Goal: Task Accomplishment & Management: Complete application form

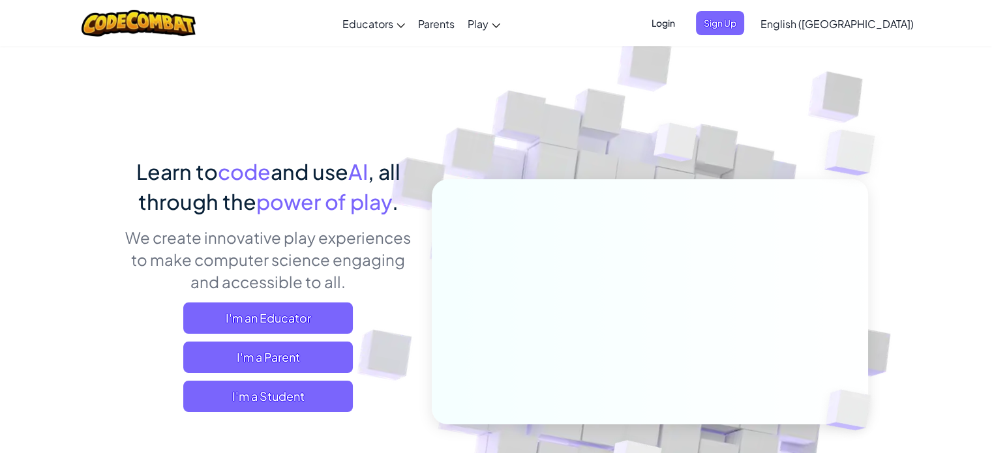
click at [683, 25] on span "Login" at bounding box center [663, 23] width 39 height 24
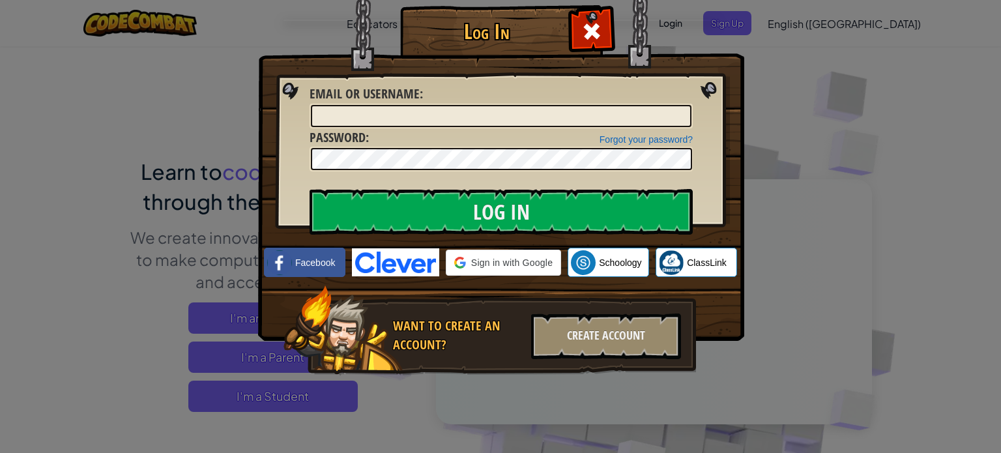
click at [868, 102] on div "Log In Unknown Error Email or Username : Forgot your password? Password : Log I…" at bounding box center [500, 226] width 1001 height 453
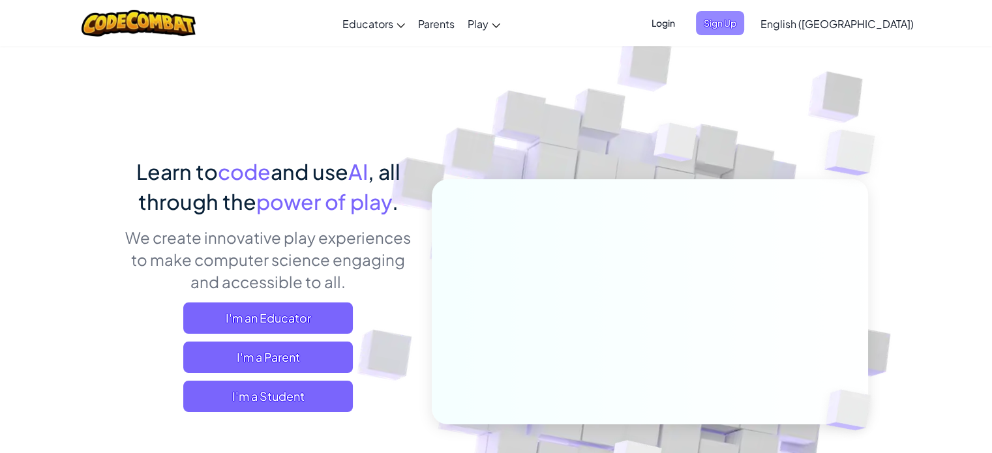
click at [744, 25] on span "Sign Up" at bounding box center [720, 23] width 48 height 24
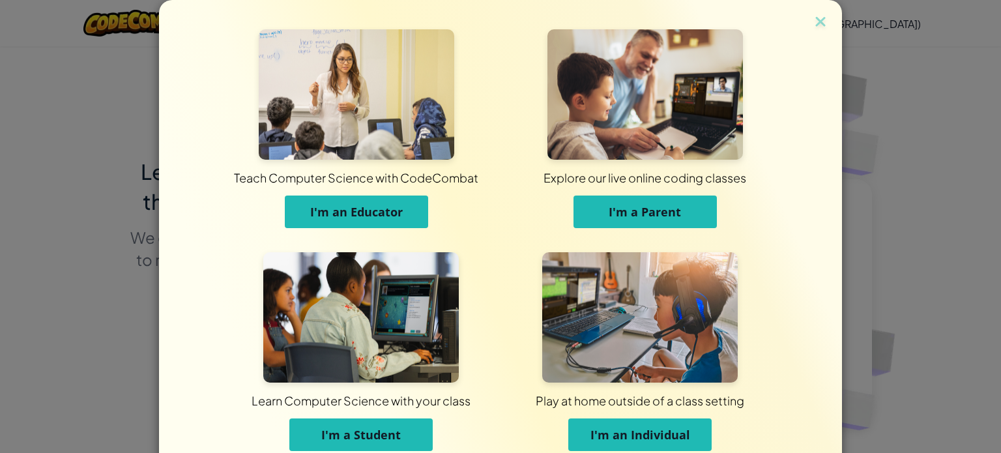
scroll to position [63, 0]
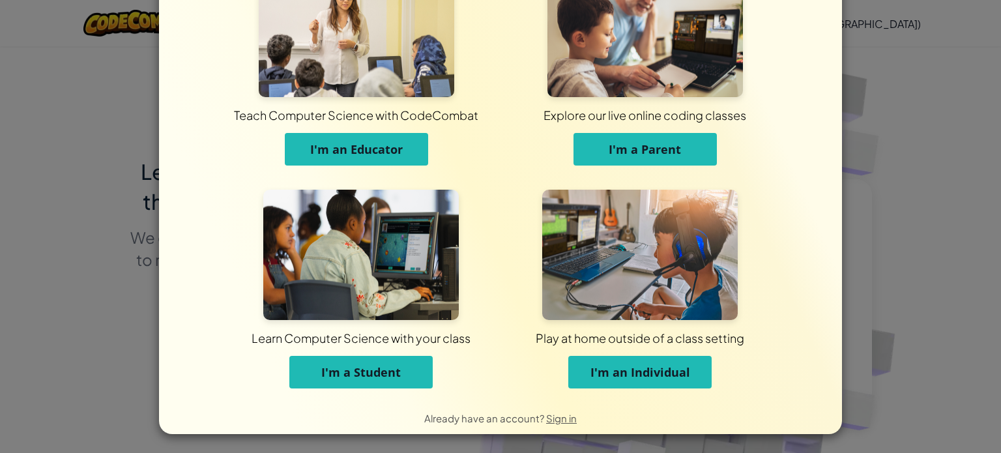
click at [406, 378] on button "I'm a Student" at bounding box center [360, 372] width 143 height 33
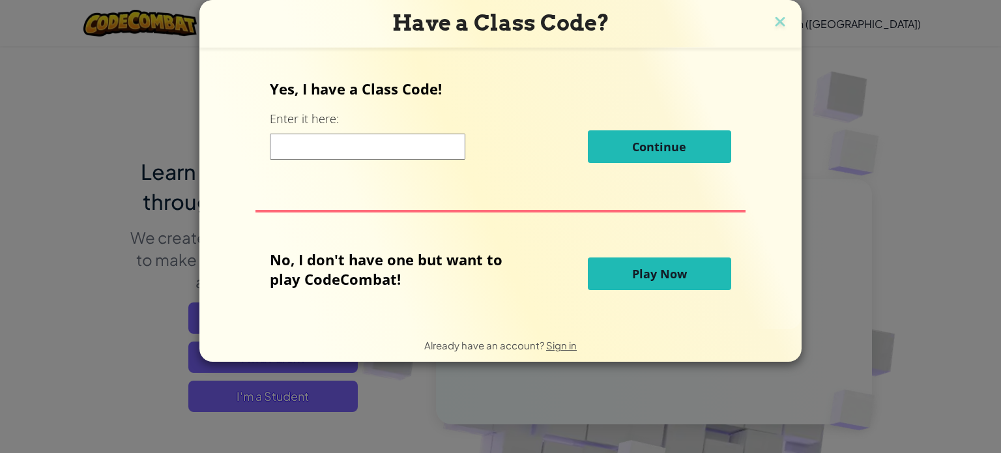
scroll to position [0, 0]
click at [443, 143] on input at bounding box center [368, 147] width 196 height 26
paste input "BoatBlueThink"
type input "BoatBlueThink"
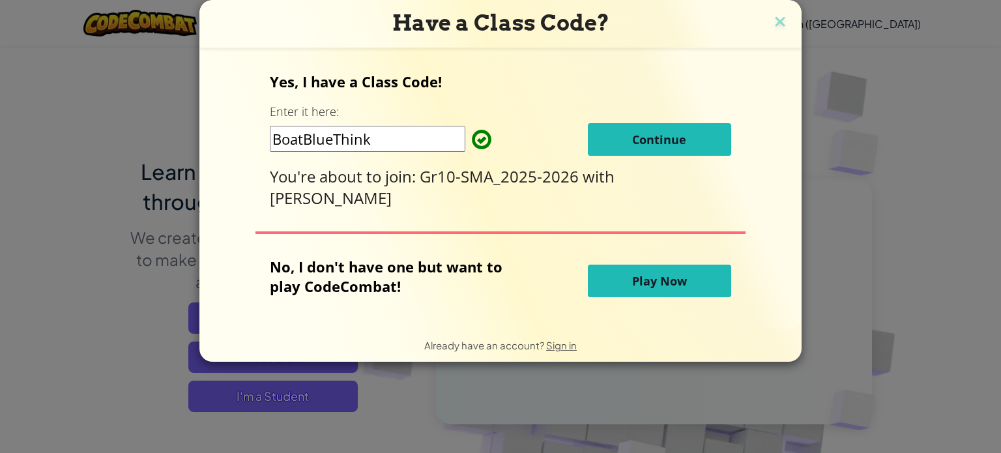
click at [484, 186] on span "Gr10-SMA_2025-2026" at bounding box center [501, 177] width 163 height 22
click at [566, 344] on span "Sign in" at bounding box center [561, 345] width 31 height 12
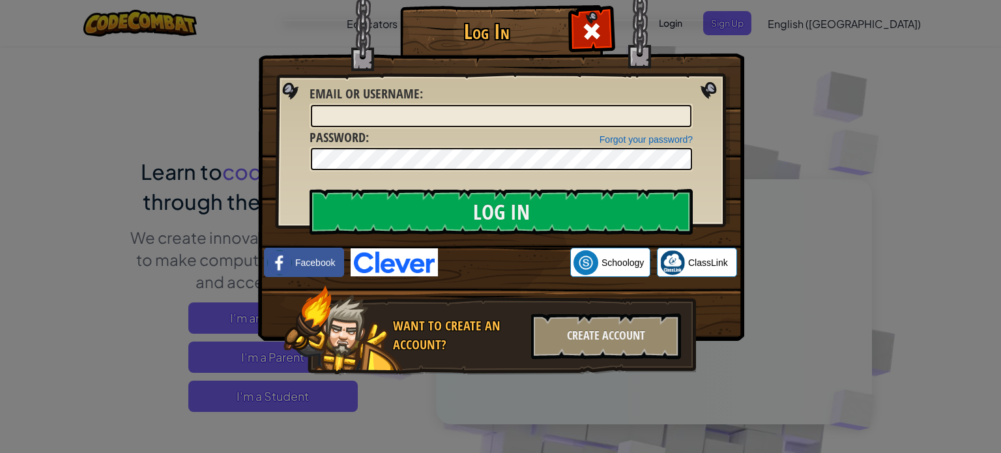
click at [448, 99] on div "Email or Username :" at bounding box center [501, 107] width 383 height 44
click at [444, 107] on input "Email or Username :" at bounding box center [501, 116] width 381 height 22
click at [580, 326] on div "Create Account" at bounding box center [606, 337] width 150 height 46
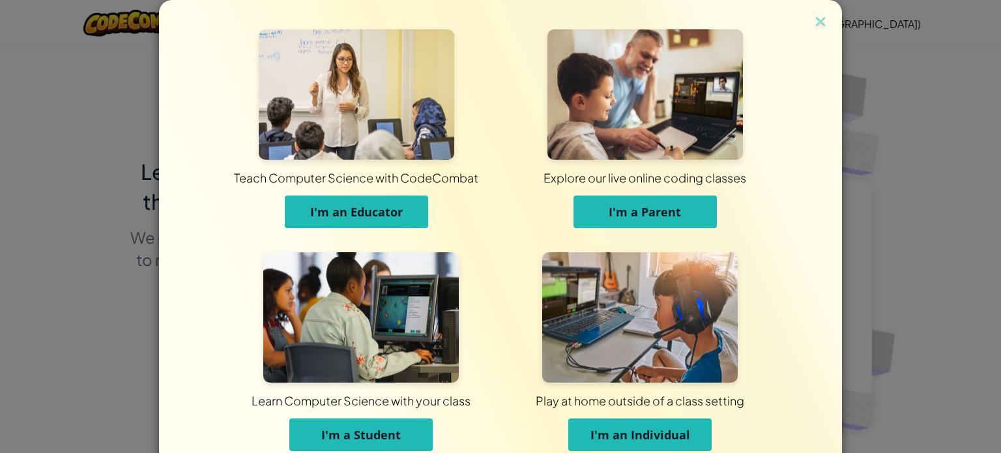
click at [372, 439] on span "I'm a Student" at bounding box center [361, 435] width 80 height 16
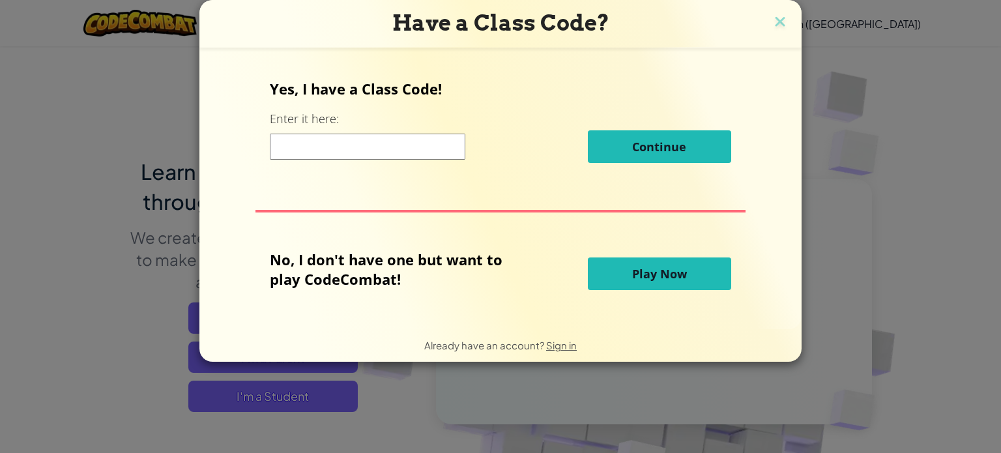
click at [412, 145] on input at bounding box center [368, 147] width 196 height 26
paste input "BoatBlueThink"
type input "BoatBlueThink"
click at [628, 276] on button "Play Now" at bounding box center [659, 274] width 143 height 33
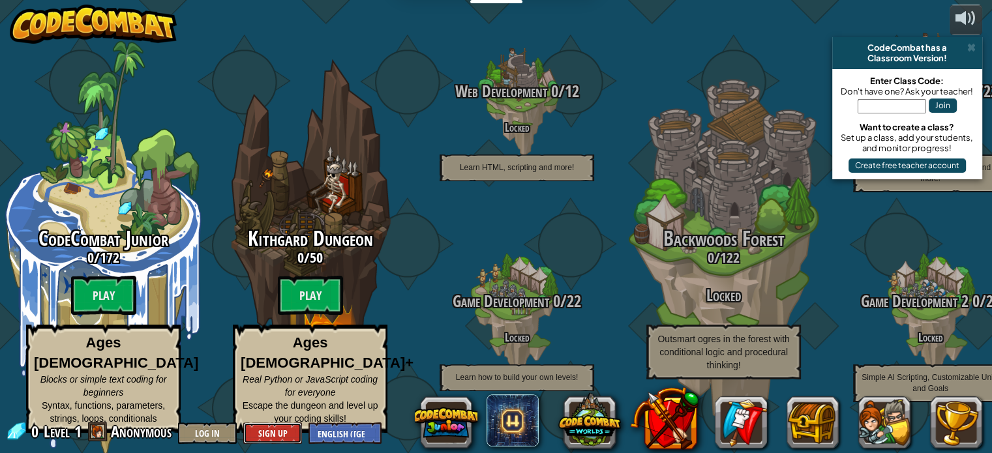
click at [280, 434] on button "Sign Up" at bounding box center [272, 433] width 59 height 22
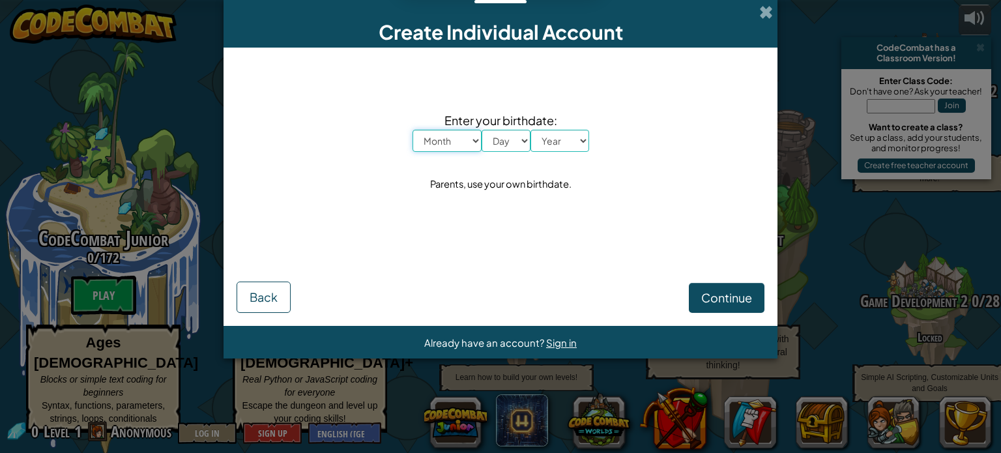
click at [452, 137] on select "Month January February March April May June July August September October Novem…" at bounding box center [447, 141] width 69 height 22
select select "1"
click at [413, 130] on select "Month January February March April May June July August September October Novem…" at bounding box center [447, 141] width 69 height 22
click at [497, 147] on select "Day 1 2 3 4 5 6 7 8 9 10 11 12 13 14 15 16 17 18 19 20 21 22 23 24 25 26 27 28 …" at bounding box center [506, 141] width 49 height 22
select select "18"
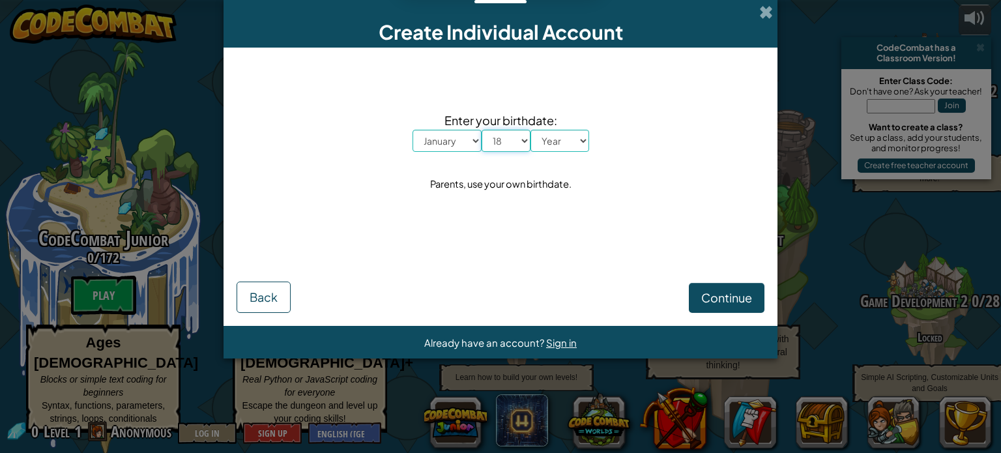
click at [482, 130] on select "Day 1 2 3 4 5 6 7 8 9 10 11 12 13 14 15 16 17 18 19 20 21 22 23 24 25 26 27 28 …" at bounding box center [506, 141] width 49 height 22
click at [556, 140] on select "Year 2025 2024 2023 2022 2021 2020 2019 2018 2017 2016 2015 2014 2013 2012 2011…" at bounding box center [560, 141] width 59 height 22
click at [531, 130] on select "Year 2025 2024 2023 2022 2021 2020 2019 2018 2017 2016 2015 2014 2013 2012 2011…" at bounding box center [560, 141] width 59 height 22
click at [563, 154] on div "Enter your birthdate: Month January February March April May June July August S…" at bounding box center [501, 153] width 528 height 184
click at [564, 140] on select "Year 2025 2024 2023 2022 2021 2020 2019 2018 2017 2016 2015 2014 2013 2012 2011…" at bounding box center [560, 141] width 59 height 22
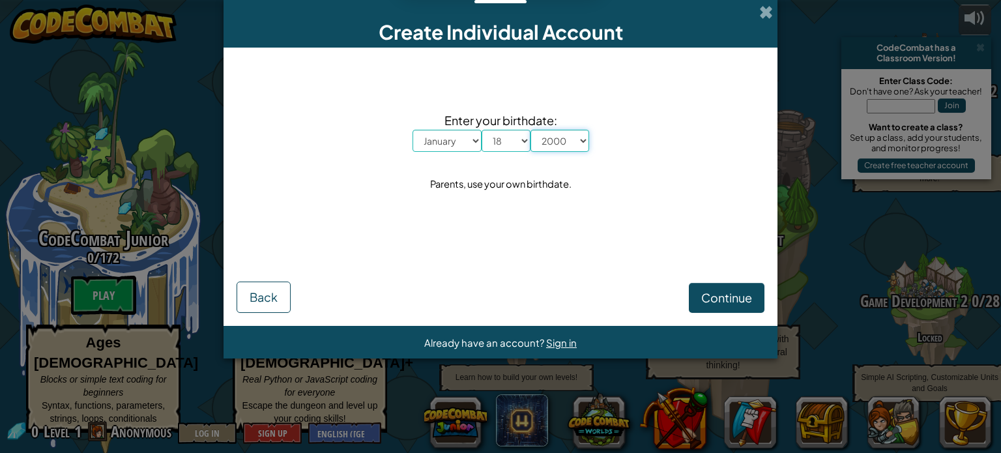
select select "2001"
click at [531, 130] on select "Year 2025 2024 2023 2022 2021 2020 2019 2018 2017 2016 2015 2014 2013 2012 2011…" at bounding box center [560, 141] width 59 height 22
click at [702, 295] on span "Continue" at bounding box center [727, 297] width 51 height 15
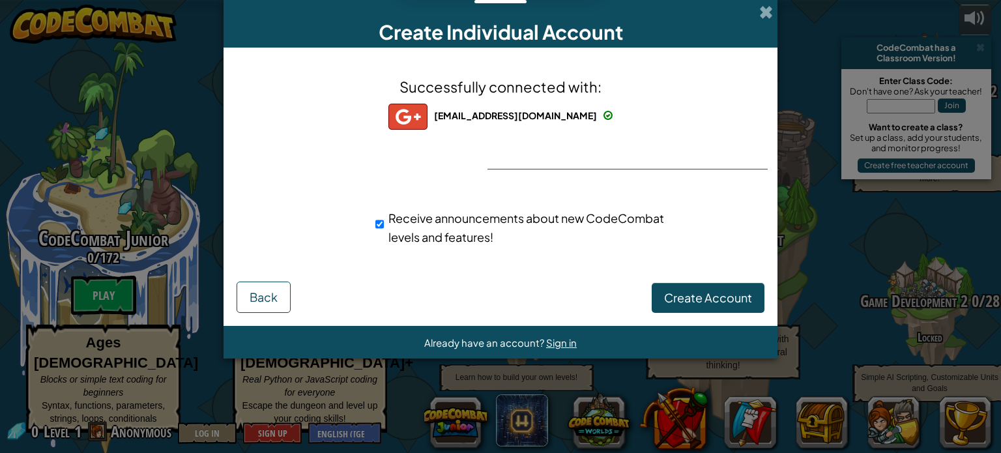
click at [580, 287] on div "Create Account Back" at bounding box center [501, 296] width 528 height 34
click at [385, 228] on div "Receive announcements about new CodeCombat levels and features!" at bounding box center [524, 228] width 296 height 38
drag, startPoint x: 378, startPoint y: 227, endPoint x: 392, endPoint y: 230, distance: 13.9
click at [379, 227] on input "Receive announcements about new CodeCombat levels and features!" at bounding box center [380, 224] width 8 height 26
checkbox input "false"
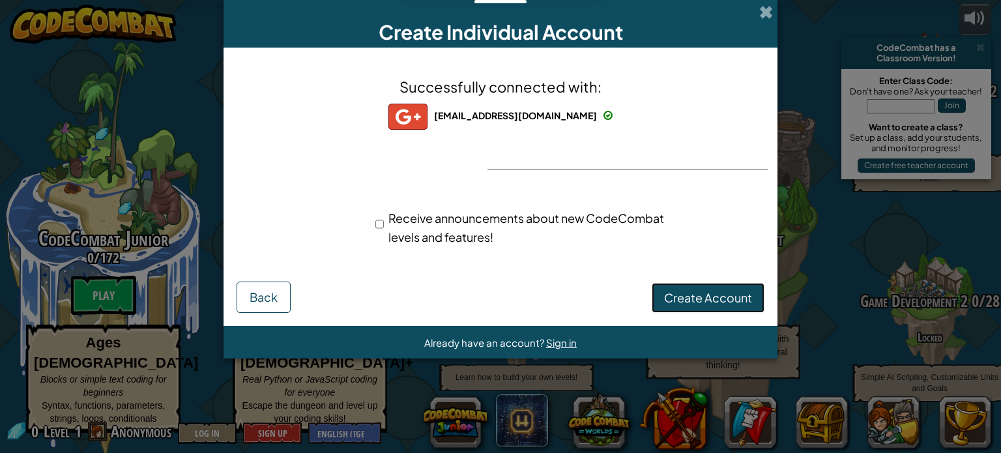
click at [696, 297] on span "Create Account" at bounding box center [708, 297] width 88 height 15
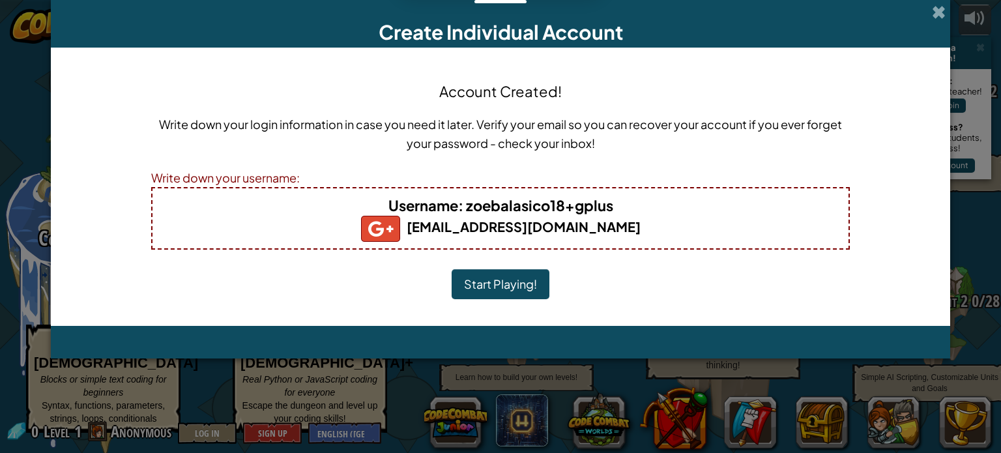
drag, startPoint x: 484, startPoint y: 205, endPoint x: 496, endPoint y: 205, distance: 11.1
click at [486, 205] on b "Username : zoebalasico18+gplus" at bounding box center [501, 205] width 225 height 18
click at [505, 203] on b "Username : zoebalasico18+gplus" at bounding box center [501, 205] width 225 height 18
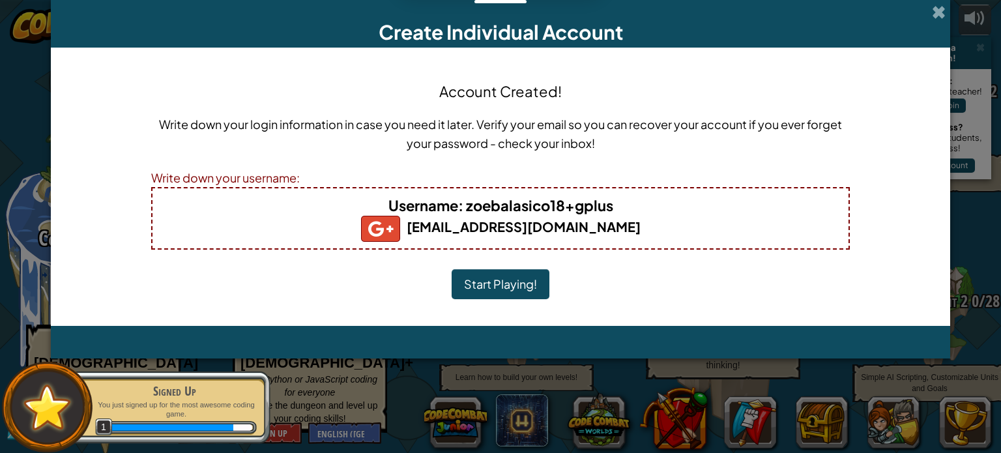
click at [506, 203] on b "Username : zoebalasico18+gplus" at bounding box center [501, 205] width 225 height 18
drag, startPoint x: 272, startPoint y: 170, endPoint x: 279, endPoint y: 174, distance: 8.5
click at [276, 174] on div "Write down your username:" at bounding box center [500, 177] width 699 height 19
click at [563, 201] on b "Username : zoebalasico18+gplus" at bounding box center [501, 205] width 225 height 18
click at [610, 206] on b "Username : zoebalasico18+gplus" at bounding box center [501, 205] width 225 height 18
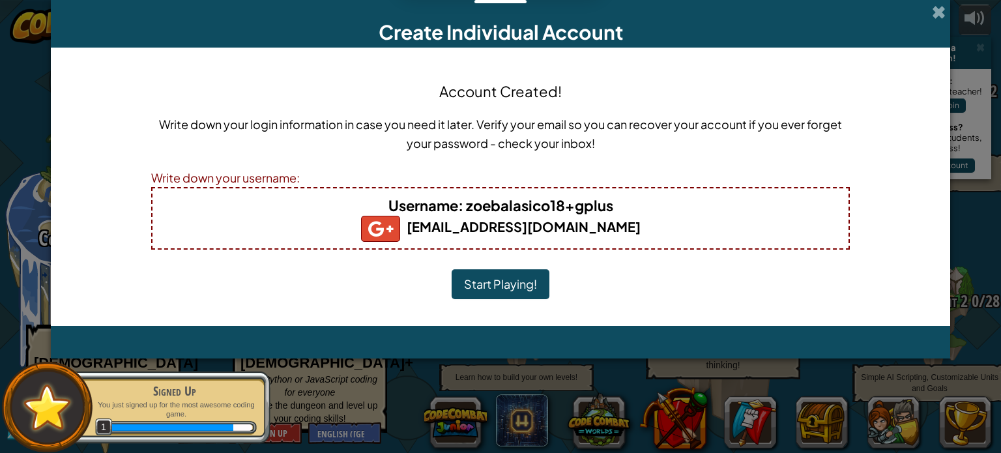
click at [504, 211] on b "Username : zoebalasico18+gplus" at bounding box center [501, 205] width 225 height 18
drag, startPoint x: 467, startPoint y: 207, endPoint x: 621, endPoint y: 201, distance: 154.0
click at [621, 201] on h4 "Username : zoebalasico18+gplus" at bounding box center [501, 205] width 670 height 21
copy b "zoebalasico18+gplus"
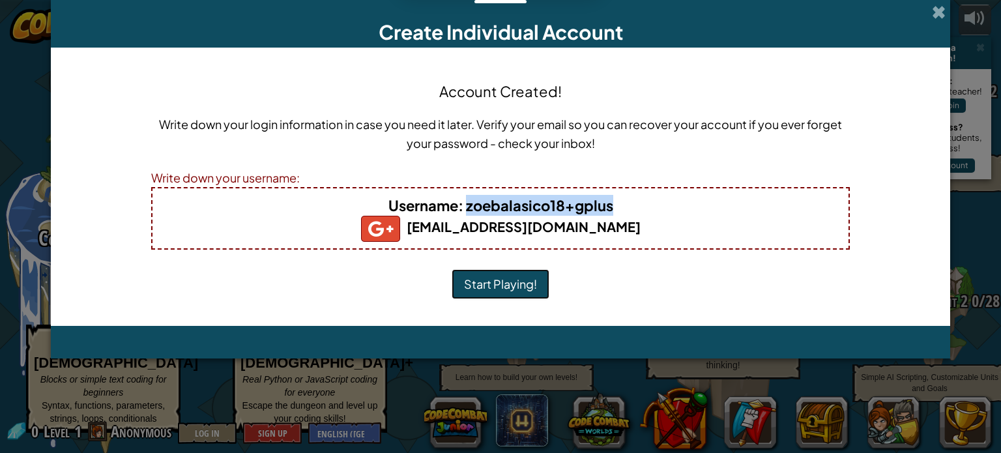
click at [520, 282] on button "Start Playing!" at bounding box center [501, 284] width 98 height 30
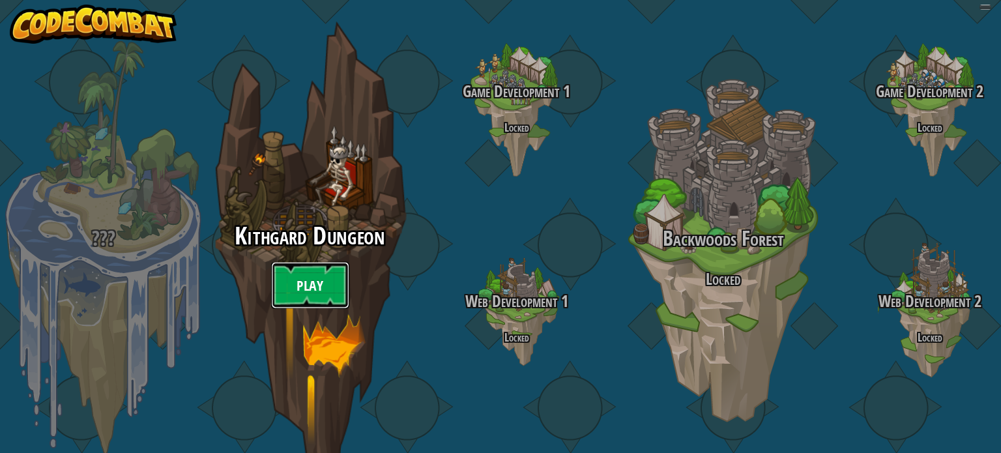
drag, startPoint x: 0, startPoint y: 0, endPoint x: 331, endPoint y: 284, distance: 436.0
click at [331, 284] on link "Play" at bounding box center [310, 285] width 78 height 47
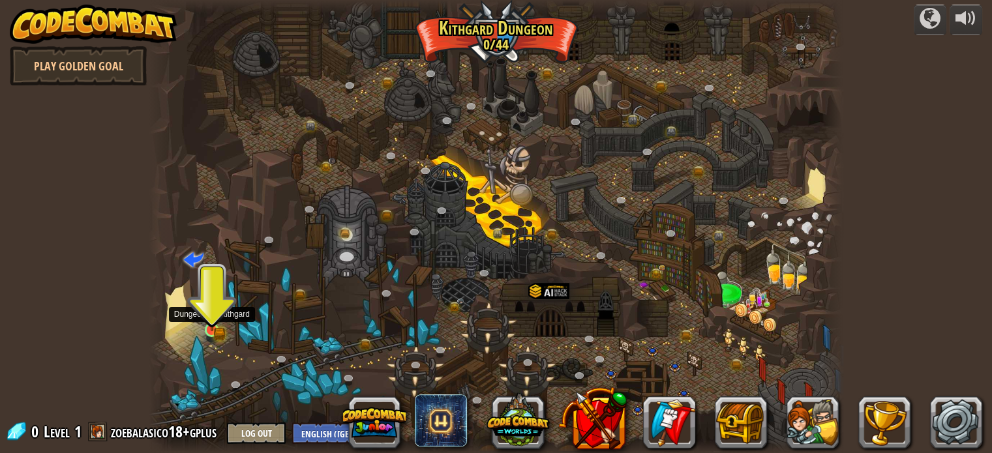
click at [220, 328] on img at bounding box center [211, 312] width 17 height 37
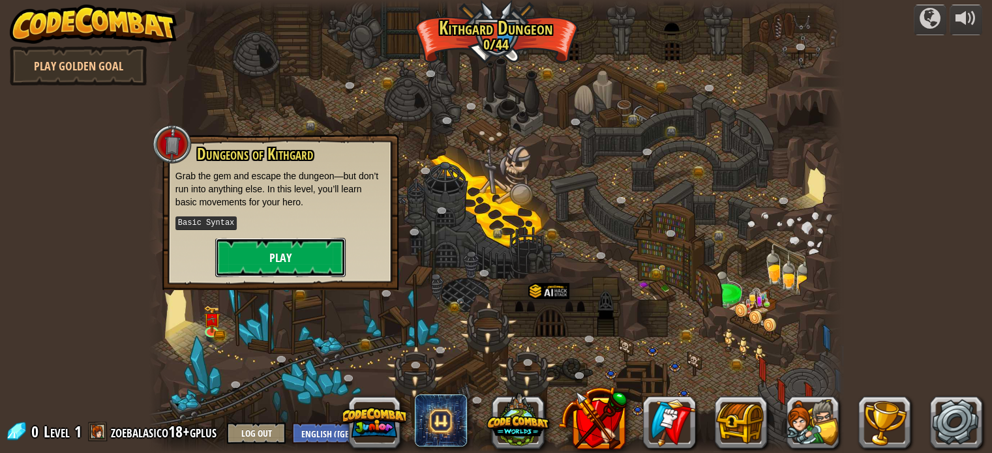
click at [303, 263] on button "Play" at bounding box center [280, 257] width 130 height 39
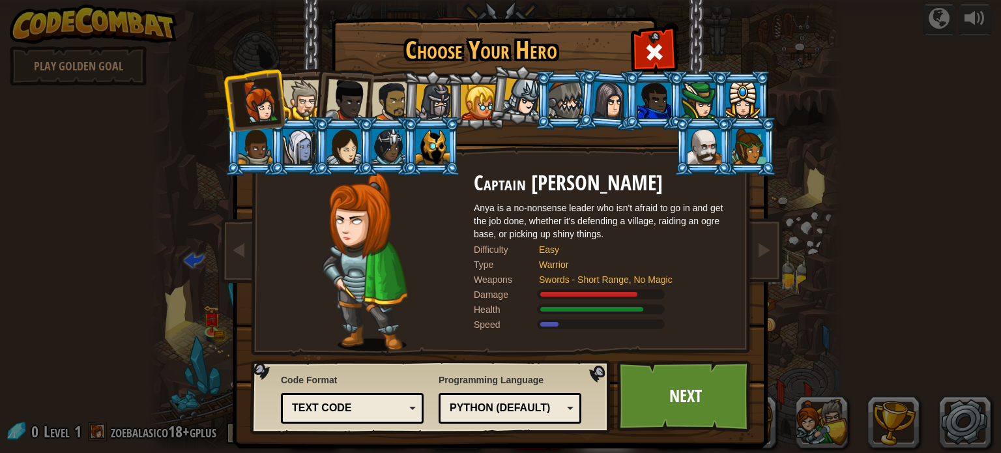
click at [344, 151] on div at bounding box center [344, 146] width 34 height 35
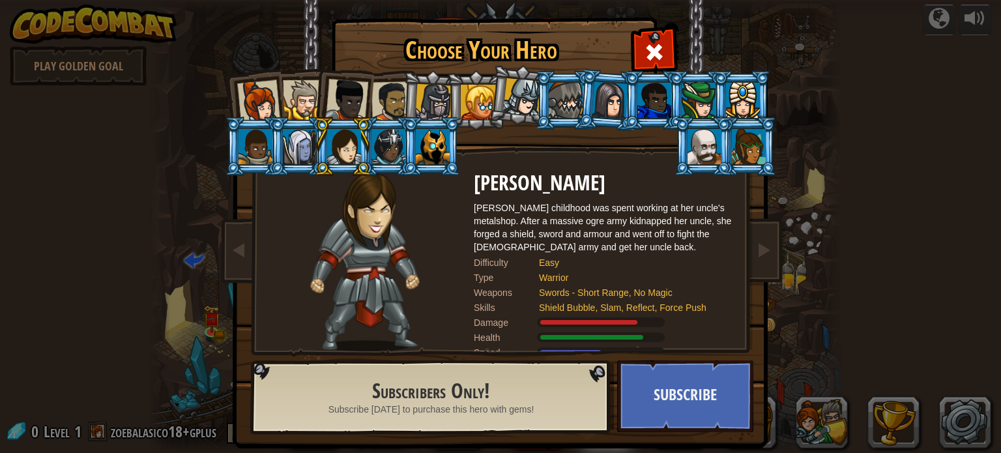
click at [599, 95] on div at bounding box center [610, 99] width 37 height 37
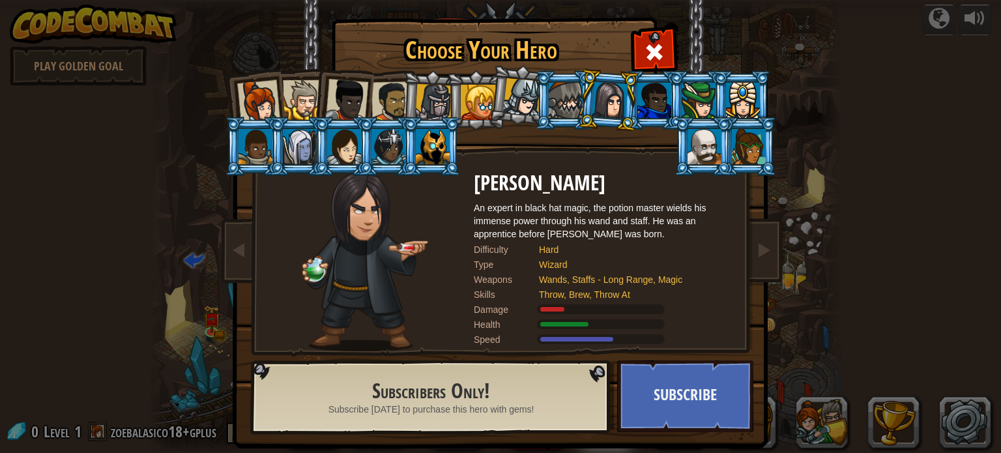
click at [266, 104] on div at bounding box center [258, 101] width 43 height 43
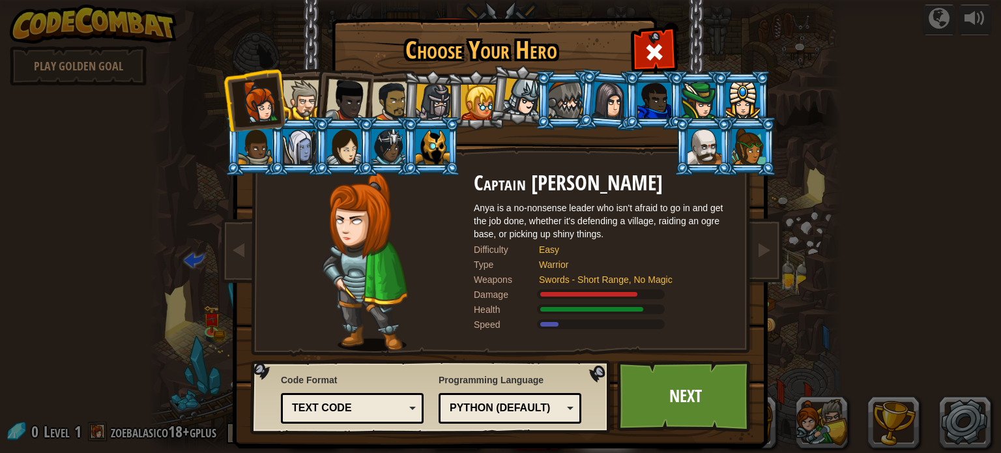
click at [696, 95] on div at bounding box center [699, 100] width 34 height 35
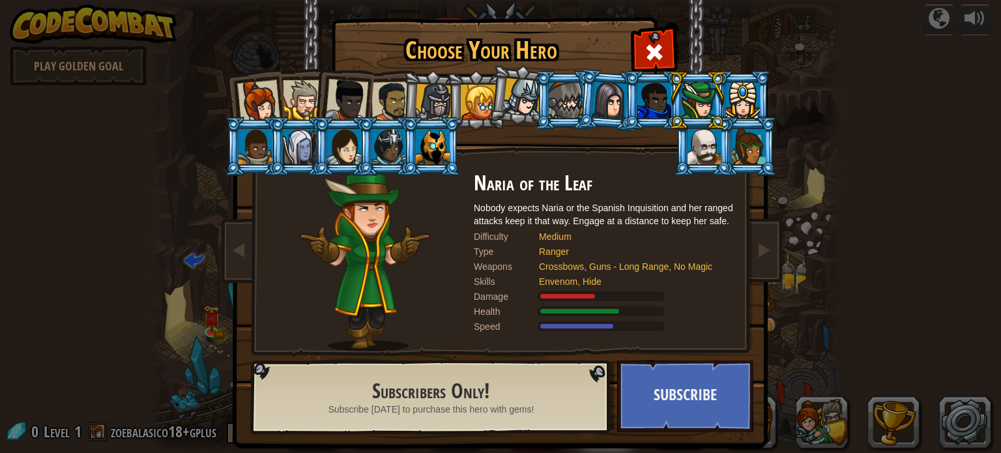
click at [741, 98] on div at bounding box center [743, 100] width 34 height 35
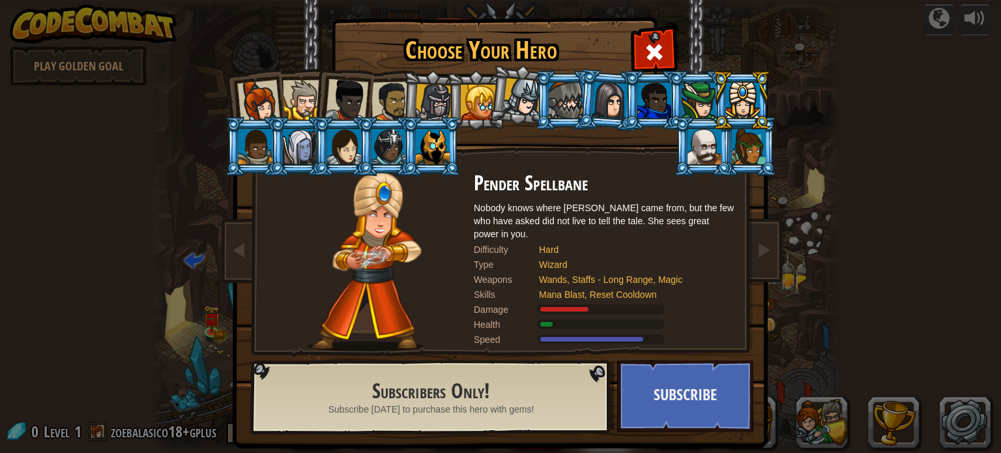
click at [556, 104] on div at bounding box center [566, 100] width 34 height 35
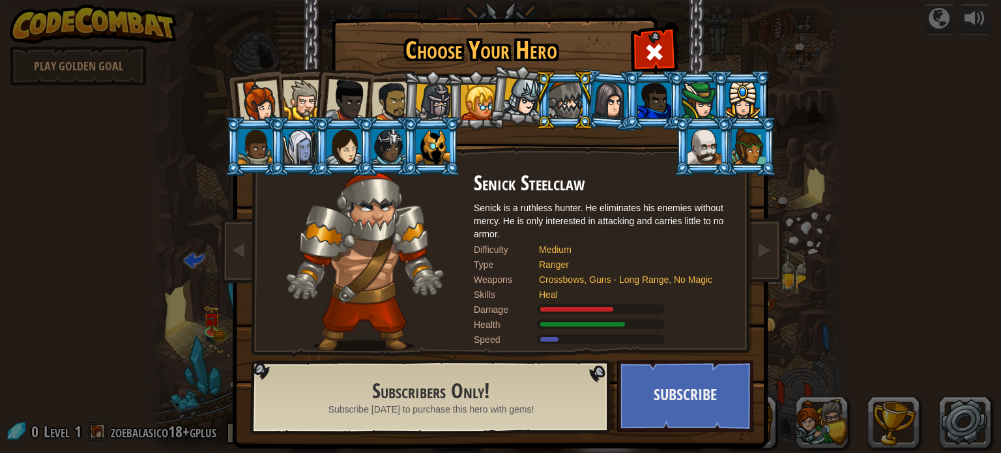
click at [514, 104] on div at bounding box center [522, 97] width 38 height 38
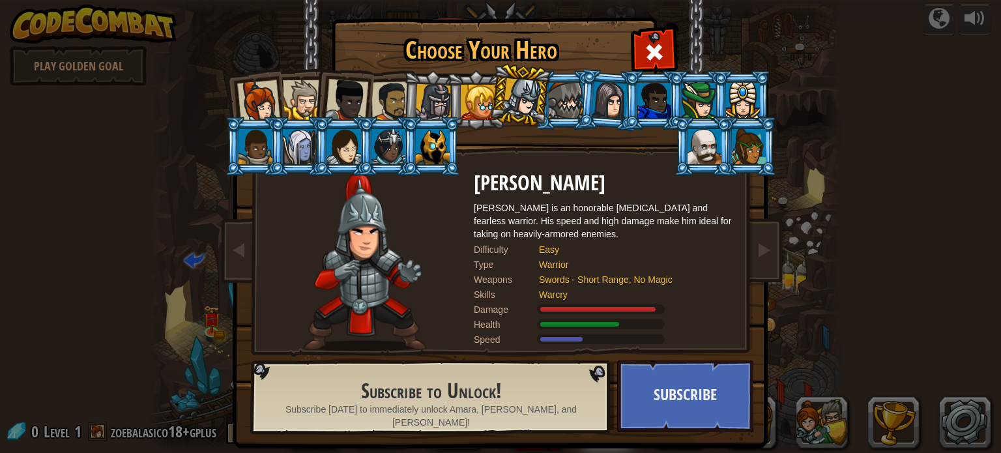
click at [225, 140] on li at bounding box center [254, 146] width 59 height 59
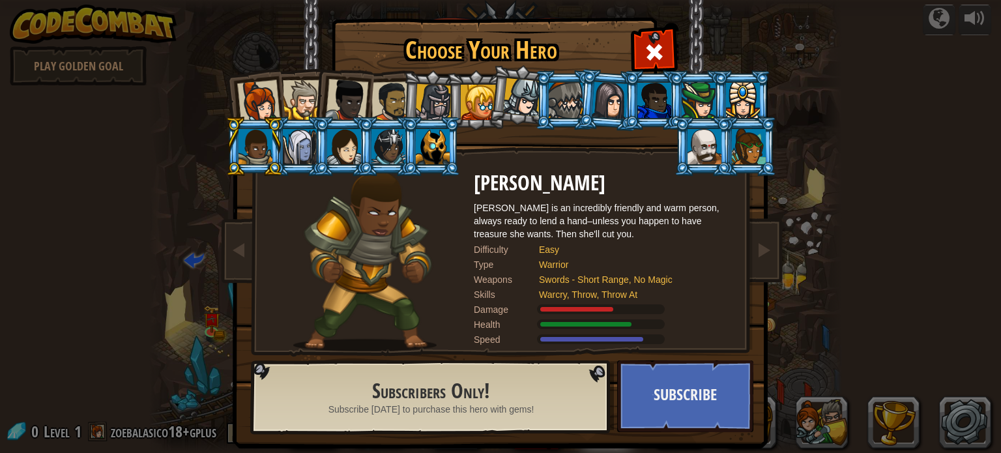
drag, startPoint x: 359, startPoint y: 158, endPoint x: 351, endPoint y: 160, distance: 8.6
click at [360, 158] on li at bounding box center [387, 146] width 59 height 59
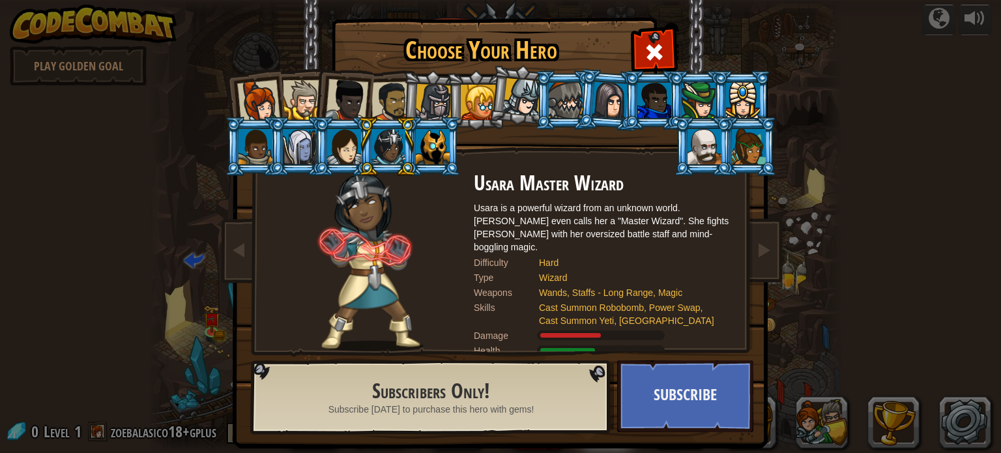
click at [352, 156] on div at bounding box center [344, 146] width 34 height 35
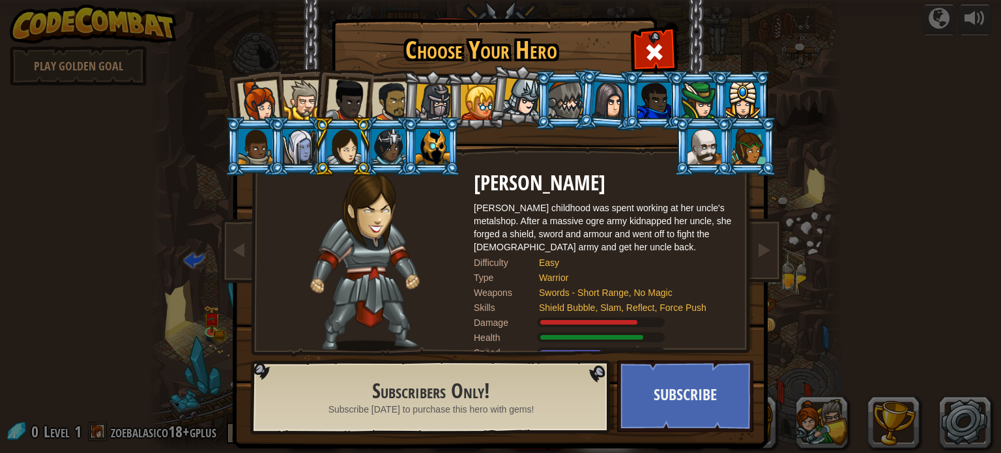
click at [737, 150] on div at bounding box center [749, 146] width 34 height 35
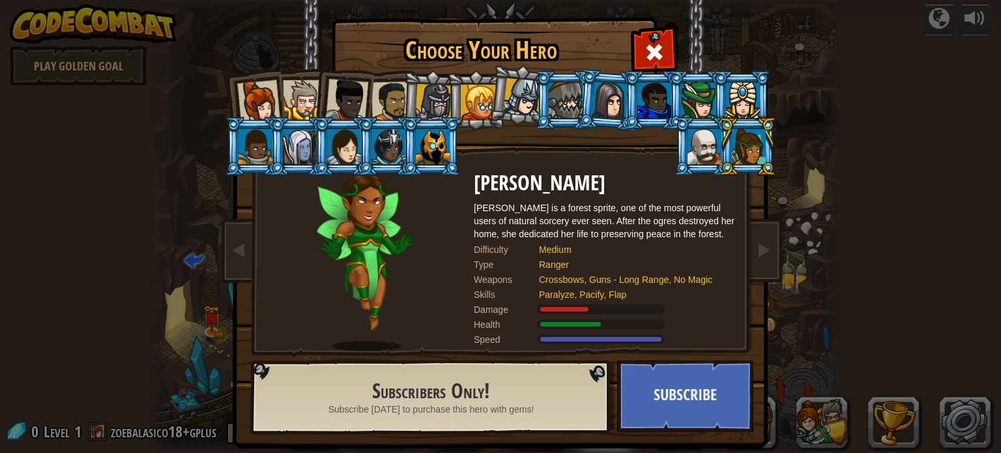
click at [434, 155] on div at bounding box center [433, 146] width 34 height 35
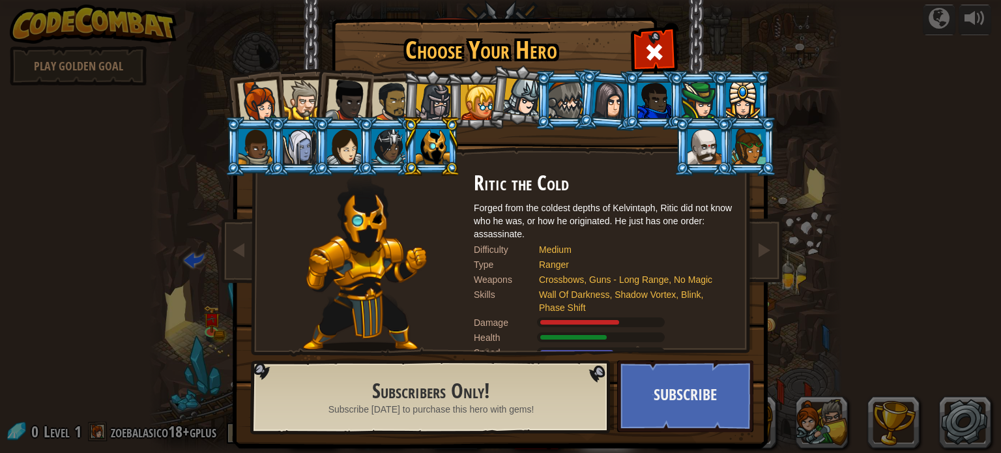
click at [374, 145] on div at bounding box center [389, 146] width 34 height 35
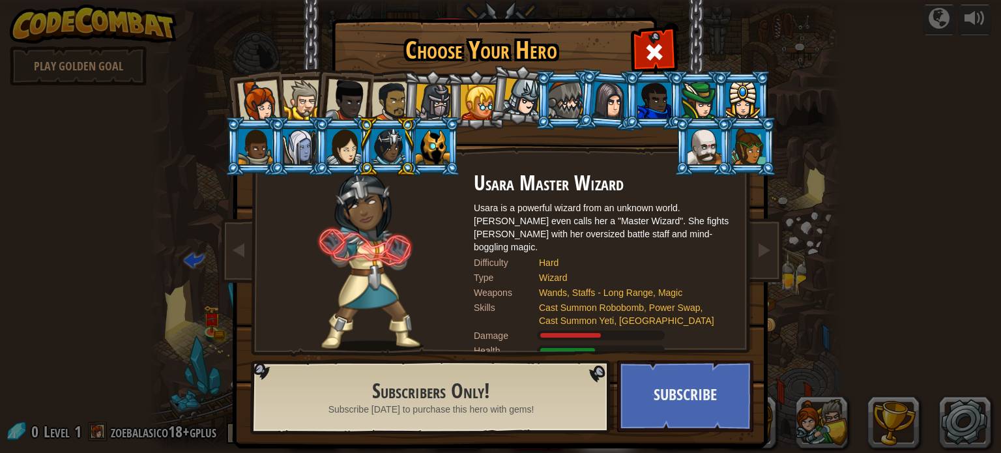
click at [344, 144] on div at bounding box center [344, 146] width 34 height 35
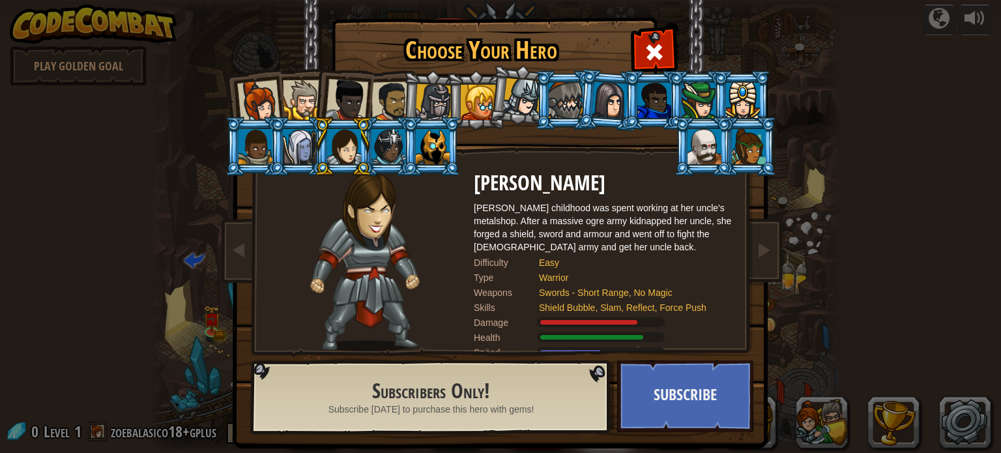
drag, startPoint x: 325, startPoint y: 106, endPoint x: 339, endPoint y: 96, distance: 16.5
click at [326, 104] on div at bounding box center [346, 100] width 43 height 43
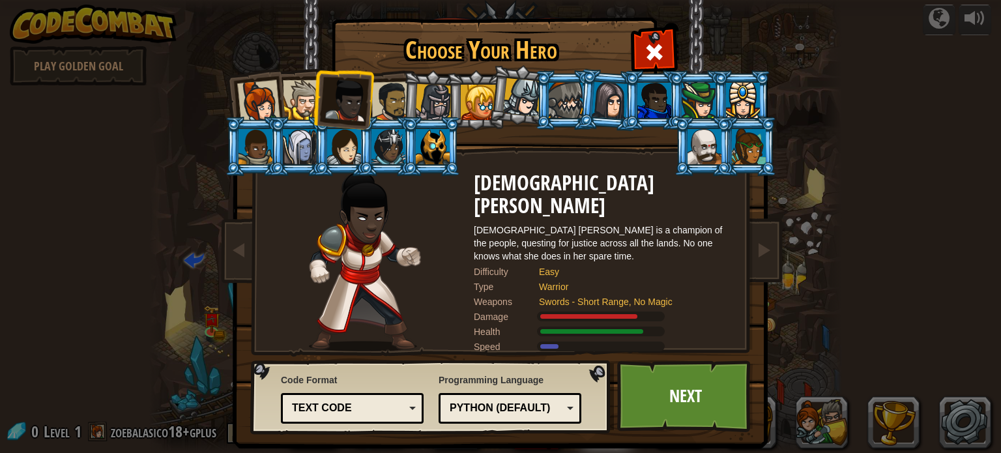
click at [393, 93] on div at bounding box center [392, 101] width 40 height 40
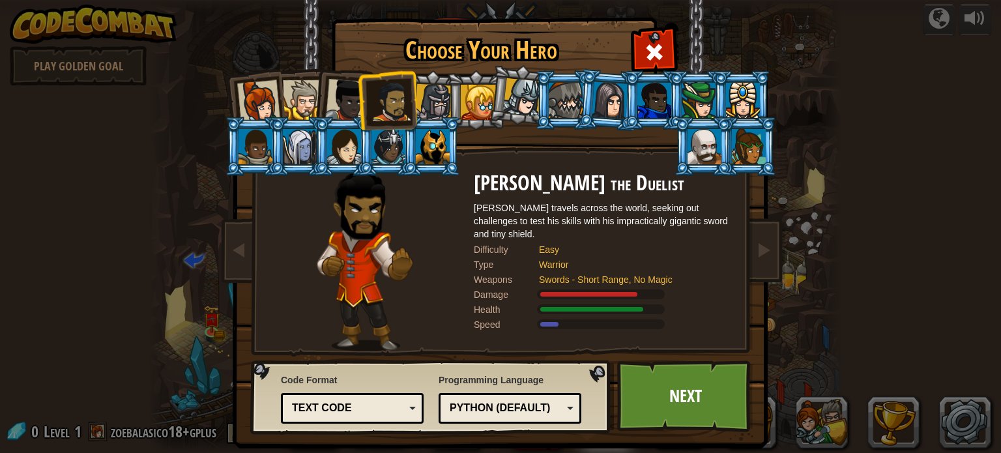
click at [467, 96] on div at bounding box center [478, 102] width 35 height 35
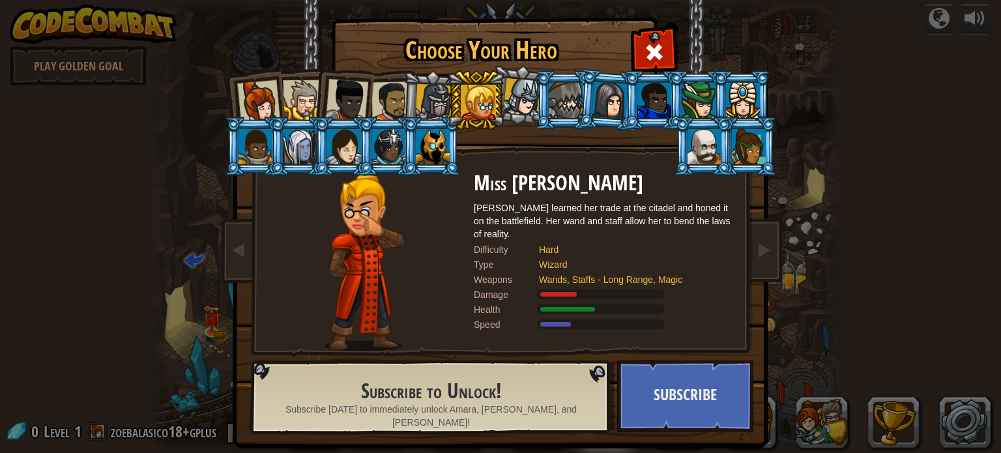
click at [283, 97] on div at bounding box center [303, 100] width 40 height 40
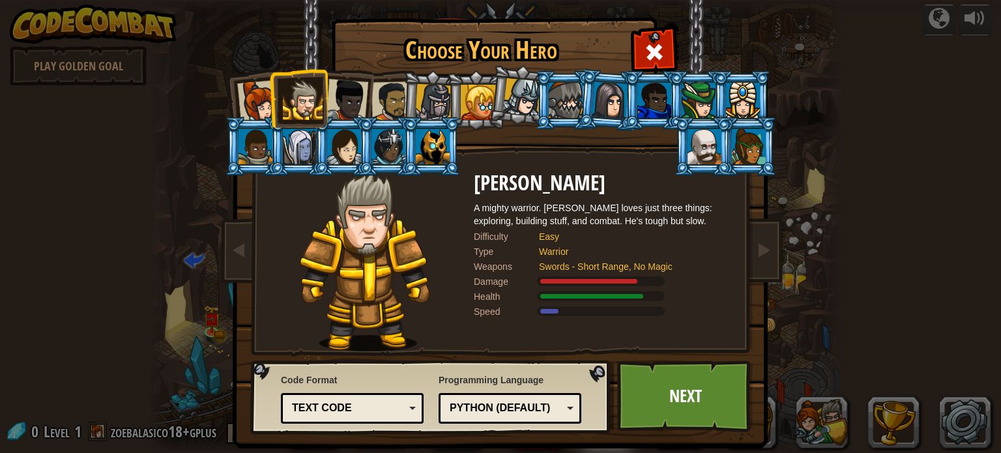
drag, startPoint x: 261, startPoint y: 91, endPoint x: 301, endPoint y: 101, distance: 41.7
click at [261, 91] on div at bounding box center [258, 101] width 43 height 43
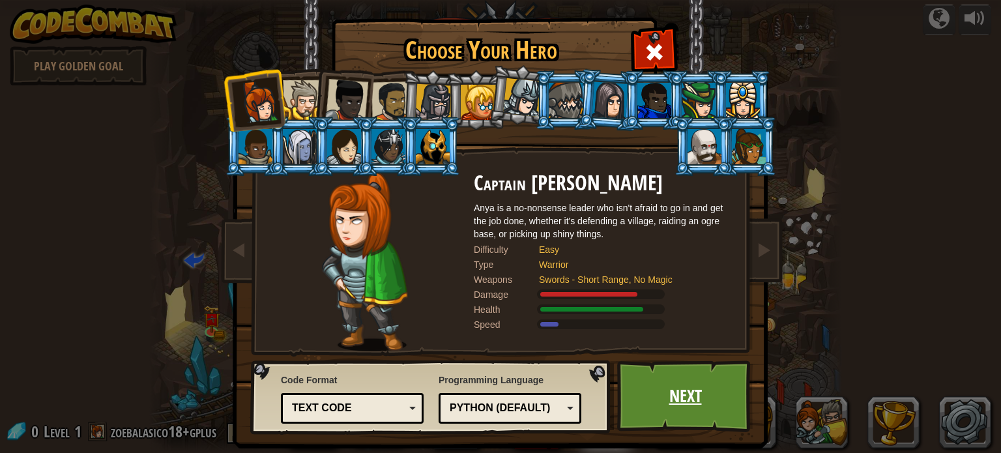
click at [669, 398] on link "Next" at bounding box center [685, 397] width 136 height 72
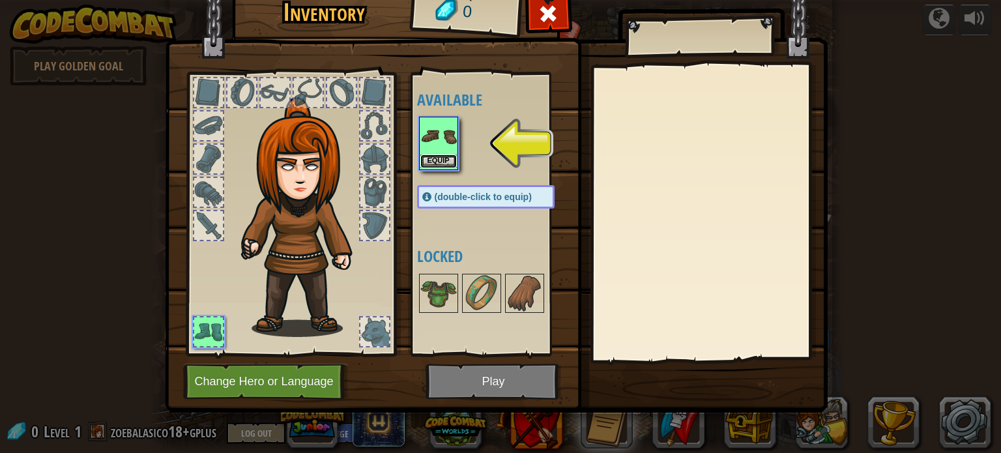
click at [451, 164] on button "Equip" at bounding box center [439, 162] width 37 height 14
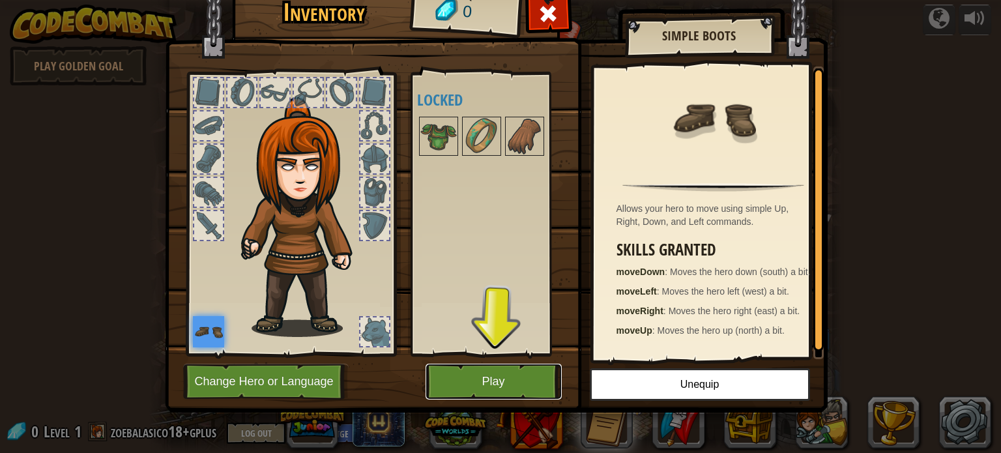
click at [506, 376] on button "Play" at bounding box center [494, 382] width 136 height 36
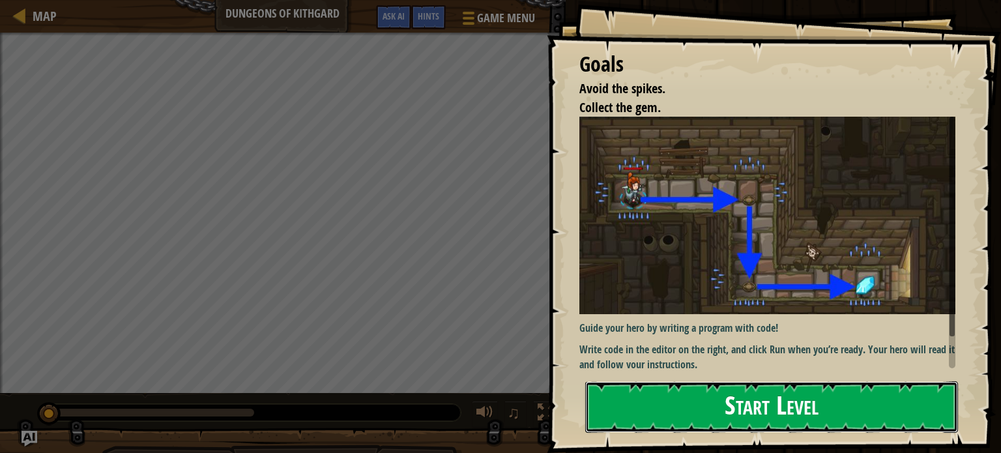
click at [696, 415] on button "Start Level" at bounding box center [771, 407] width 373 height 52
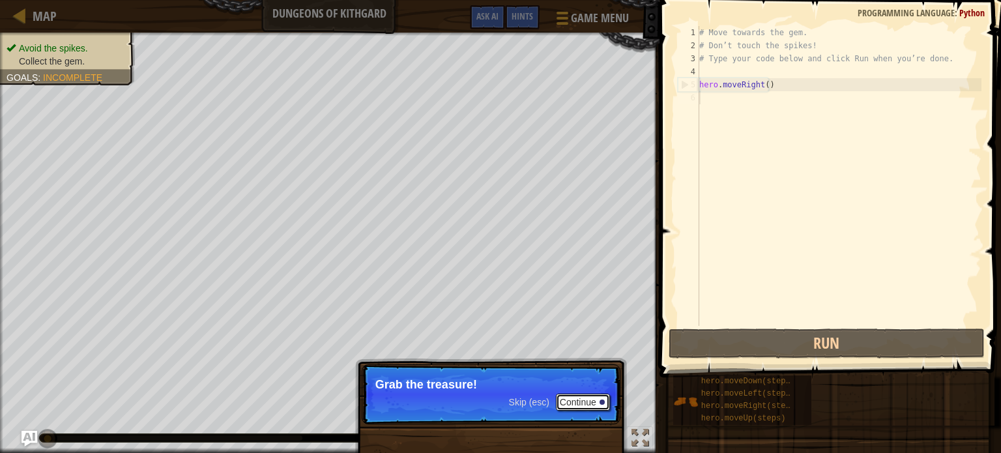
click at [585, 404] on button "Continue" at bounding box center [583, 402] width 54 height 17
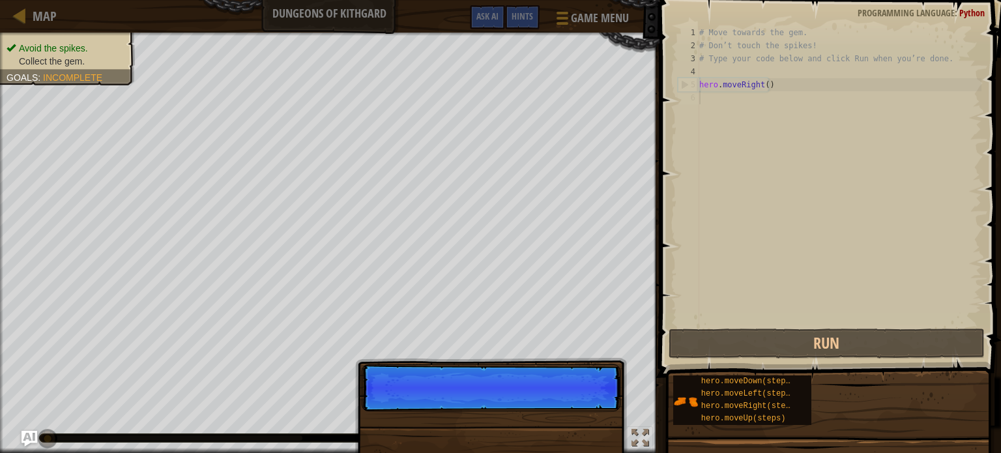
scroll to position [6, 0]
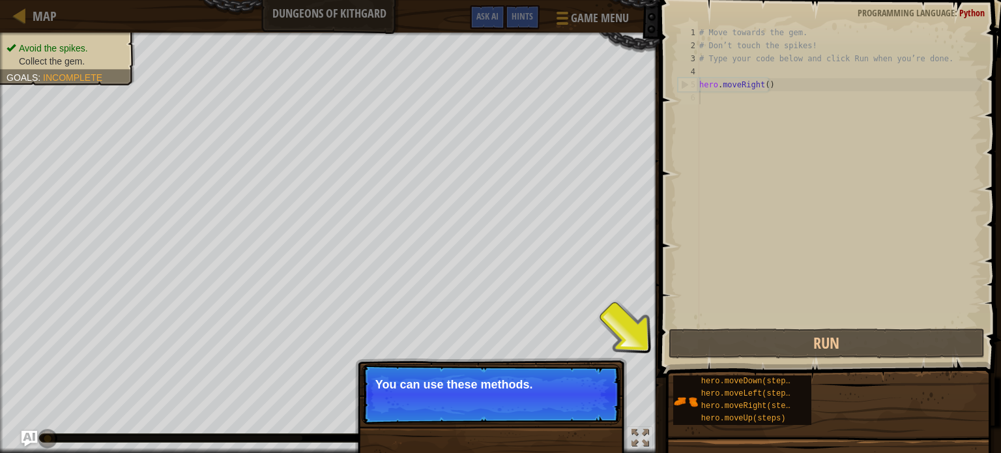
click at [587, 403] on button "Continue" at bounding box center [583, 402] width 54 height 17
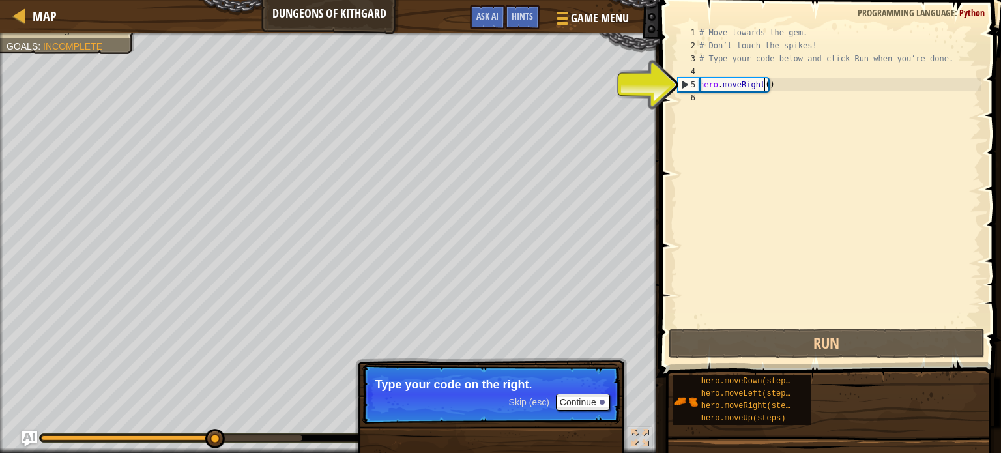
click at [766, 85] on div "# Move towards the gem. # Don’t touch the spikes! # Type your code below and cl…" at bounding box center [839, 189] width 285 height 326
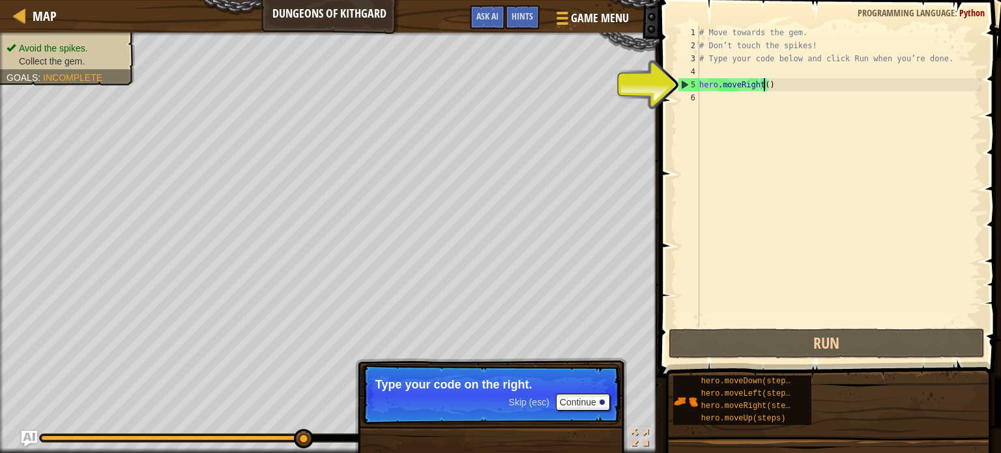
scroll to position [6, 5]
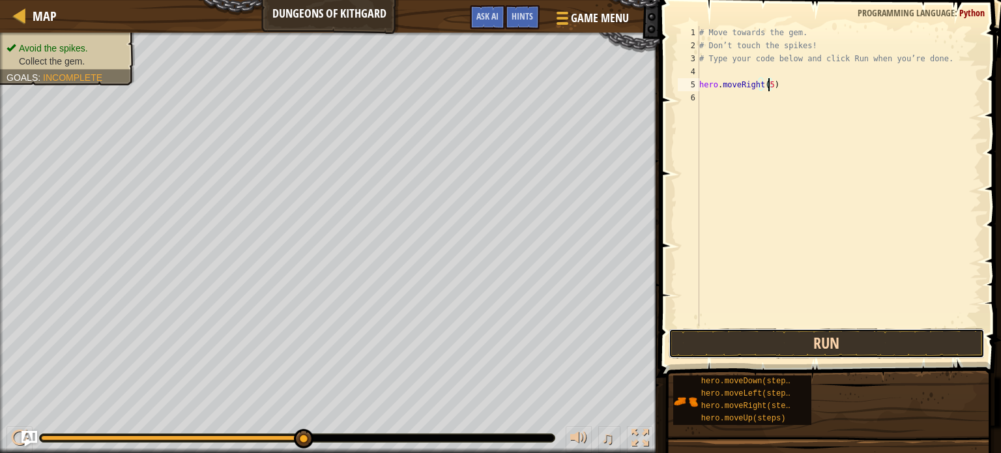
click at [871, 348] on button "Run" at bounding box center [827, 344] width 316 height 30
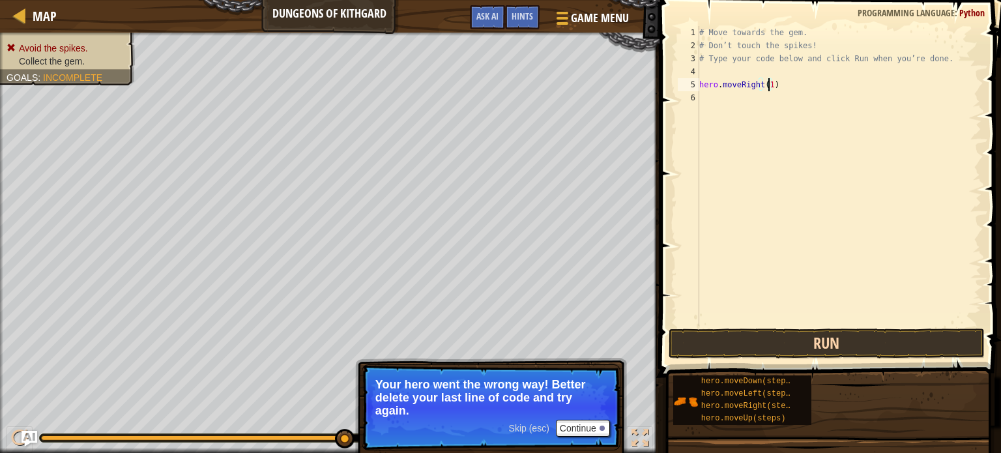
type textarea "hero.moveRight(1)"
click at [844, 340] on button "Run" at bounding box center [827, 344] width 316 height 30
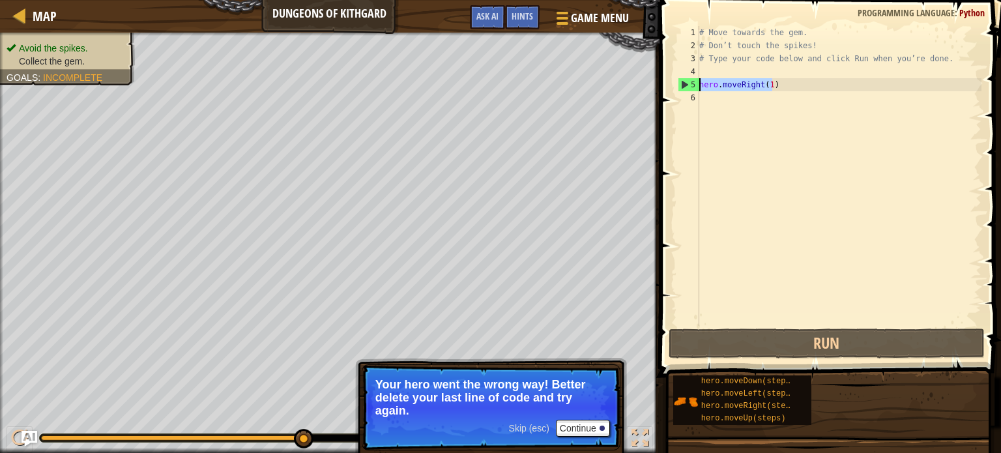
drag, startPoint x: 809, startPoint y: 88, endPoint x: 699, endPoint y: 80, distance: 110.5
click at [699, 80] on div "hero.moveRight(1) 1 2 3 4 5 6 # Move towards the gem. # Don’t touch the spikes!…" at bounding box center [828, 176] width 306 height 300
click at [780, 103] on div "# Move towards the gem. # Don’t touch the spikes! # Type your code below and cl…" at bounding box center [839, 189] width 285 height 326
paste textarea "hero.moveRight(1)"
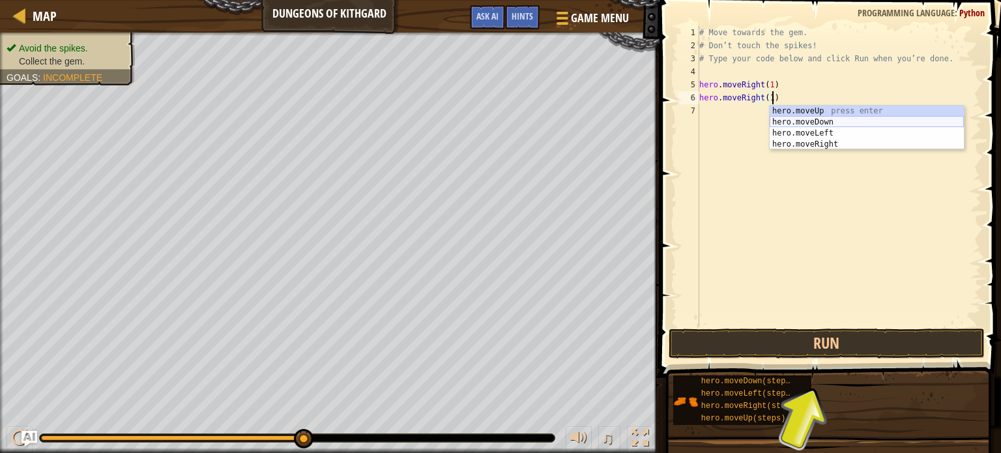
click at [845, 125] on div "hero.moveUp press enter hero.moveDown press enter hero.moveLeft press enter her…" at bounding box center [867, 139] width 194 height 67
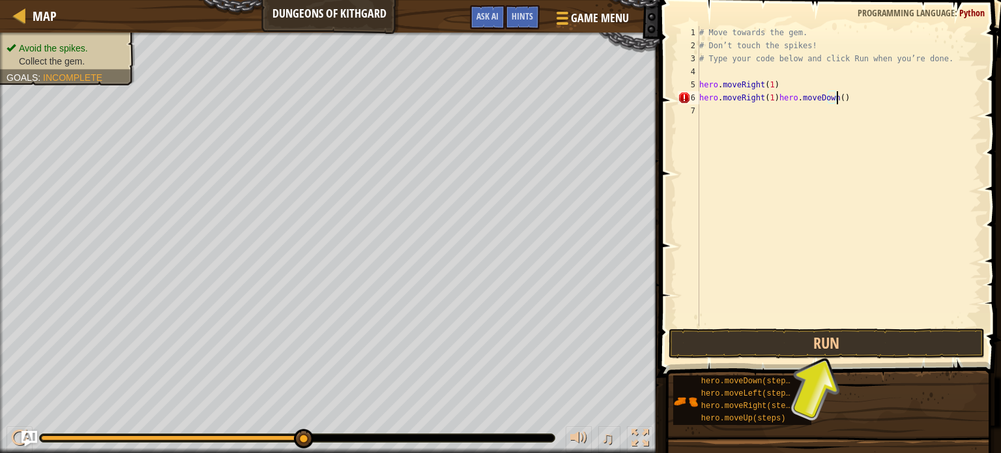
drag, startPoint x: 762, startPoint y: 98, endPoint x: 775, endPoint y: 94, distance: 13.2
click at [763, 98] on div "# Move towards the gem. # Don’t touch the spikes! # Type your code below and cl…" at bounding box center [839, 189] width 285 height 326
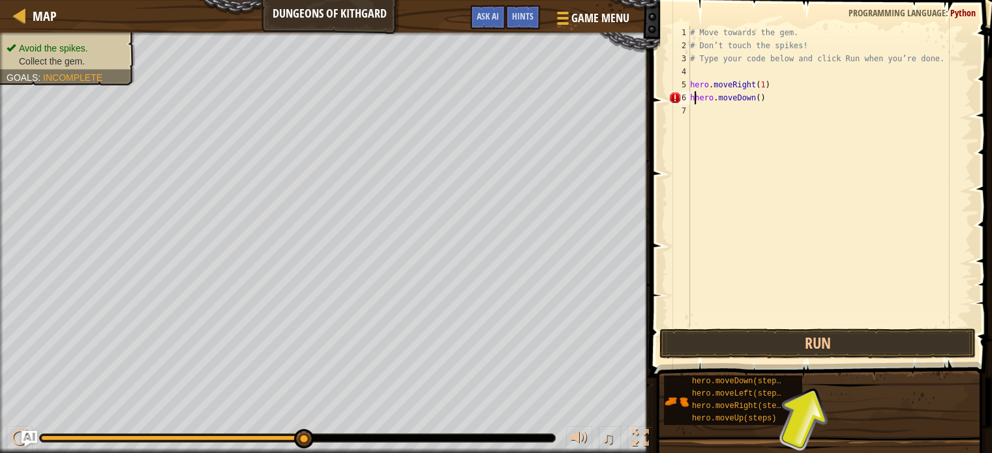
type textarea "hero.moveDown()"
click at [775, 117] on div "# Move towards the gem. # Don’t touch the spikes! # Type your code below and cl…" at bounding box center [829, 189] width 285 height 326
type textarea "hero.moveDown()"
click at [808, 354] on button "Run" at bounding box center [817, 344] width 316 height 30
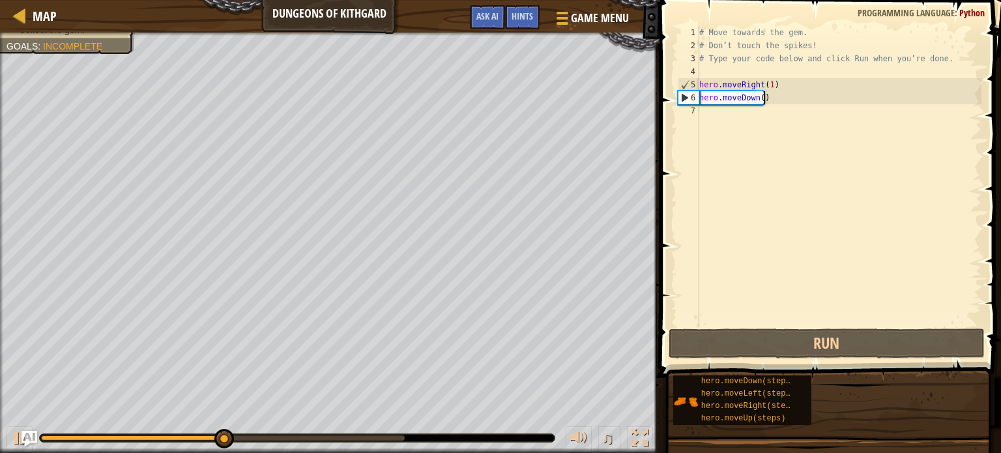
click at [801, 101] on div "# Move towards the gem. # Don’t touch the spikes! # Type your code below and cl…" at bounding box center [839, 189] width 285 height 326
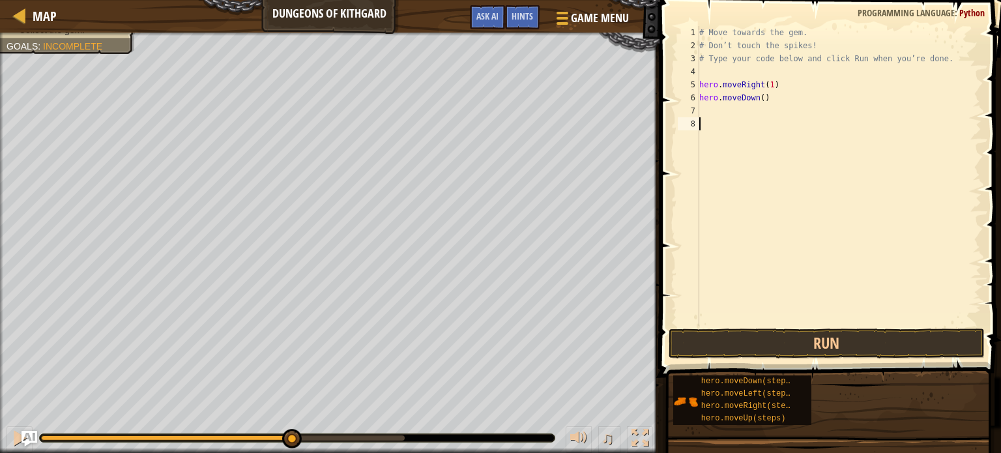
click at [769, 130] on div "# Move towards the gem. # Don’t touch the spikes! # Type your code below and cl…" at bounding box center [839, 189] width 285 height 326
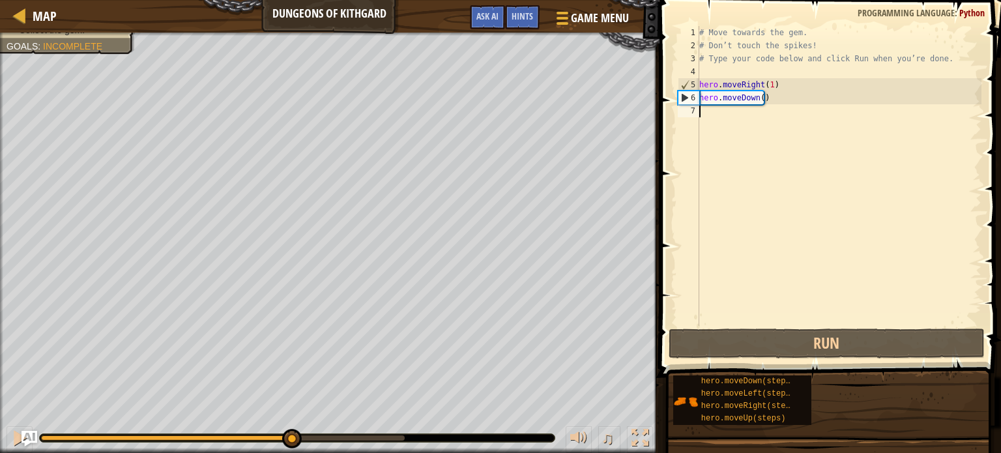
type textarea "h"
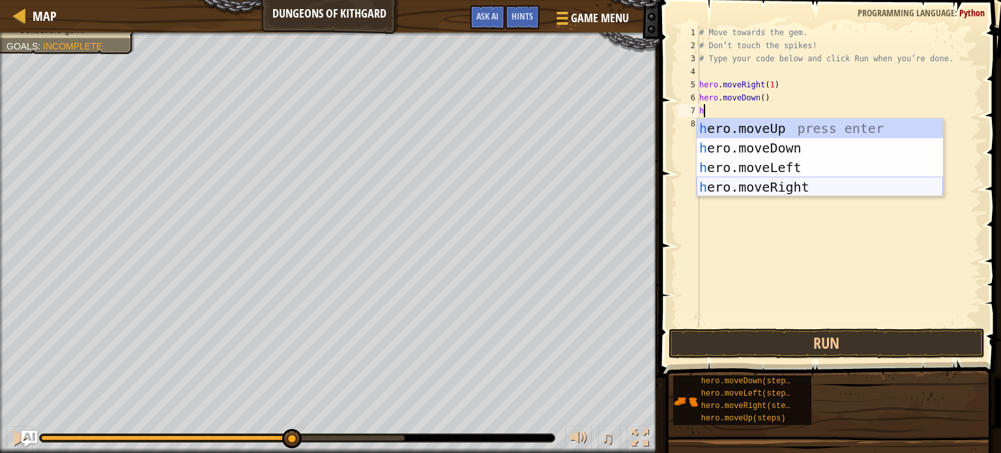
click at [816, 185] on div "h ero.moveUp press enter h ero.moveDown press enter h ero.moveLeft press enter …" at bounding box center [820, 177] width 246 height 117
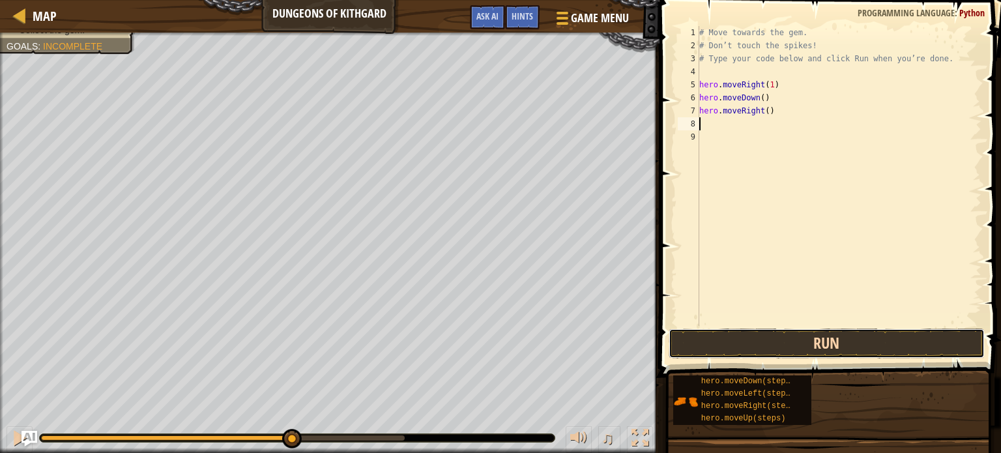
click at [803, 344] on button "Run" at bounding box center [827, 344] width 316 height 30
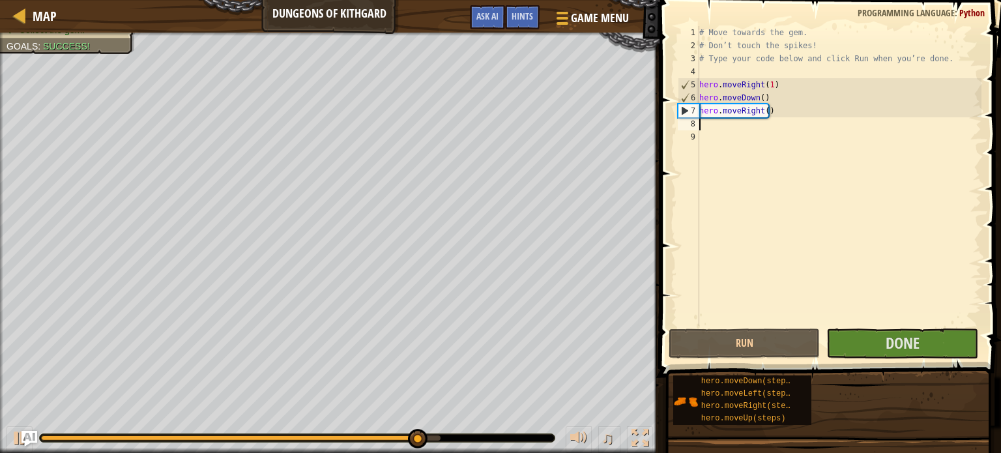
click at [765, 80] on div "# Move towards the gem. # Don’t touch the spikes! # Type your code below and cl…" at bounding box center [839, 189] width 285 height 326
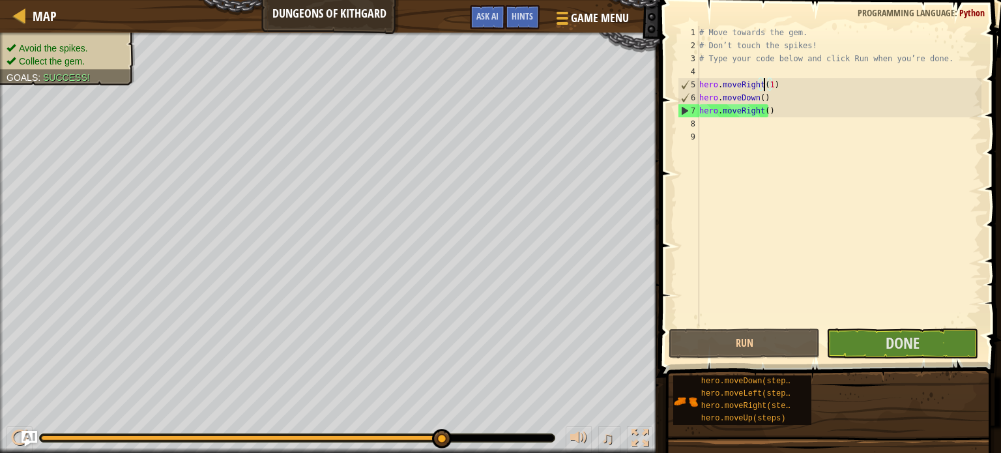
click at [769, 81] on div "# Move towards the gem. # Don’t touch the spikes! # Type your code below and cl…" at bounding box center [839, 189] width 285 height 326
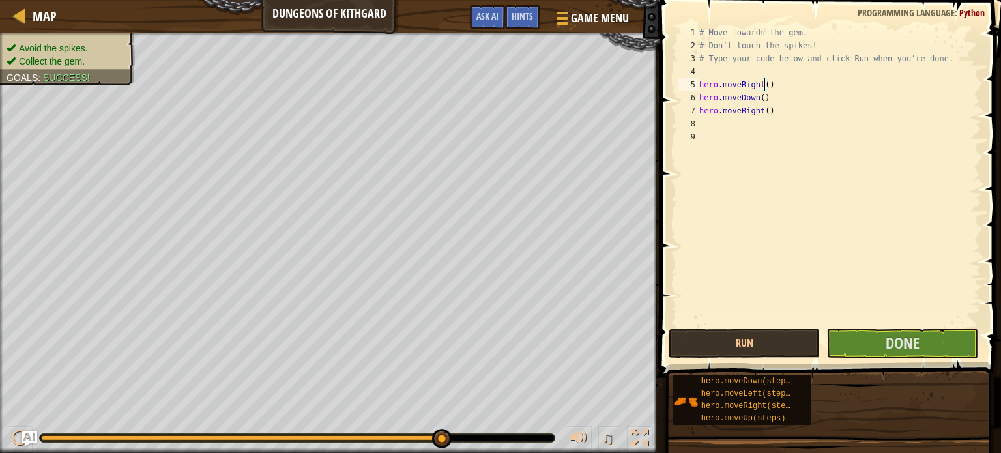
scroll to position [6, 5]
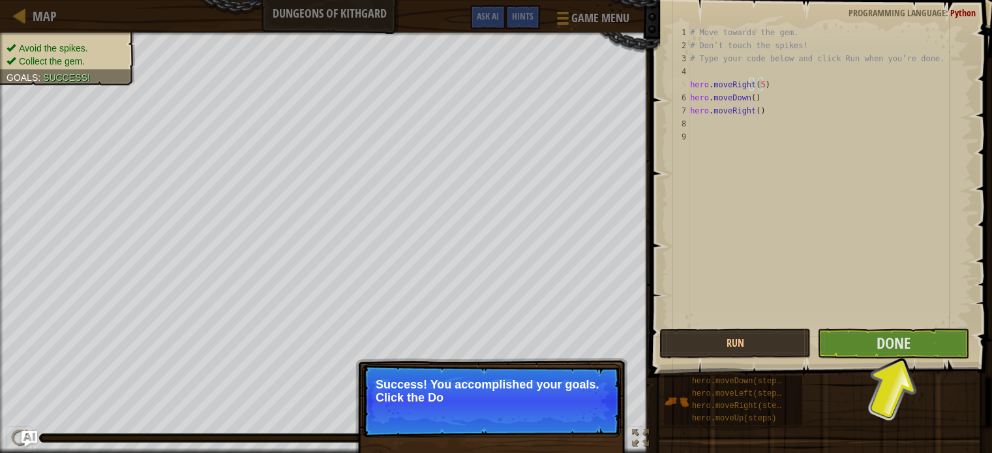
click at [763, 102] on div "# Move towards the gem. # Don’t touch the spikes! # Type your code below and cl…" at bounding box center [829, 189] width 285 height 326
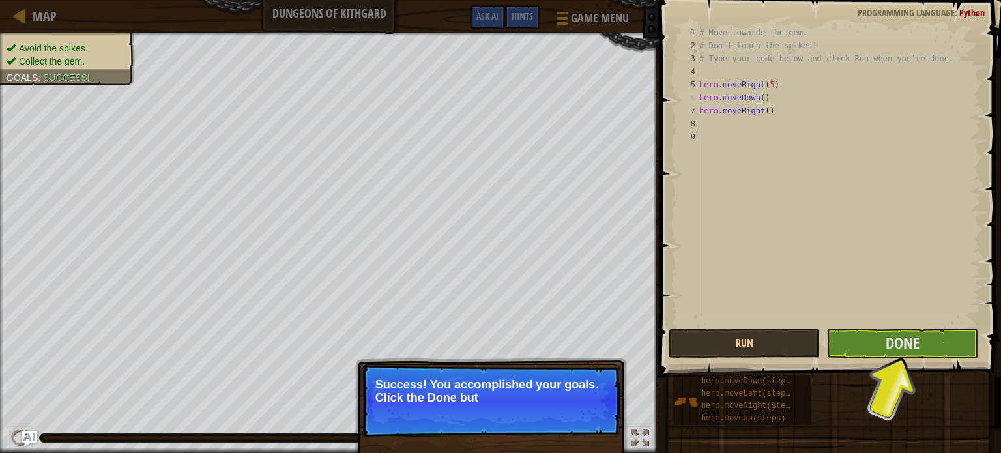
scroll to position [6, 5]
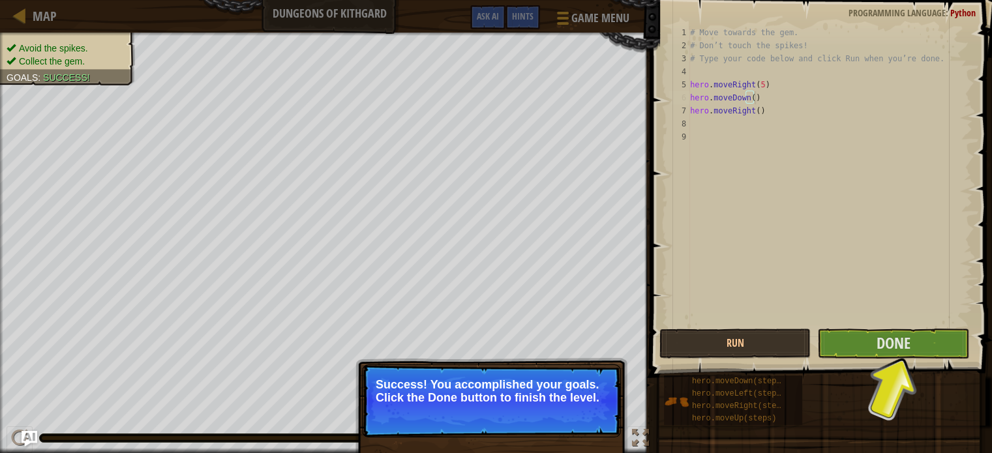
click at [753, 98] on div "# Move towards the gem. # Don’t touch the spikes! # Type your code below and cl…" at bounding box center [829, 189] width 285 height 326
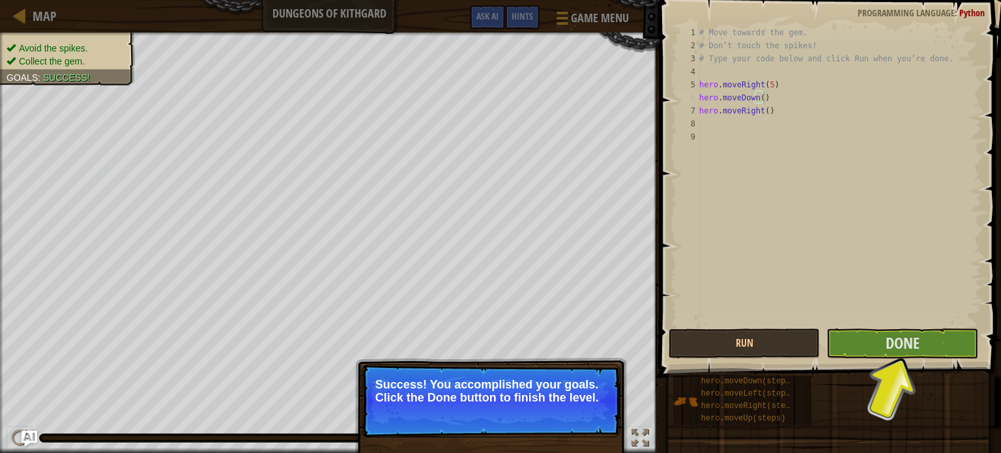
click at [749, 96] on div "# Move towards the gem. # Don’t touch the spikes! # Type your code below and cl…" at bounding box center [839, 189] width 285 height 326
type textarea "hero.moveDown()"
click at [576, 390] on p "Success! You accomplished your goals. Click the Done button to finish the level." at bounding box center [491, 391] width 231 height 26
click at [885, 344] on button "Done" at bounding box center [903, 344] width 152 height 30
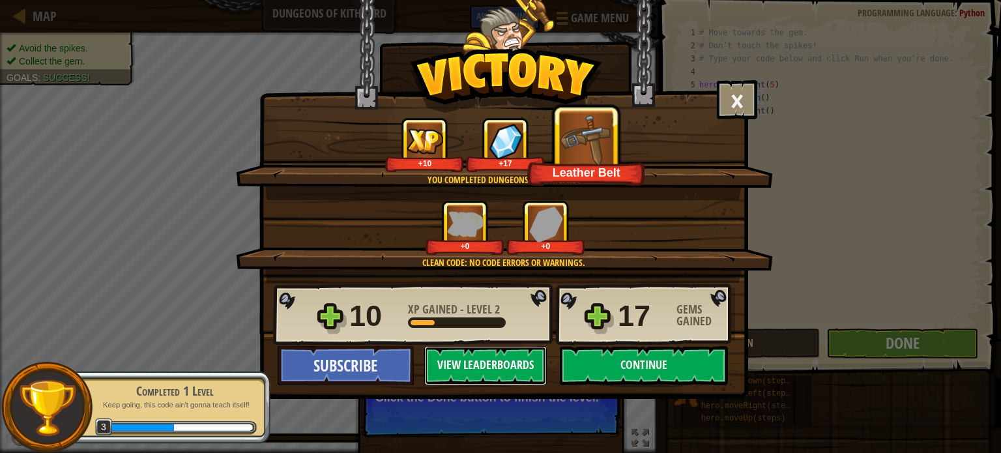
click at [527, 367] on button "View Leaderboards" at bounding box center [485, 365] width 123 height 39
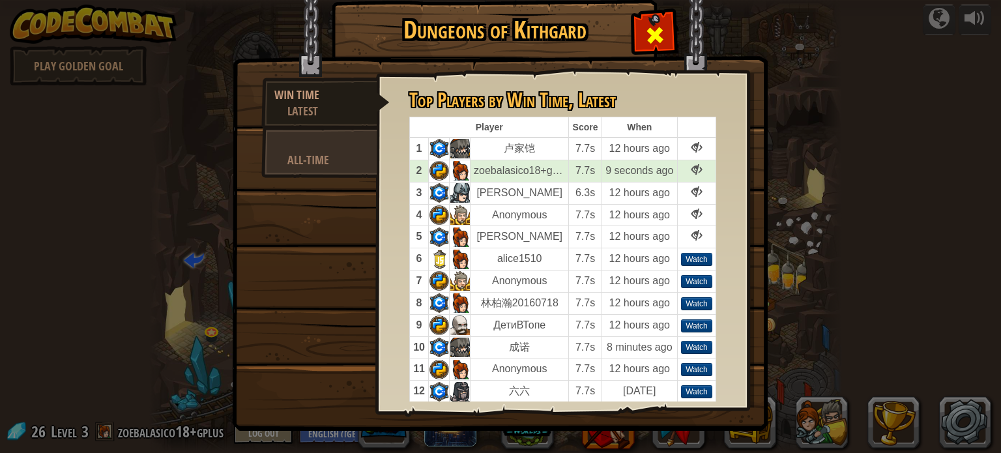
click at [660, 44] on span at bounding box center [655, 35] width 21 height 21
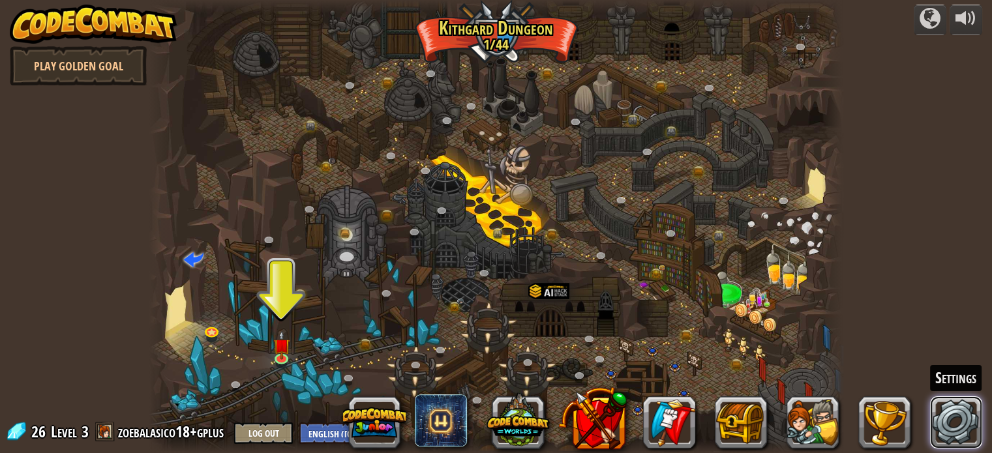
click at [943, 414] on link at bounding box center [956, 422] width 52 height 52
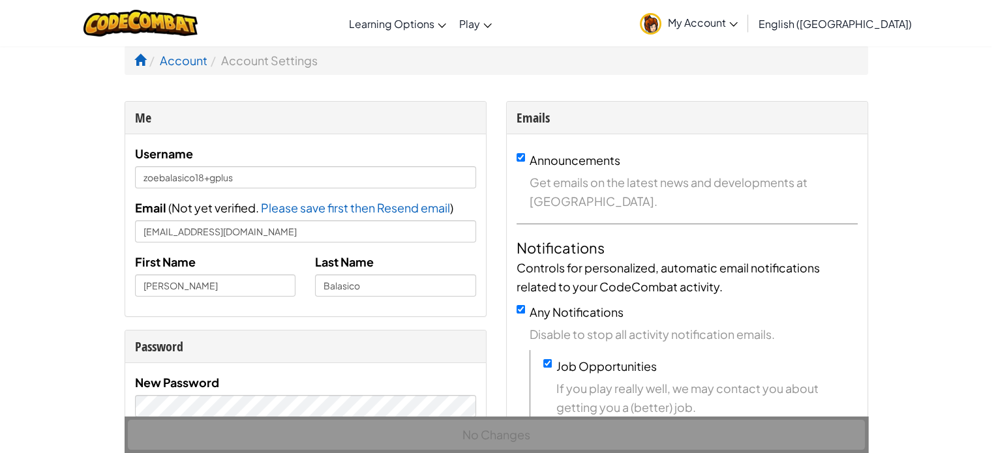
click at [737, 26] on span "My Account" at bounding box center [703, 23] width 70 height 14
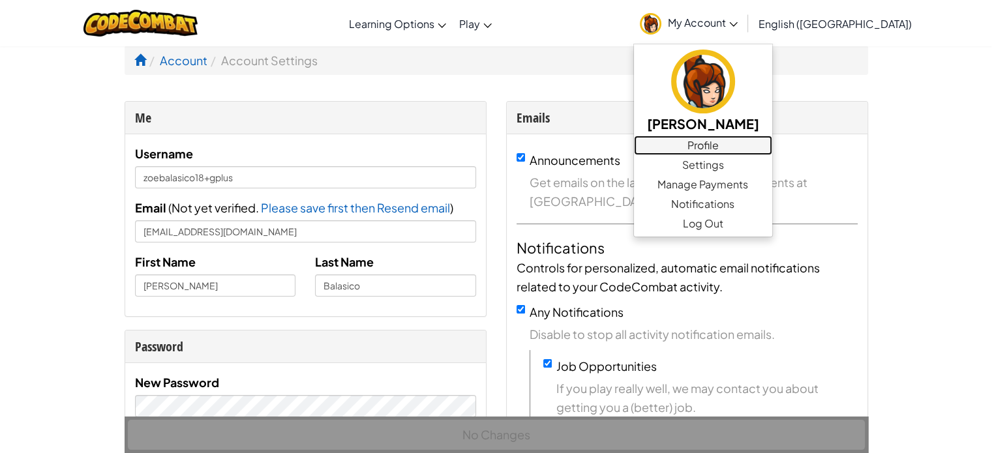
click at [772, 145] on link "Profile" at bounding box center [703, 146] width 138 height 20
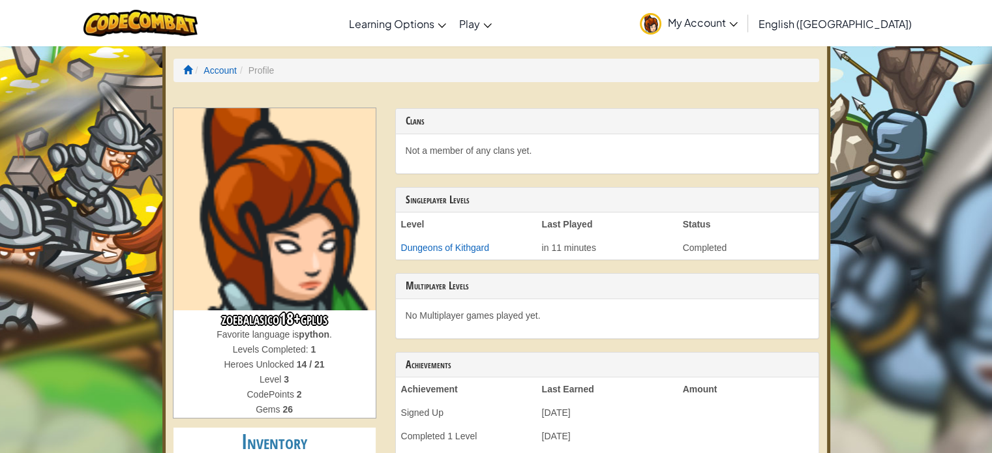
click at [737, 20] on span "My Account" at bounding box center [703, 23] width 70 height 14
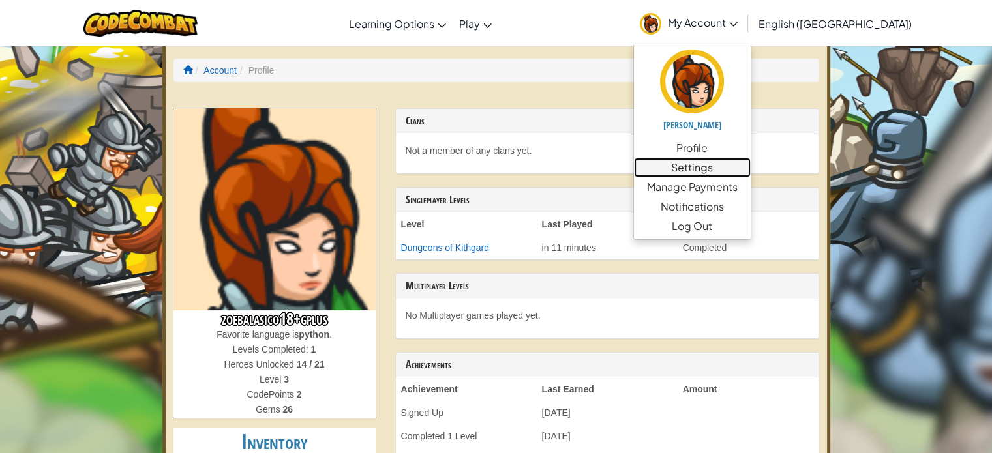
click at [750, 166] on link "Settings" at bounding box center [692, 168] width 117 height 20
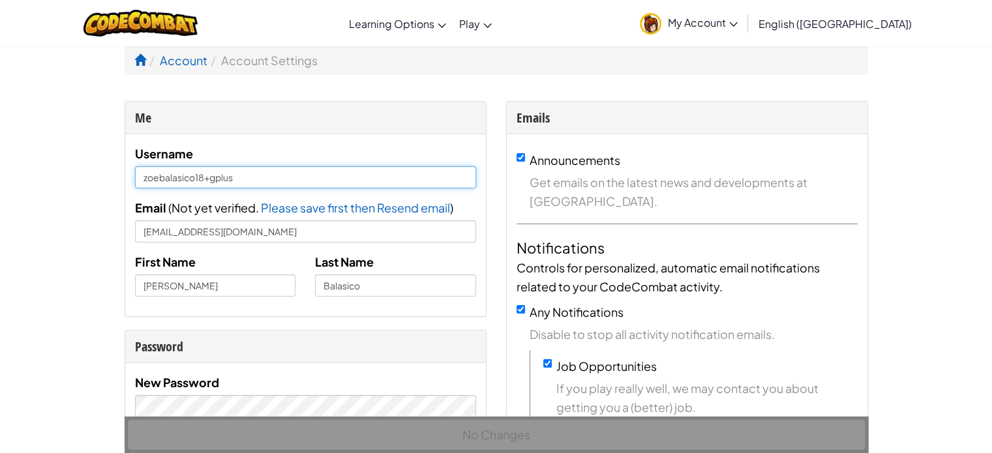
drag, startPoint x: 242, startPoint y: 180, endPoint x: 98, endPoint y: 168, distance: 143.9
type input "z"
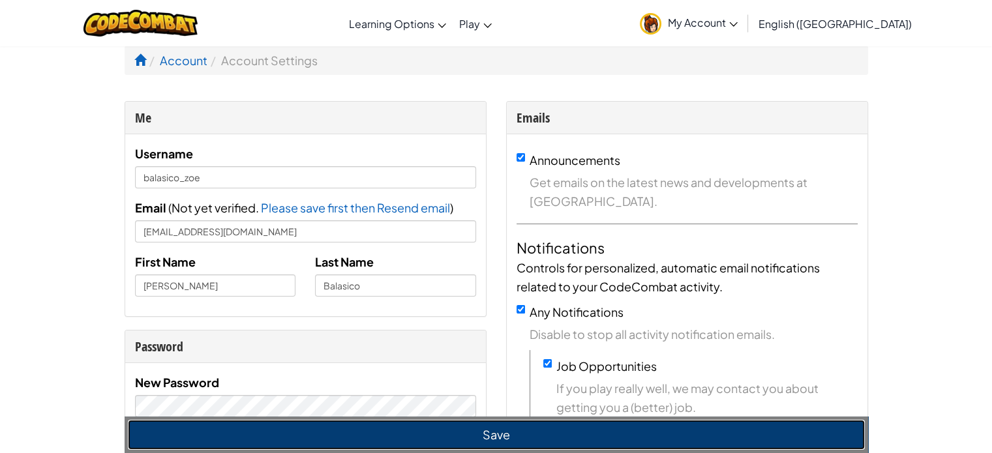
click at [479, 434] on button "Save" at bounding box center [496, 435] width 737 height 30
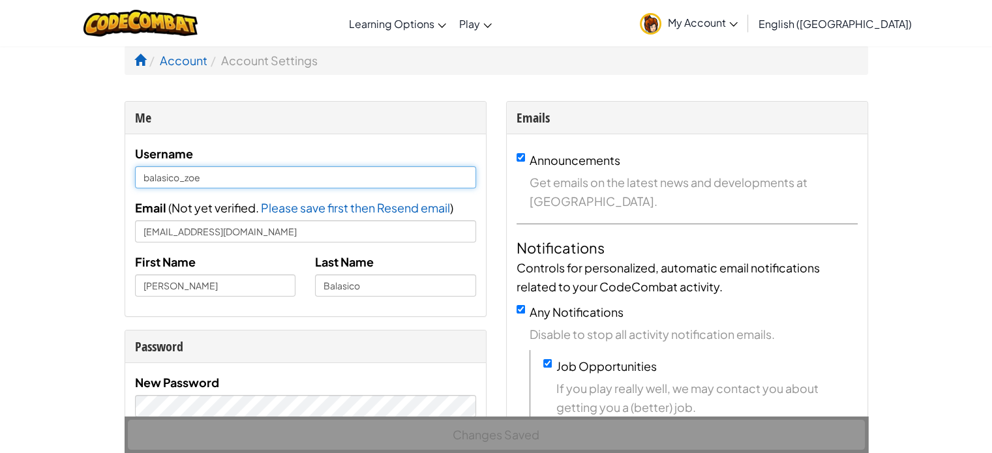
drag, startPoint x: 230, startPoint y: 178, endPoint x: 94, endPoint y: 182, distance: 135.7
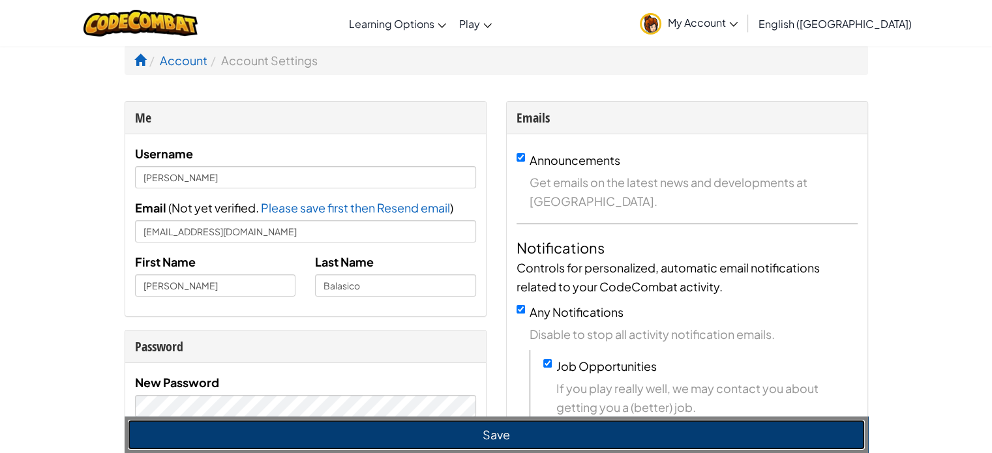
click at [355, 434] on button "Save" at bounding box center [496, 435] width 737 height 30
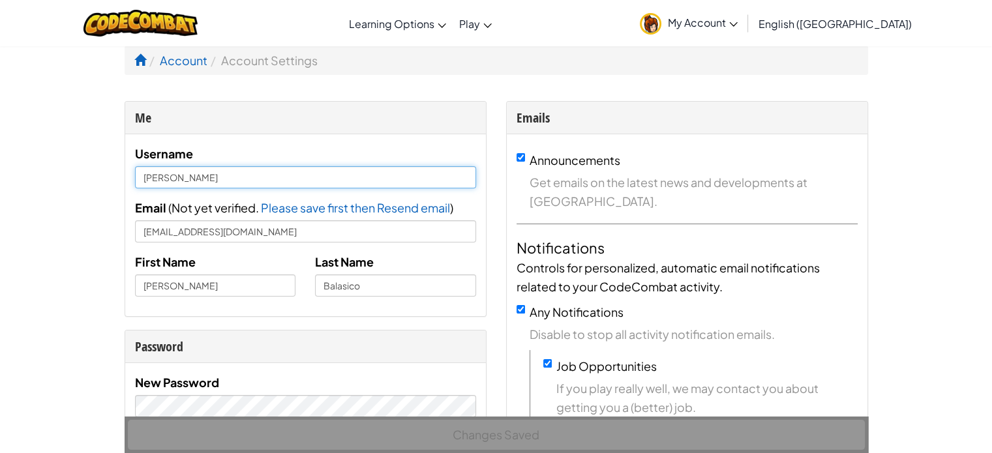
drag, startPoint x: 243, startPoint y: 173, endPoint x: 89, endPoint y: 166, distance: 154.0
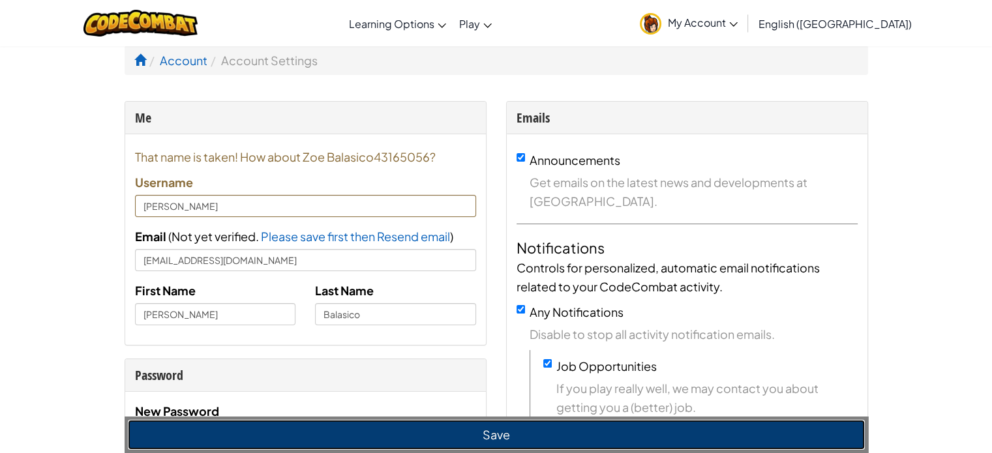
click at [696, 435] on button "Save" at bounding box center [496, 435] width 737 height 30
type input "Zoe Balasico43165056"
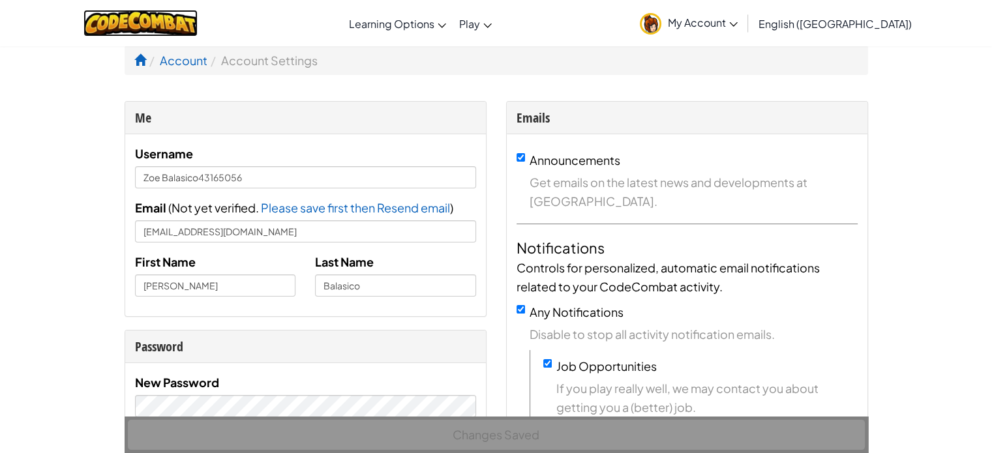
click at [156, 20] on img at bounding box center [140, 23] width 114 height 27
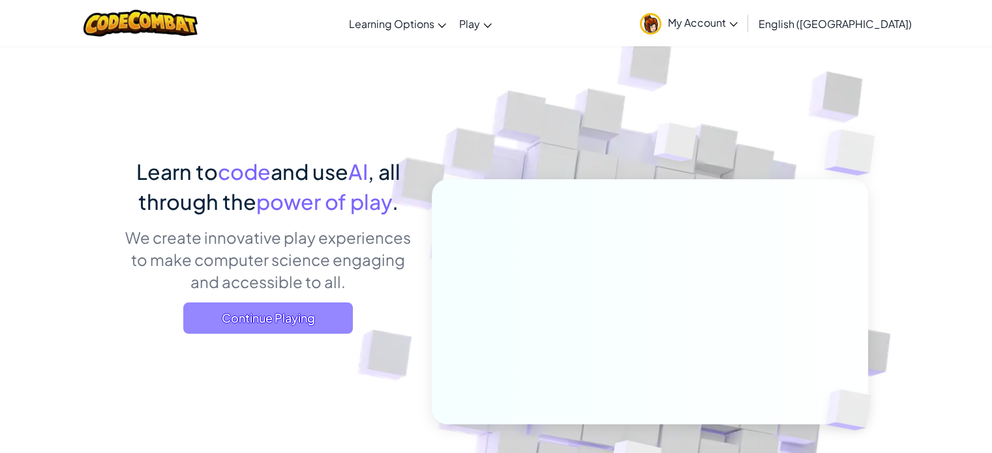
click at [325, 304] on span "Continue Playing" at bounding box center [268, 318] width 170 height 31
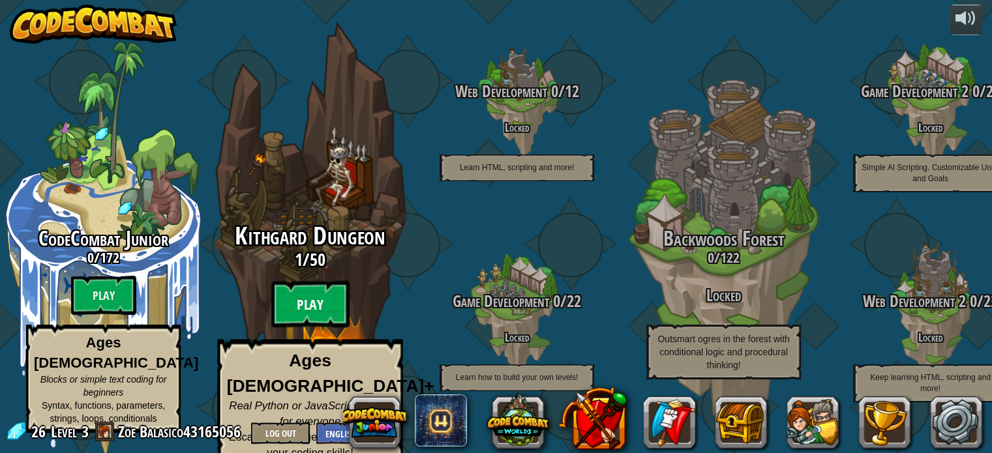
click at [326, 303] on btn "Play" at bounding box center [310, 304] width 78 height 47
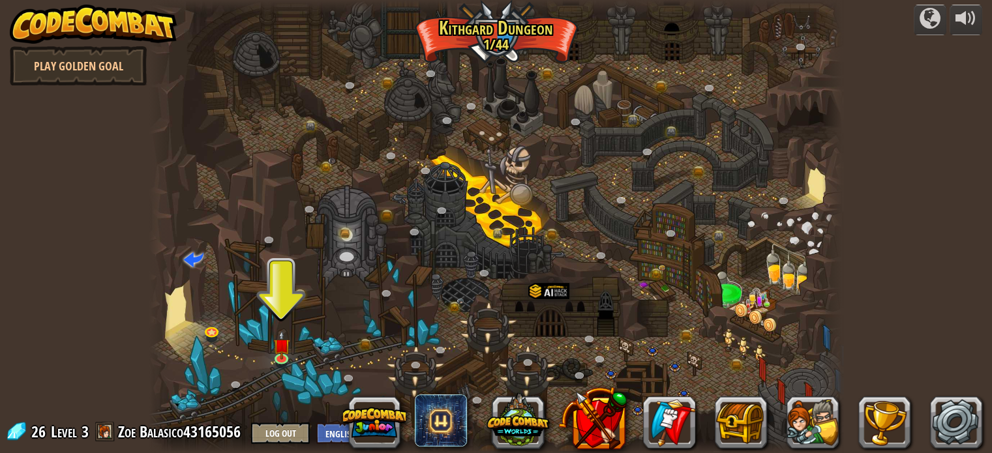
click at [291, 347] on div at bounding box center [495, 226] width 693 height 453
click at [276, 351] on img at bounding box center [281, 338] width 17 height 39
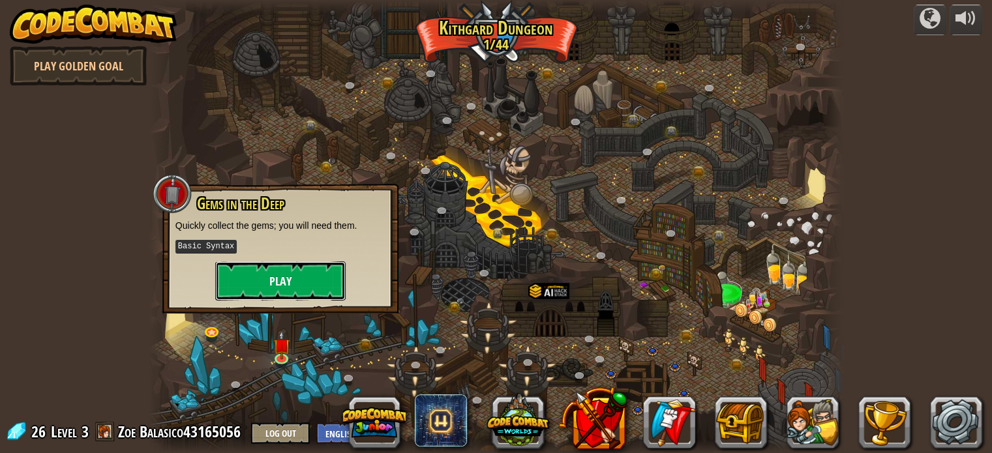
click at [287, 268] on button "Play" at bounding box center [280, 280] width 130 height 39
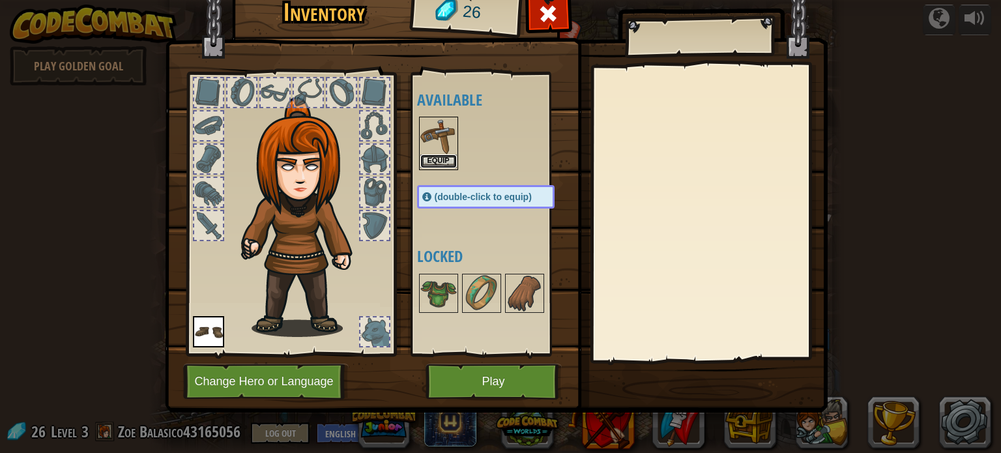
click at [446, 161] on button "Equip" at bounding box center [439, 162] width 37 height 14
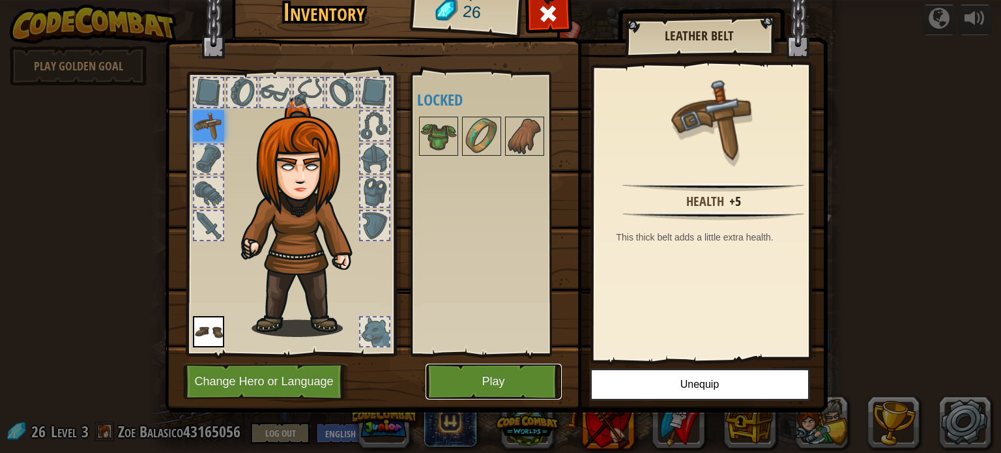
click at [526, 382] on button "Play" at bounding box center [494, 382] width 136 height 36
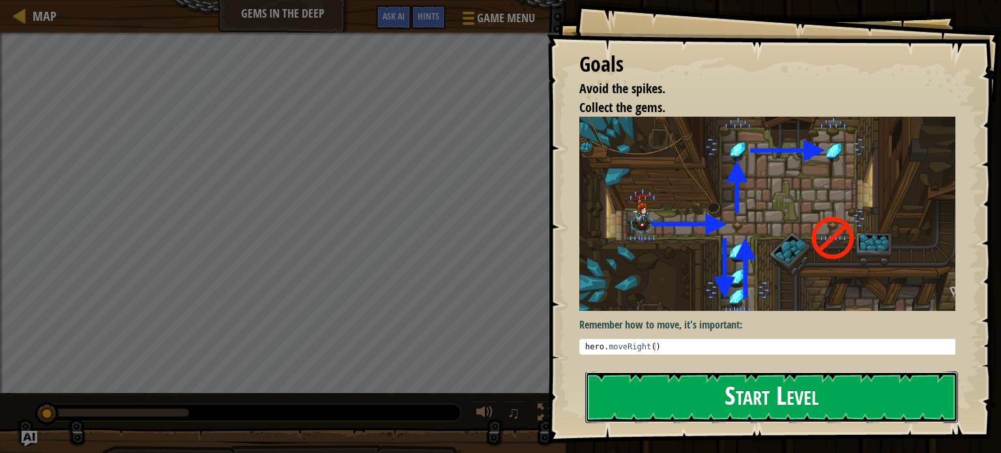
click at [759, 396] on button "Start Level" at bounding box center [771, 398] width 373 height 52
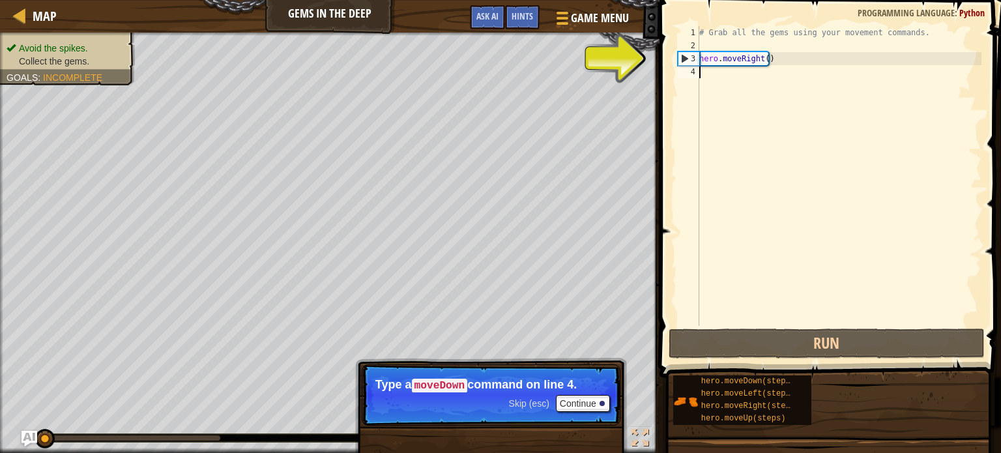
type textarea "h"
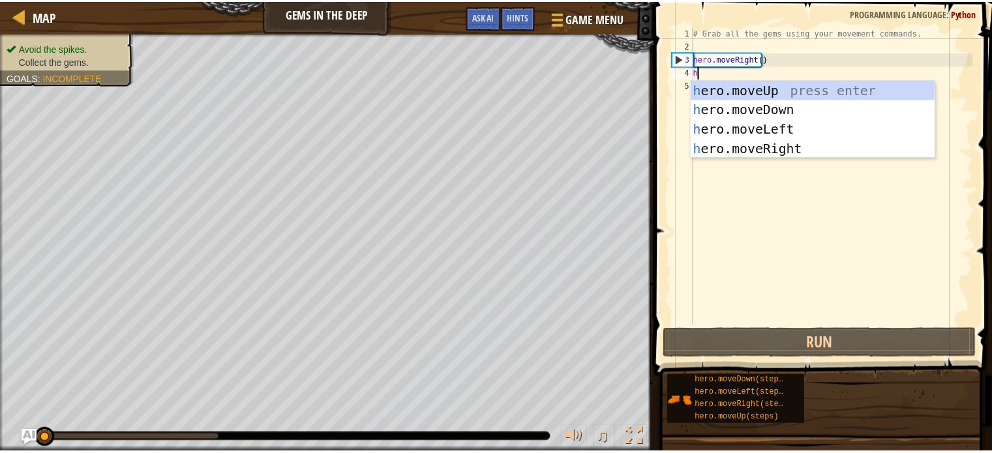
scroll to position [6, 0]
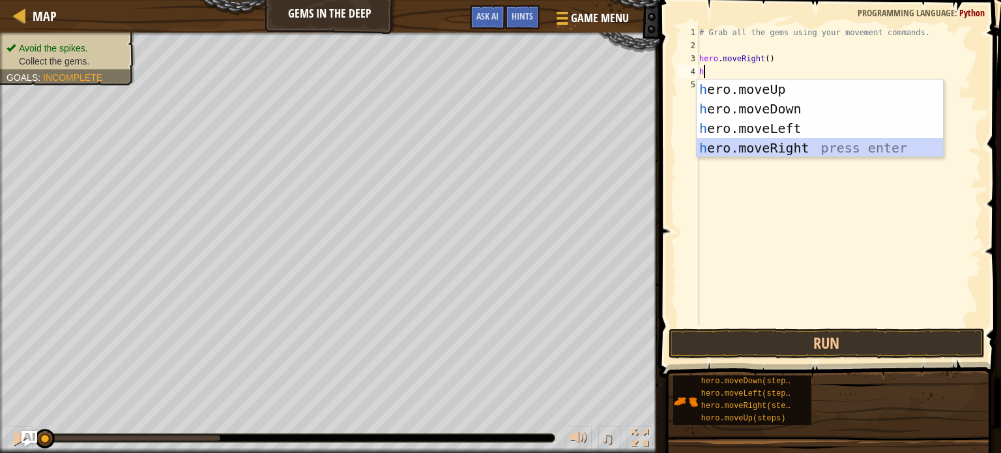
click at [798, 147] on div "h ero.moveUp press enter h ero.moveDown press enter h ero.moveLeft press enter …" at bounding box center [820, 138] width 246 height 117
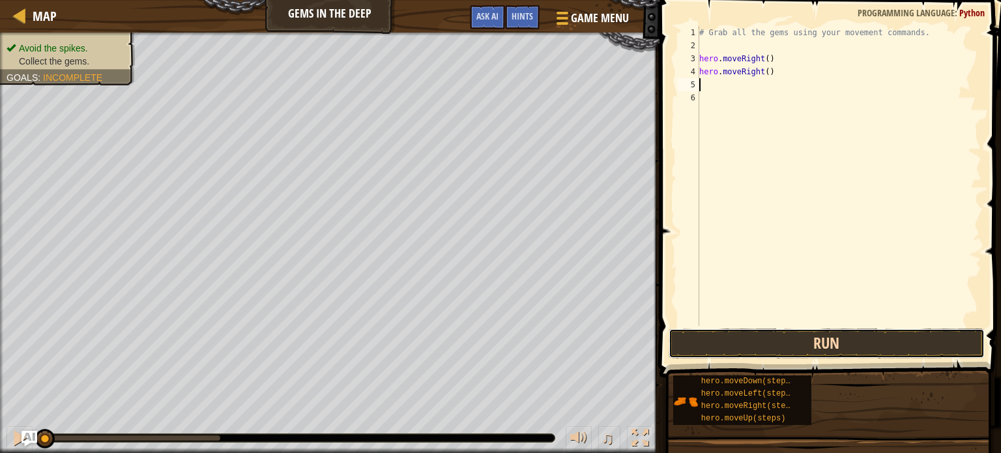
click at [831, 338] on button "Run" at bounding box center [827, 344] width 316 height 30
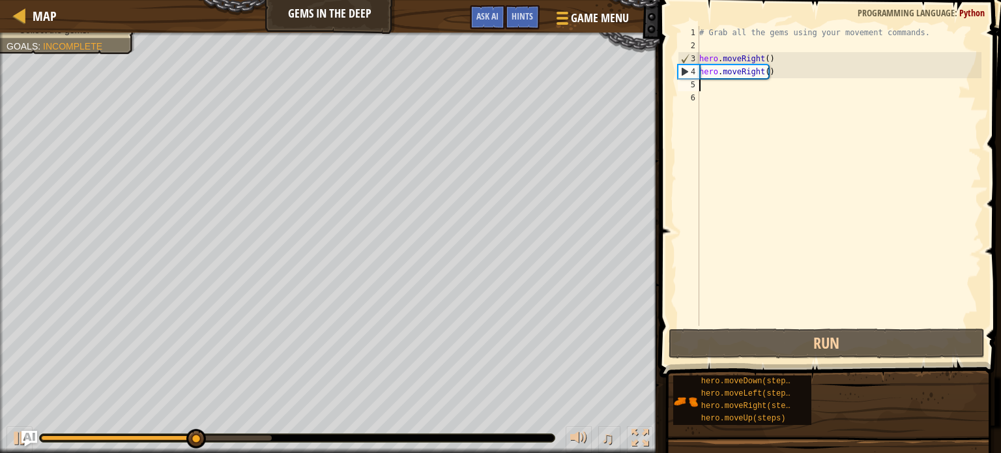
type textarea "h"
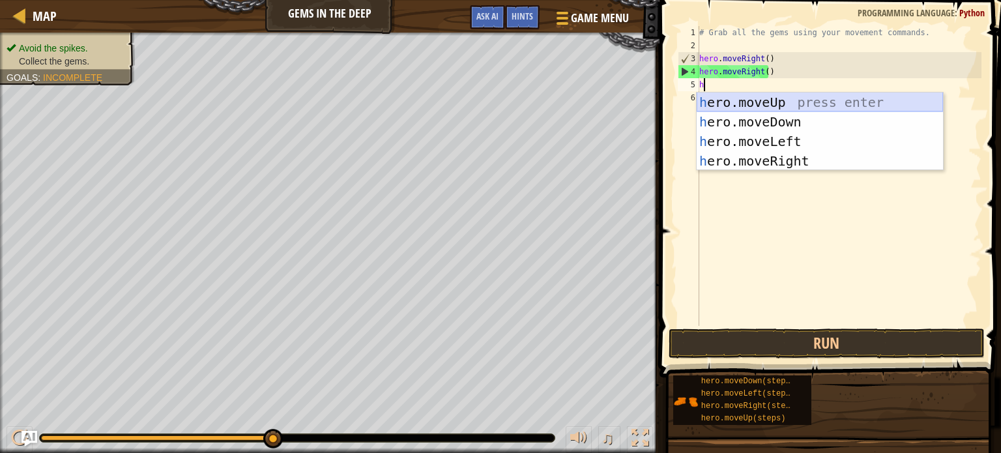
click at [808, 103] on div "h ero.moveUp press enter h ero.moveDown press enter h ero.moveLeft press enter …" at bounding box center [820, 151] width 246 height 117
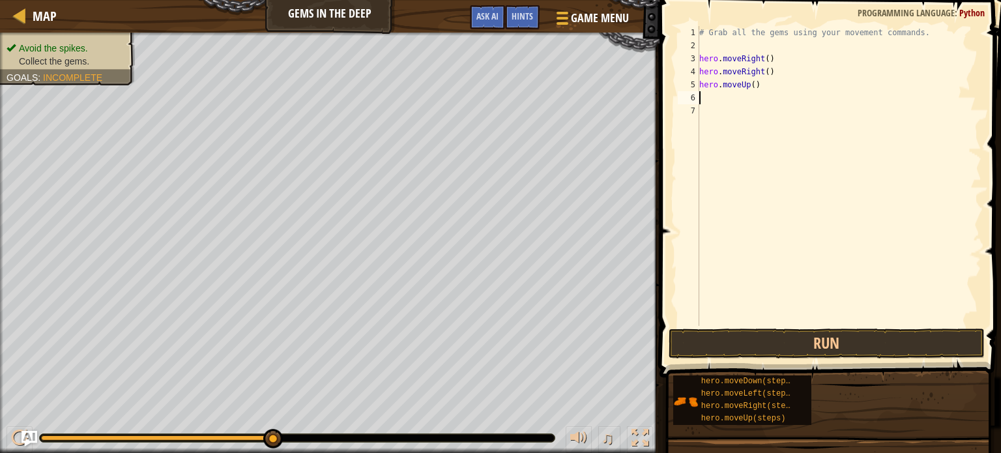
type textarea "h"
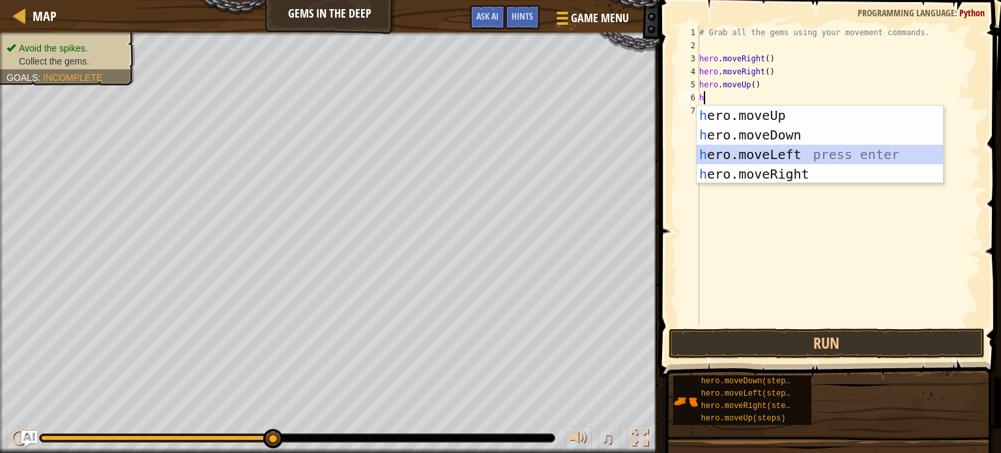
click at [784, 153] on div "h ero.moveUp press enter h ero.moveDown press enter h ero.moveLeft press enter …" at bounding box center [820, 164] width 246 height 117
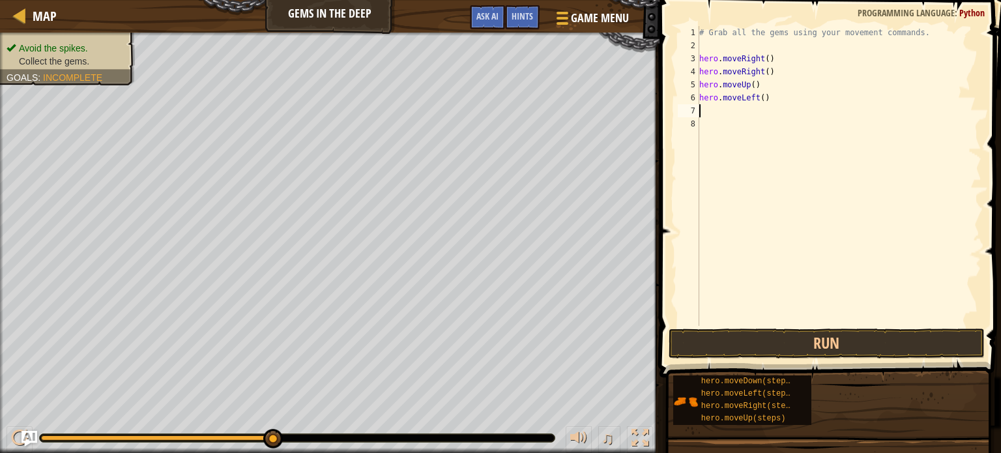
type textarea "h"
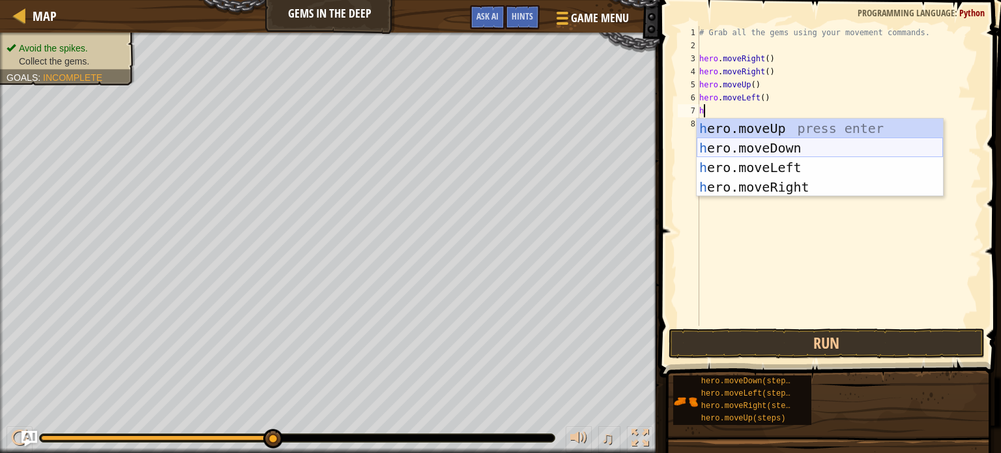
click at [780, 149] on div "h ero.moveUp press enter h ero.moveDown press enter h ero.moveLeft press enter …" at bounding box center [820, 177] width 246 height 117
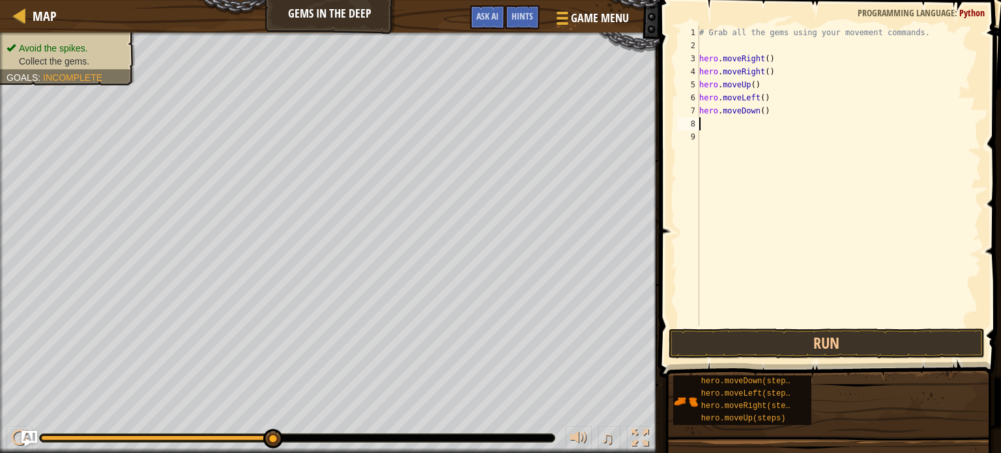
type textarea "h"
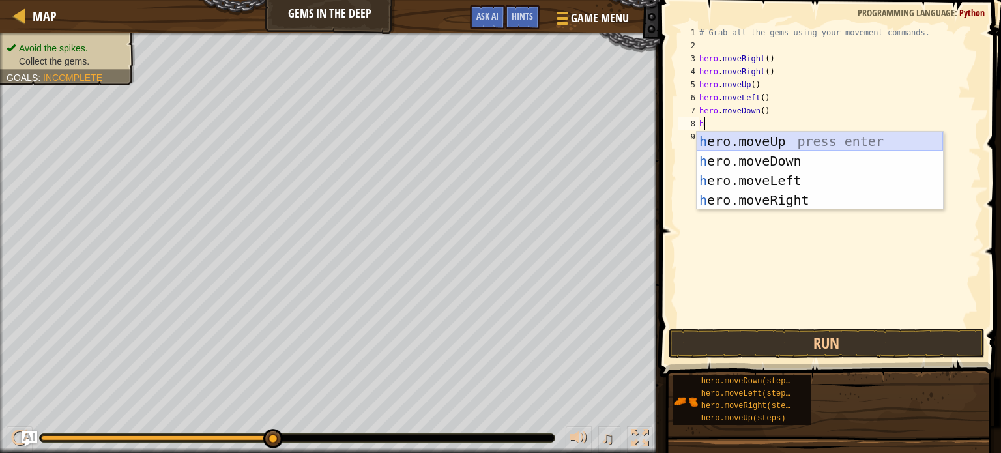
click at [808, 145] on div "h ero.moveUp press enter h ero.moveDown press enter h ero.moveLeft press enter …" at bounding box center [820, 190] width 246 height 117
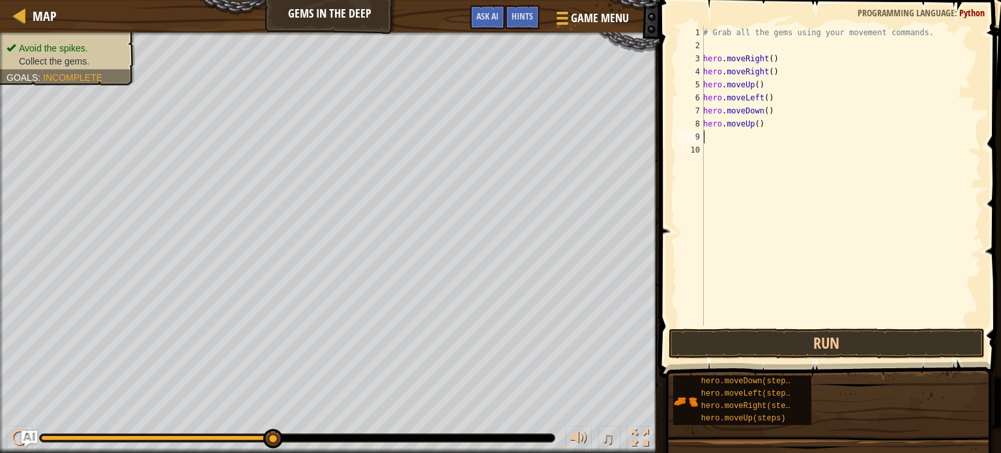
type textarea "h"
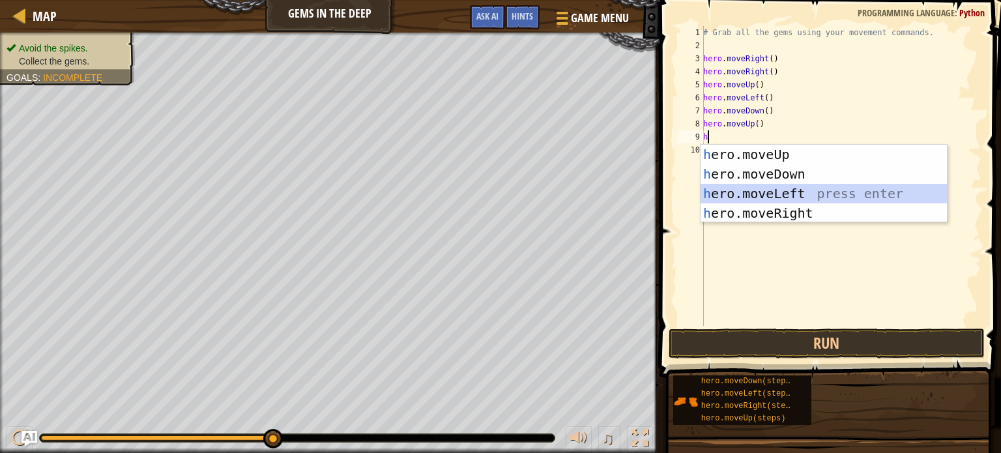
click at [797, 200] on div "h ero.moveUp press enter h ero.moveDown press enter h ero.moveLeft press enter …" at bounding box center [824, 203] width 246 height 117
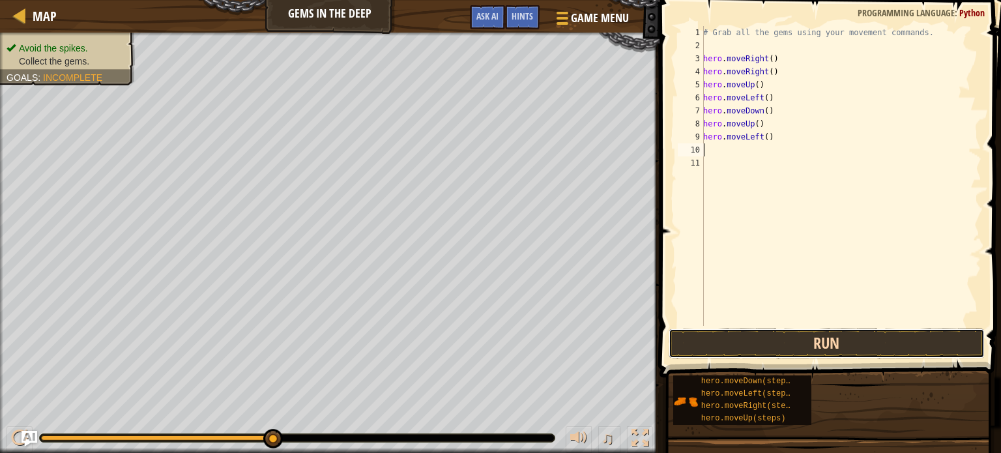
click at [849, 340] on button "Run" at bounding box center [827, 344] width 316 height 30
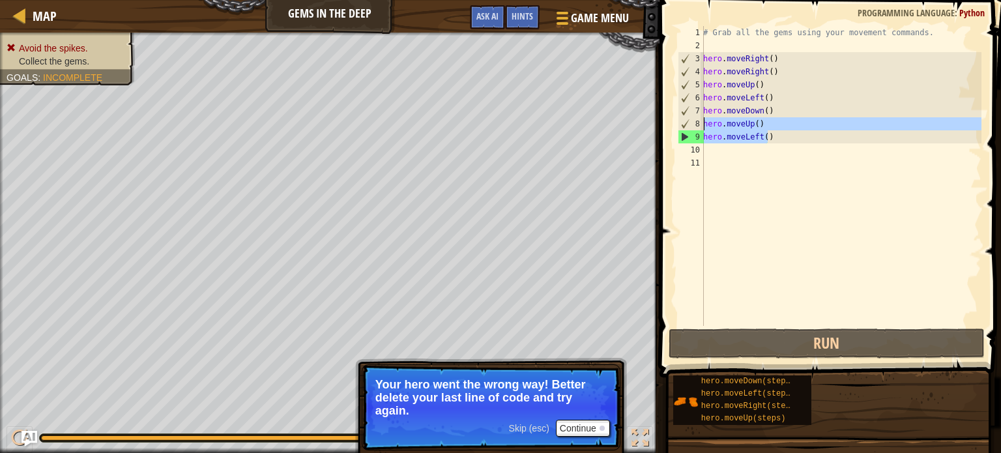
drag, startPoint x: 812, startPoint y: 138, endPoint x: 702, endPoint y: 123, distance: 111.3
click at [702, 123] on div "1 2 3 4 5 6 7 8 9 10 11 # Grab all the gems using your movement commands. hero …" at bounding box center [828, 176] width 306 height 300
type textarea "hero.moveUp() hero.moveLeft()"
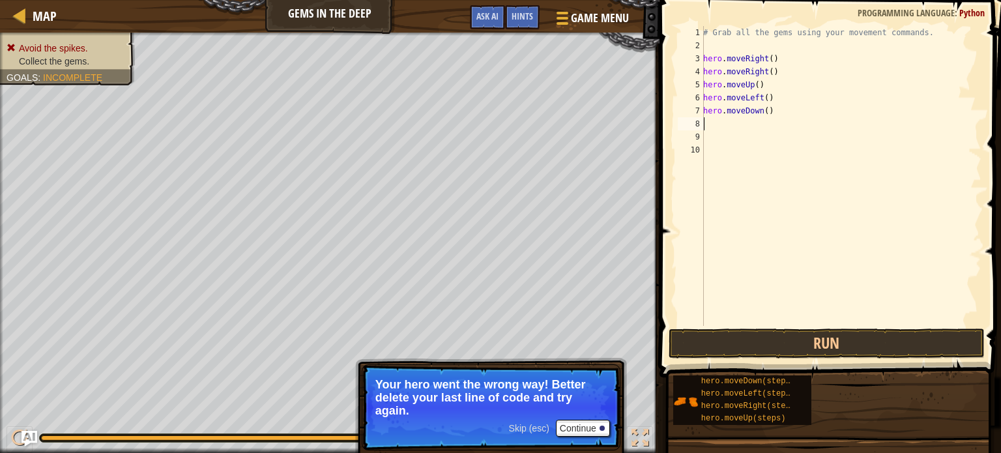
type textarea "h"
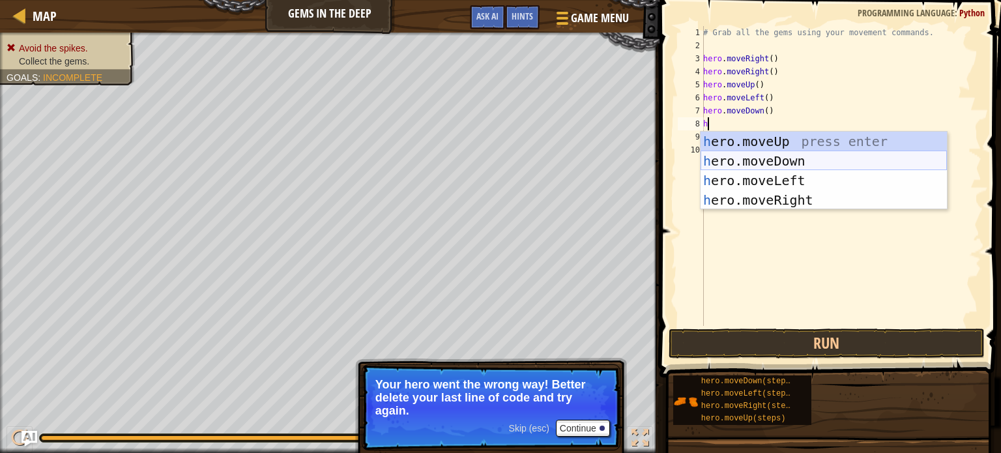
click at [806, 158] on div "h ero.moveUp press enter h ero.moveDown press enter h ero.moveLeft press enter …" at bounding box center [824, 190] width 246 height 117
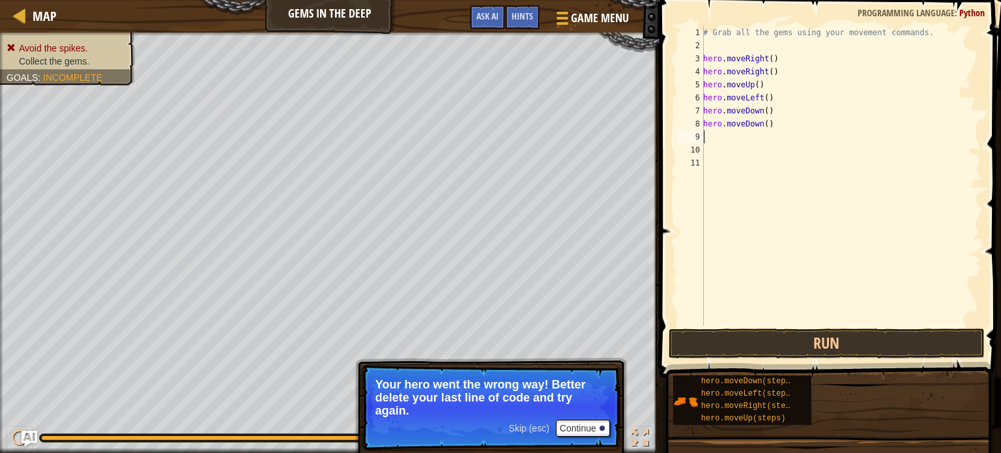
type textarea "h"
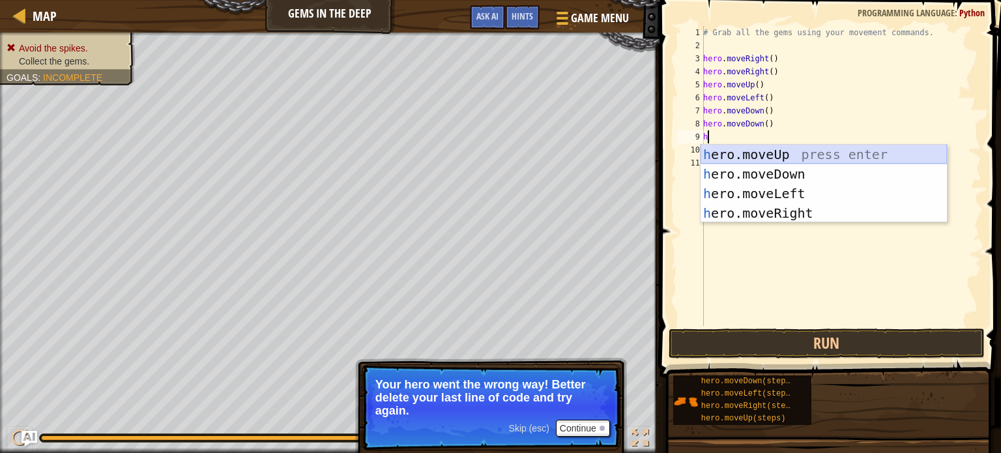
click at [812, 157] on div "h ero.moveUp press enter h ero.moveDown press enter h ero.moveLeft press enter …" at bounding box center [824, 203] width 246 height 117
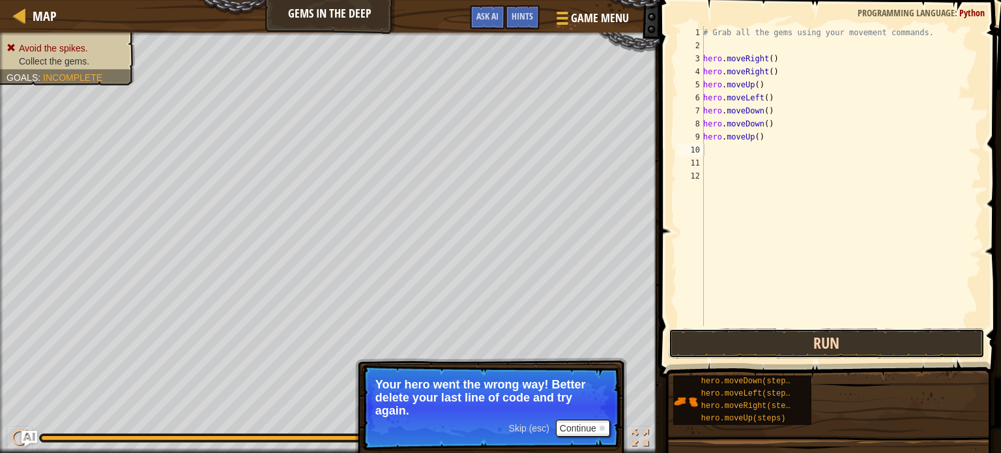
click at [834, 351] on button "Run" at bounding box center [827, 344] width 316 height 30
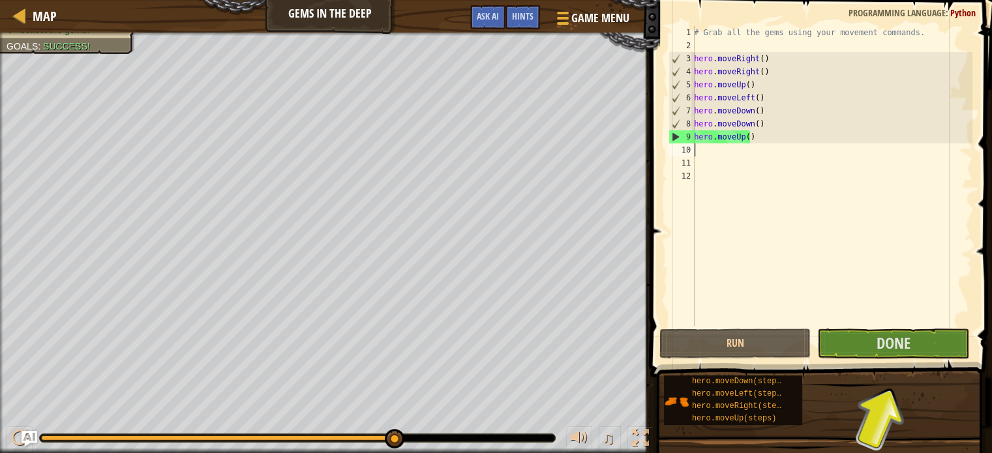
type textarea "h"
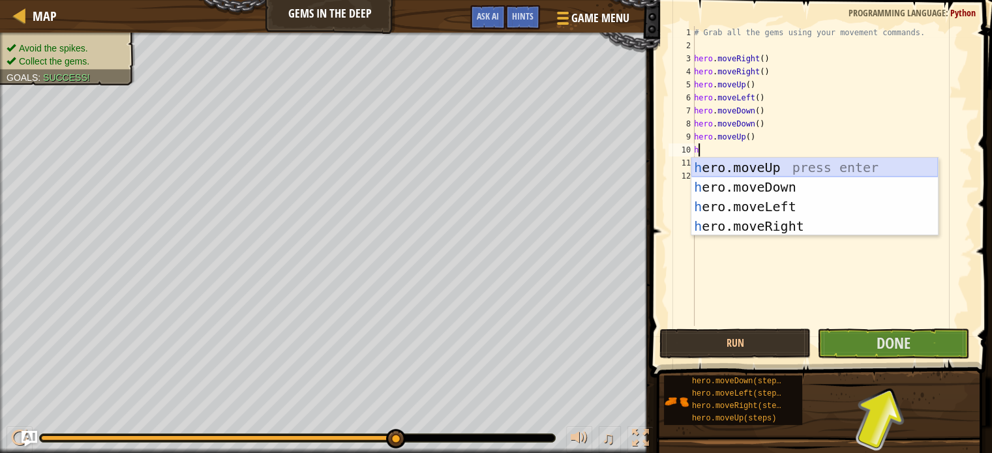
click at [769, 166] on div "h ero.moveUp press enter h ero.moveDown press enter h ero.moveLeft press enter …" at bounding box center [814, 216] width 246 height 117
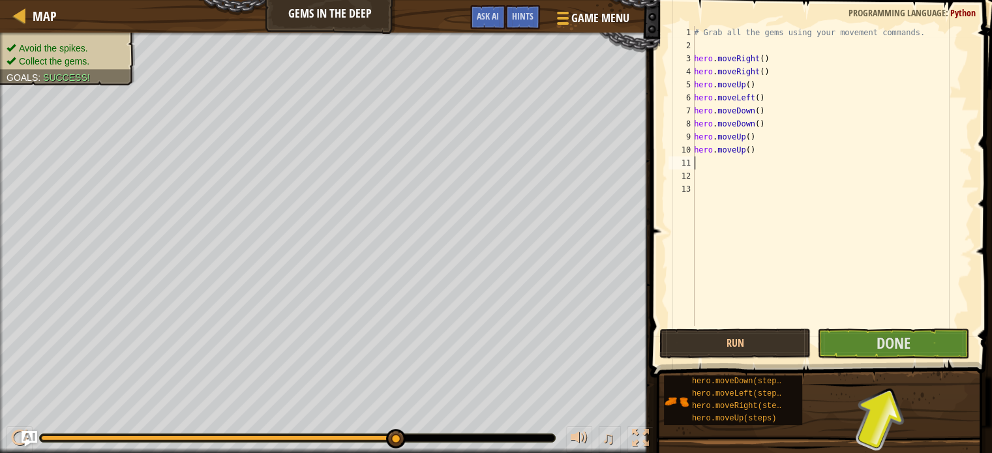
type textarea "h"
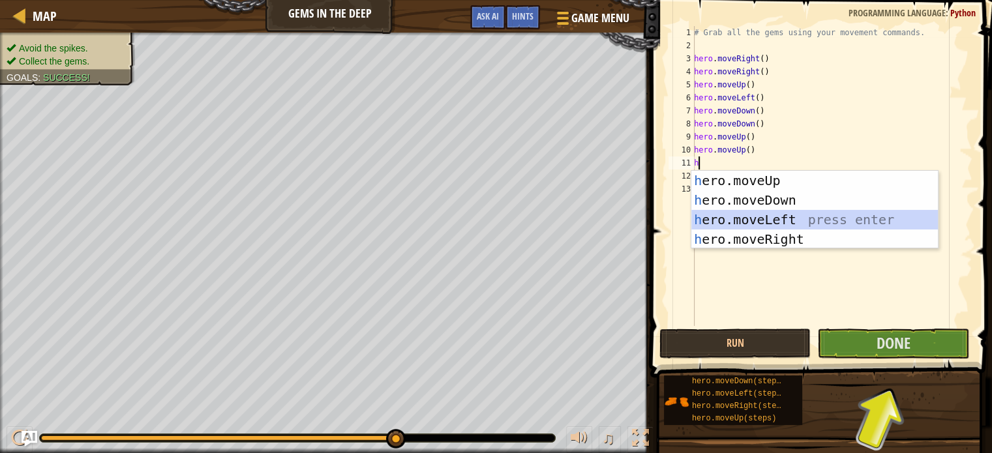
click at [792, 216] on div "h ero.moveUp press enter h ero.moveDown press enter h ero.moveLeft press enter …" at bounding box center [814, 229] width 246 height 117
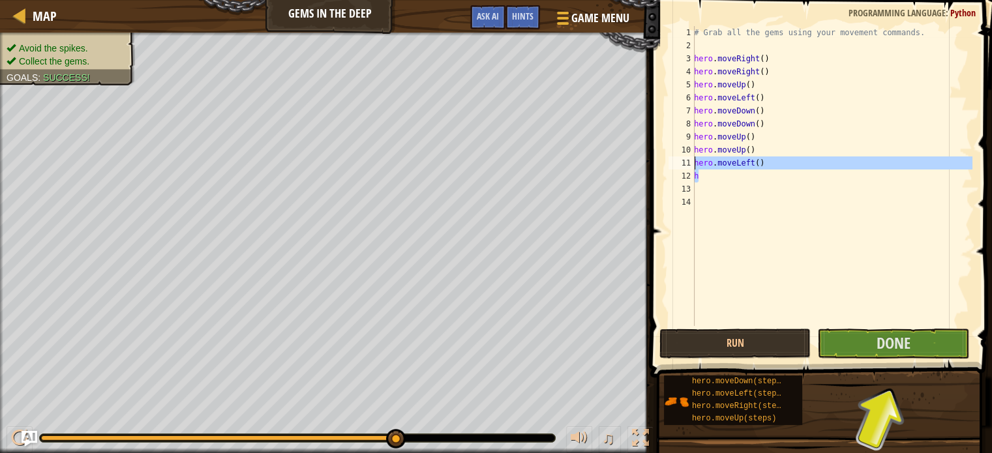
drag, startPoint x: 773, startPoint y: 167, endPoint x: 694, endPoint y: 167, distance: 78.2
click at [694, 167] on div "# Grab all the gems using your movement commands. hero . moveRight ( ) hero . m…" at bounding box center [831, 189] width 281 height 326
type textarea "hero.moveLeft() h"
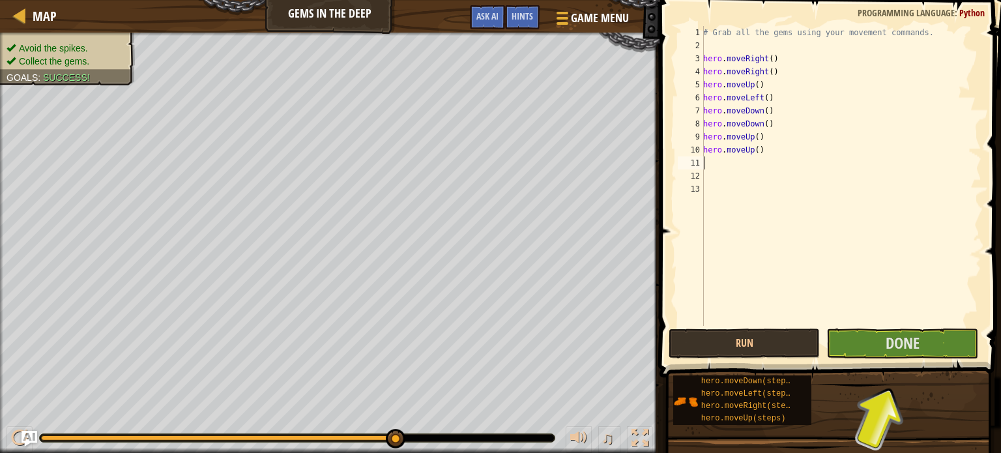
type textarea "h"
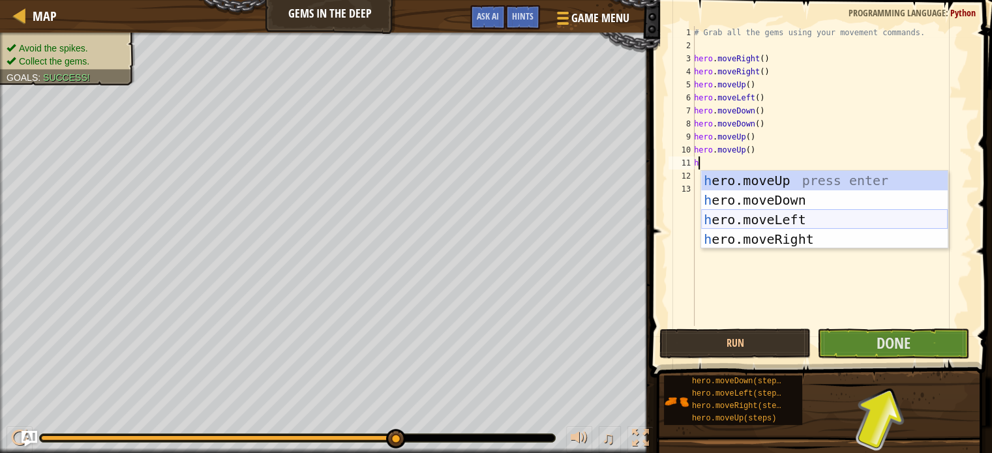
click at [814, 222] on div "h ero.moveUp press enter h ero.moveDown press enter h ero.moveLeft press enter …" at bounding box center [824, 229] width 246 height 117
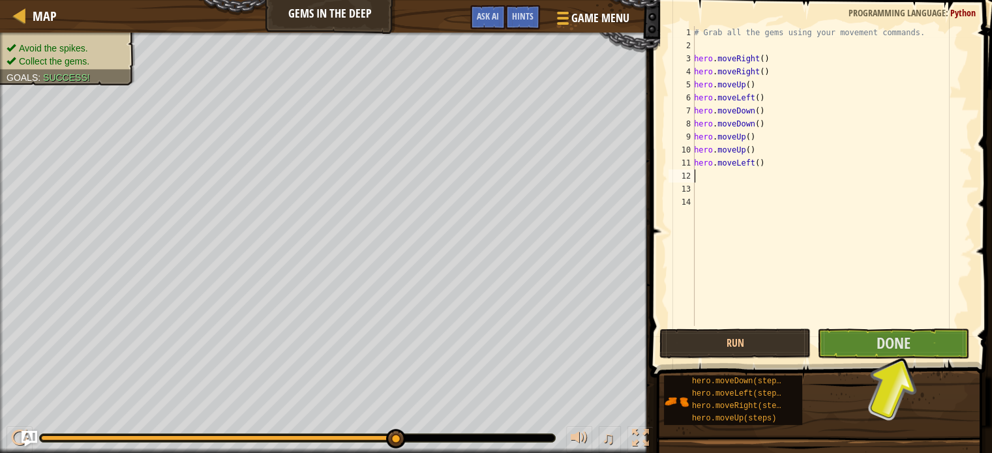
type textarea "h"
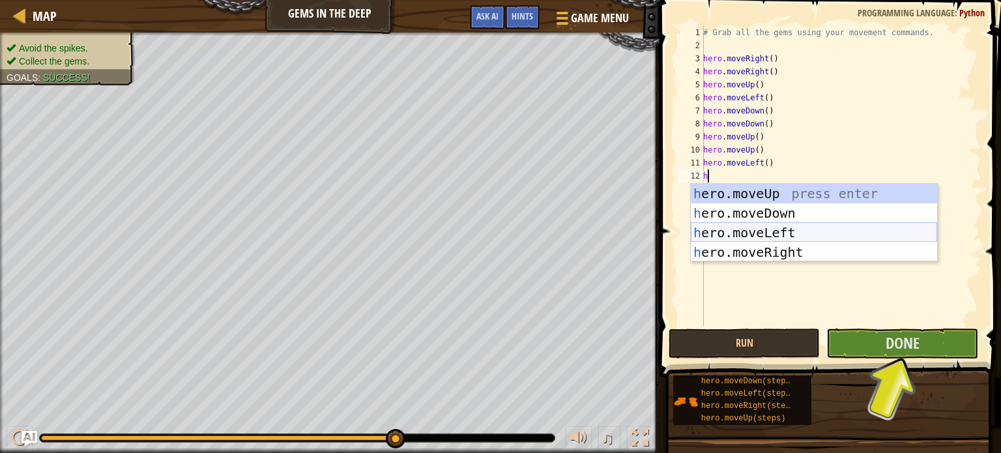
click at [796, 226] on div "h ero.moveUp press enter h ero.moveDown press enter h ero.moveLeft press enter …" at bounding box center [814, 242] width 246 height 117
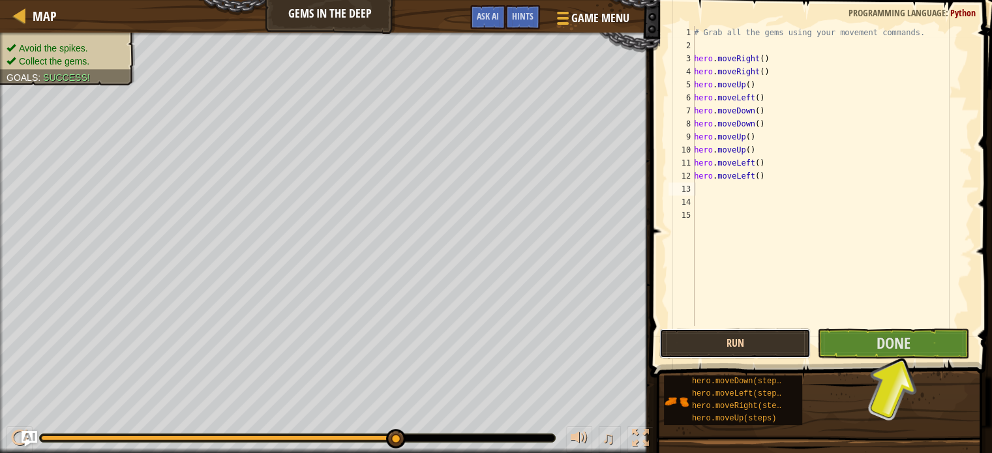
click at [762, 353] on button "Run" at bounding box center [735, 344] width 152 height 30
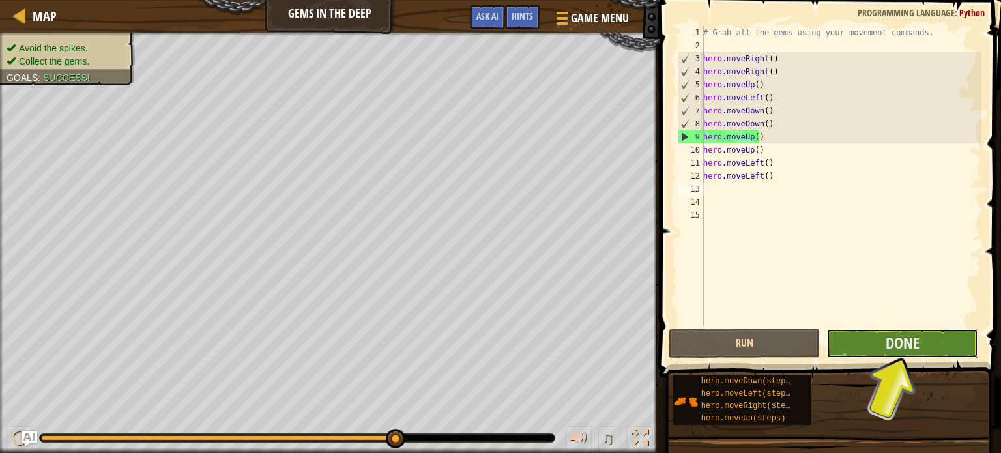
click at [851, 336] on button "Done" at bounding box center [903, 344] width 152 height 30
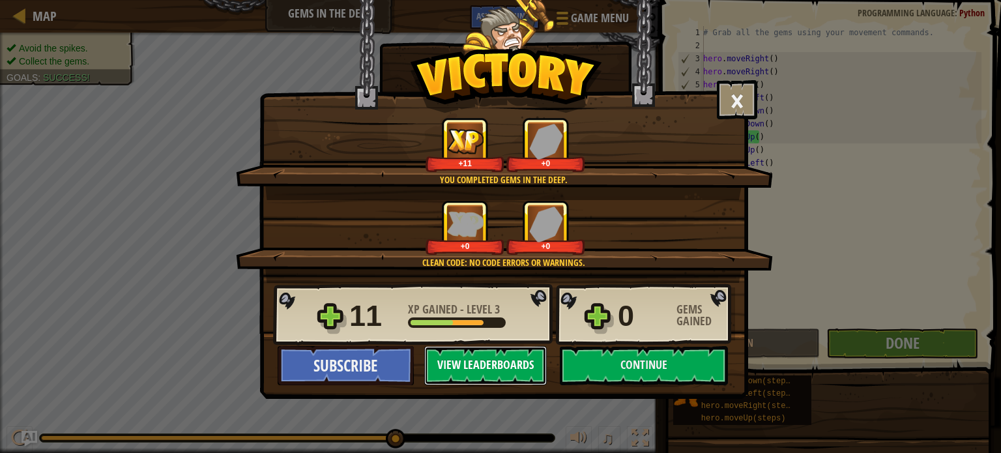
click at [527, 364] on button "View Leaderboards" at bounding box center [485, 365] width 123 height 39
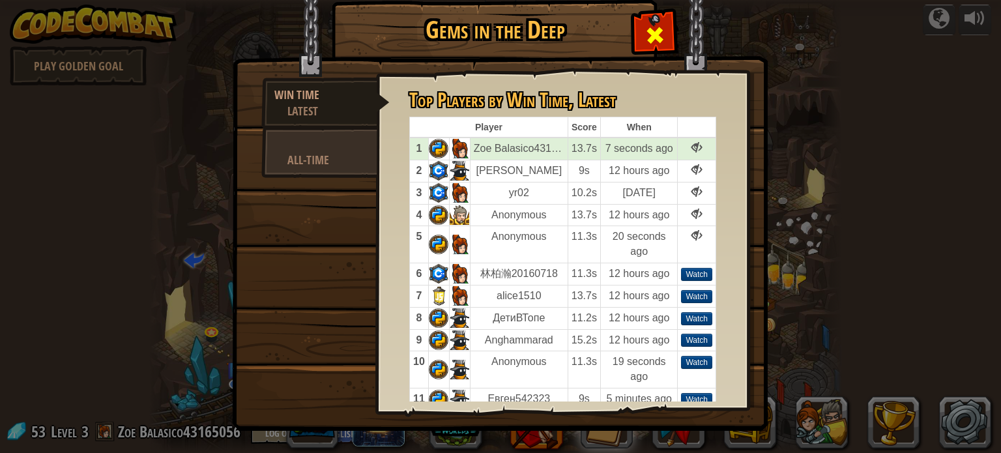
click at [659, 40] on span at bounding box center [655, 35] width 21 height 21
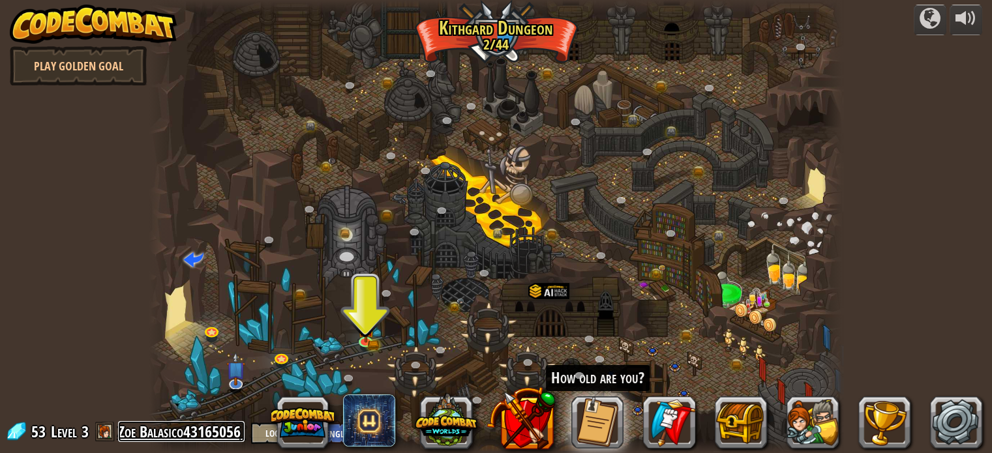
click at [201, 432] on link "Zoe Balasico43165056" at bounding box center [181, 431] width 126 height 21
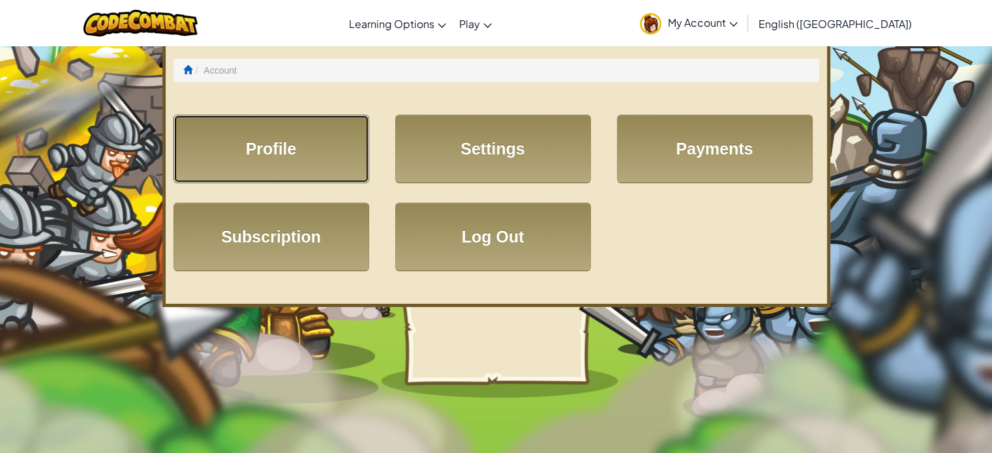
click at [340, 148] on link "Profile" at bounding box center [271, 149] width 196 height 68
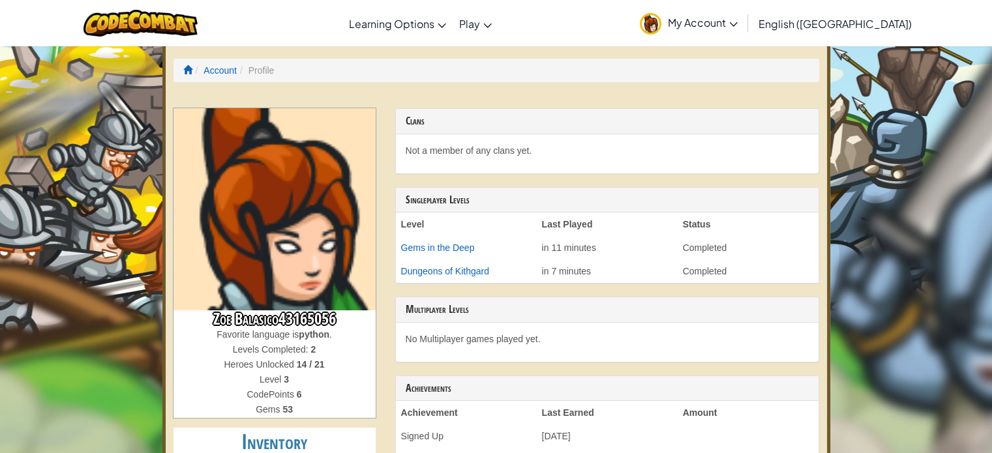
click at [737, 28] on span "My Account" at bounding box center [703, 23] width 70 height 14
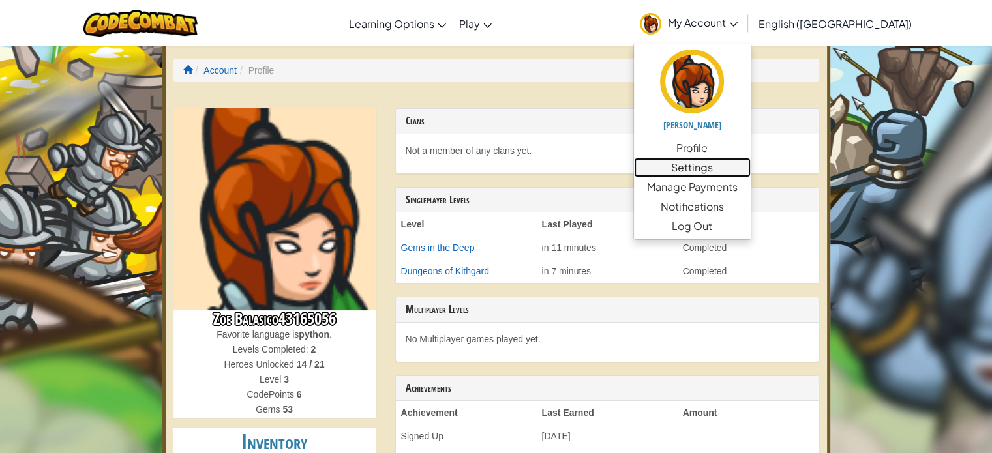
click at [750, 167] on link "Settings" at bounding box center [692, 168] width 117 height 20
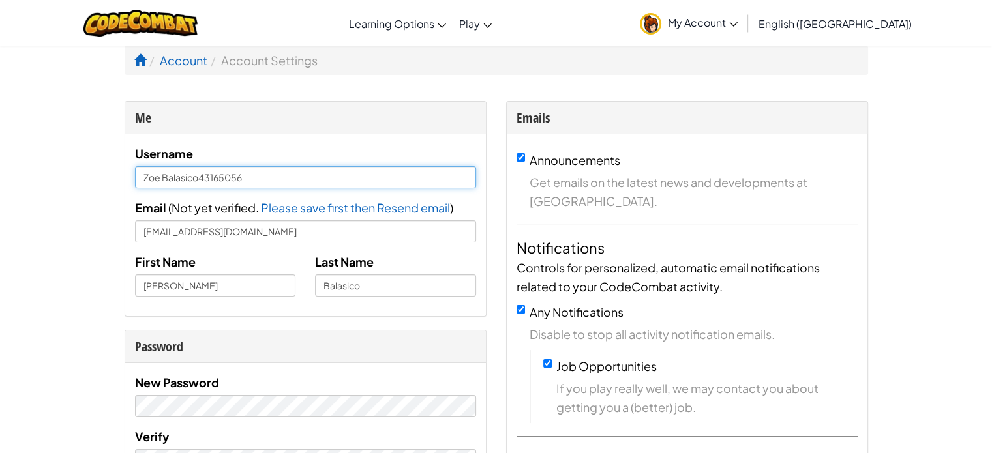
drag, startPoint x: 277, startPoint y: 174, endPoint x: 141, endPoint y: 164, distance: 136.7
click at [141, 164] on div "Username Zoe Balasico43165056" at bounding box center [305, 166] width 341 height 44
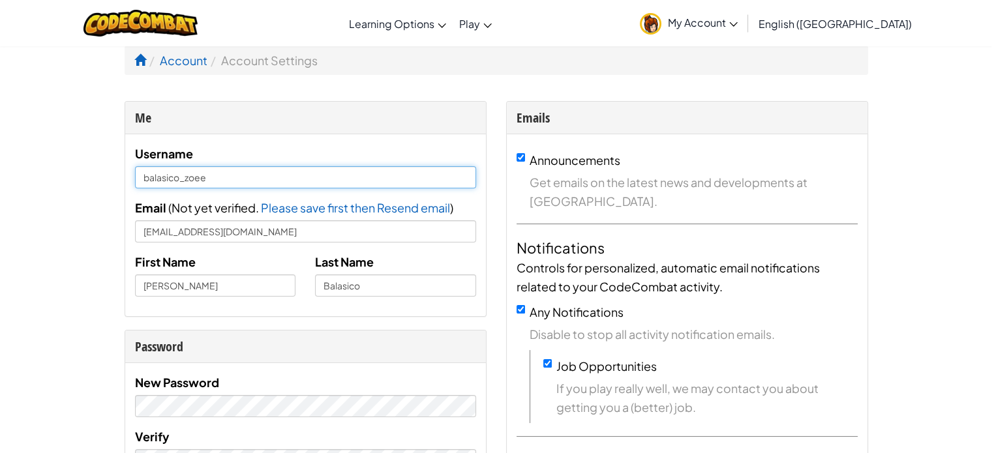
click at [381, 177] on input "balasico_zoee" at bounding box center [305, 177] width 341 height 22
type input "balasico_zoeee"
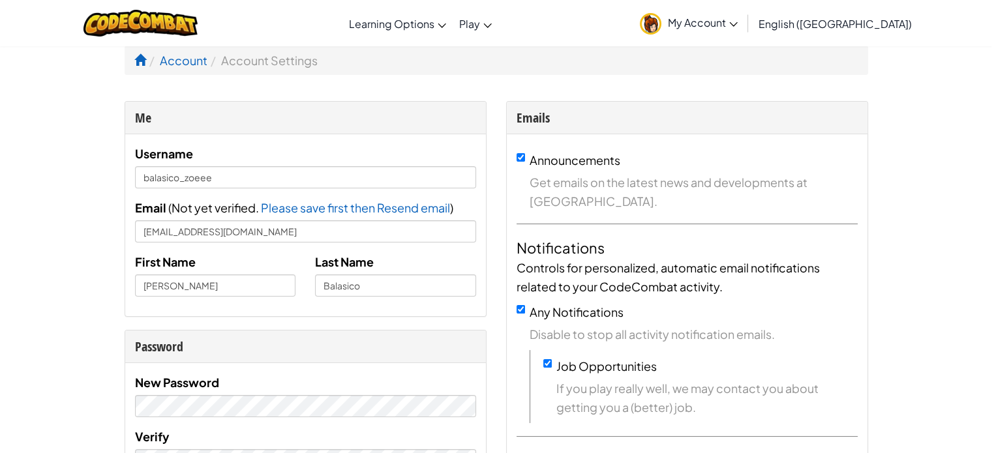
click at [737, 18] on span "My Account" at bounding box center [703, 23] width 70 height 14
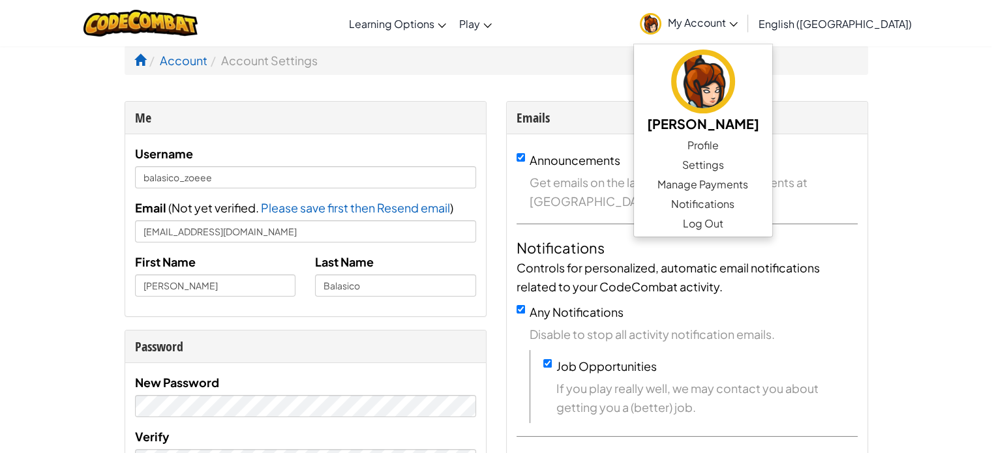
click at [737, 18] on span "My Account" at bounding box center [703, 23] width 70 height 14
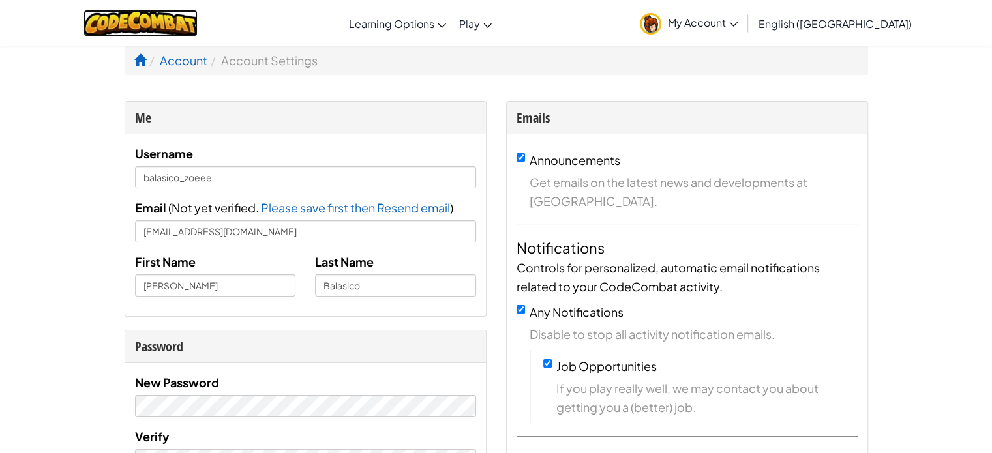
click at [183, 25] on img at bounding box center [140, 23] width 114 height 27
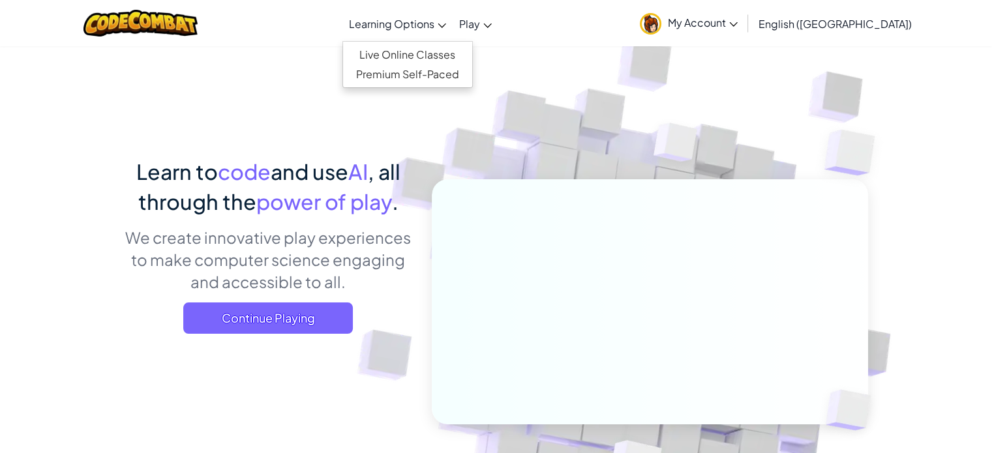
click at [434, 25] on span "Learning Options" at bounding box center [391, 24] width 85 height 14
click at [434, 23] on span "Learning Options" at bounding box center [391, 24] width 85 height 14
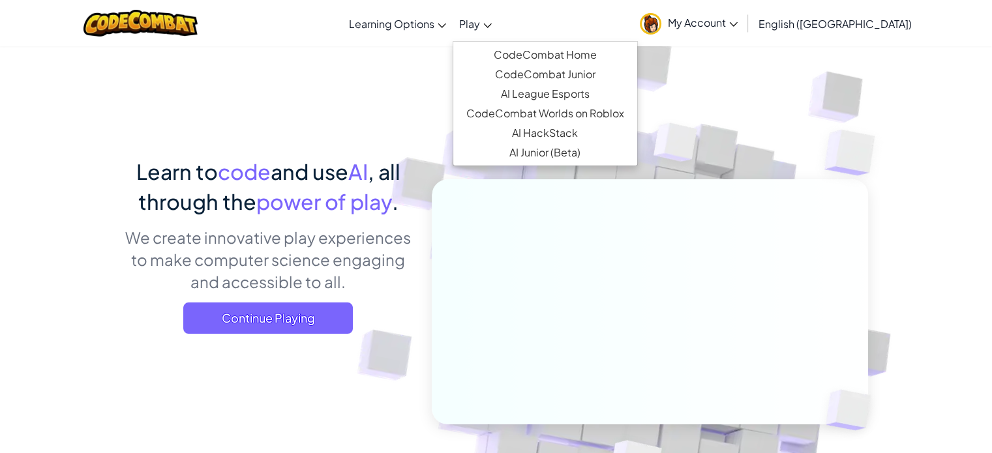
click at [492, 23] on icon at bounding box center [488, 25] width 8 height 5
click at [619, 54] on link "CodeCombat Home" at bounding box center [545, 55] width 184 height 20
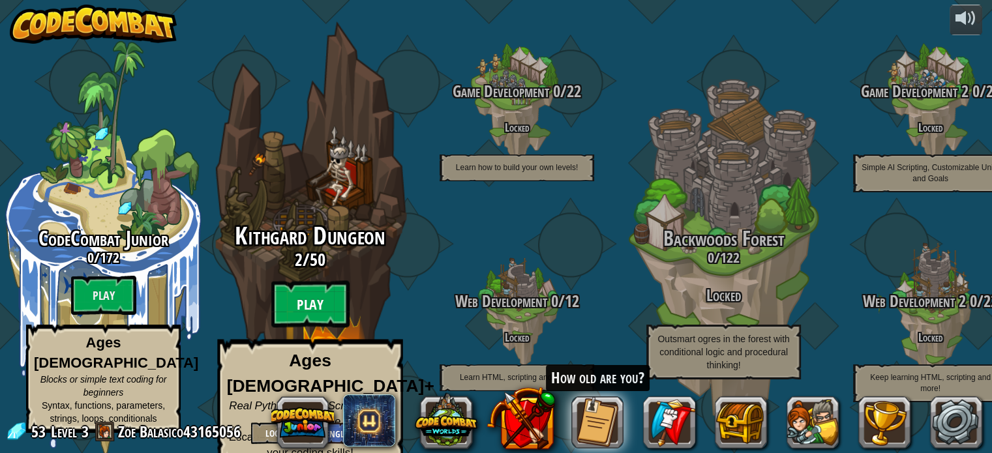
click at [325, 315] on btn "Play" at bounding box center [310, 304] width 78 height 47
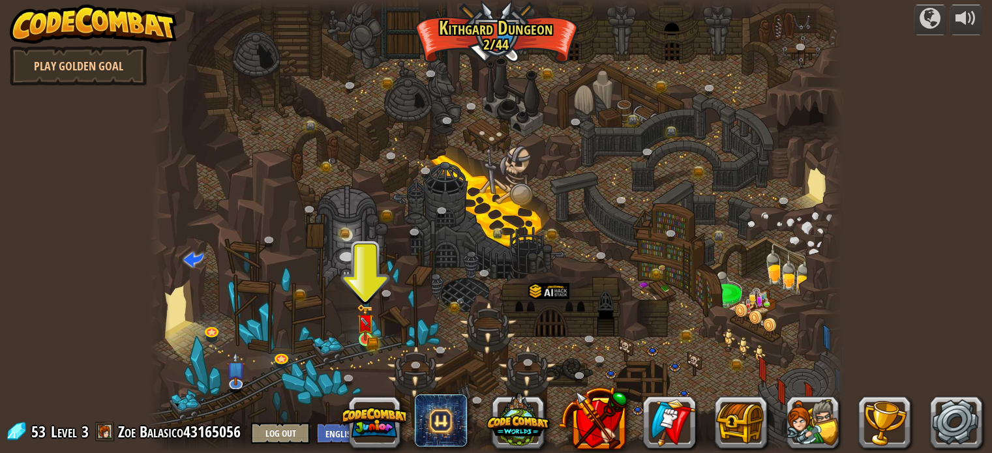
click at [359, 336] on img at bounding box center [365, 322] width 17 height 37
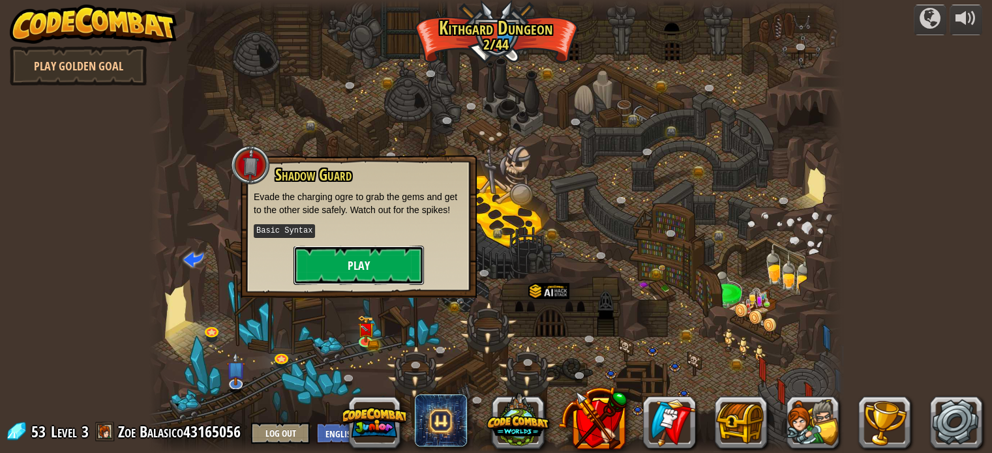
click at [395, 264] on button "Play" at bounding box center [358, 265] width 130 height 39
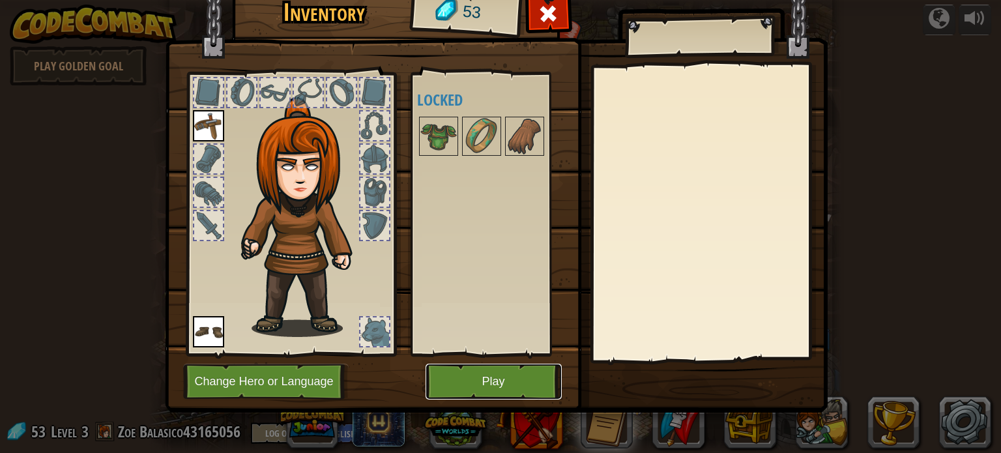
click at [503, 380] on button "Play" at bounding box center [494, 382] width 136 height 36
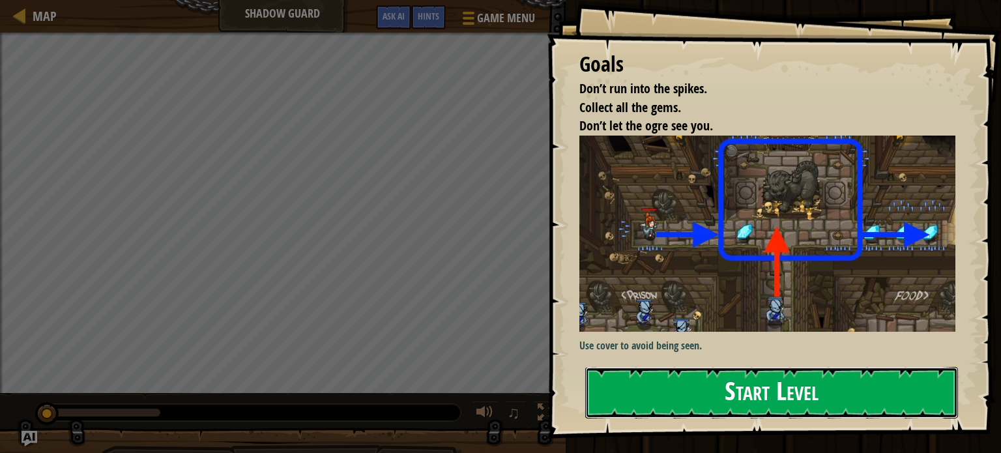
click at [784, 385] on button "Start Level" at bounding box center [771, 393] width 373 height 52
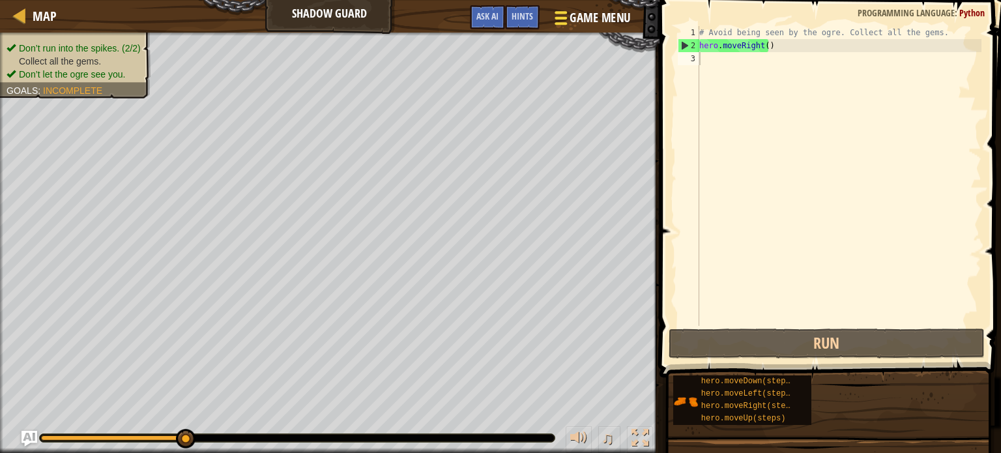
click at [595, 20] on span "Game Menu" at bounding box center [600, 18] width 61 height 18
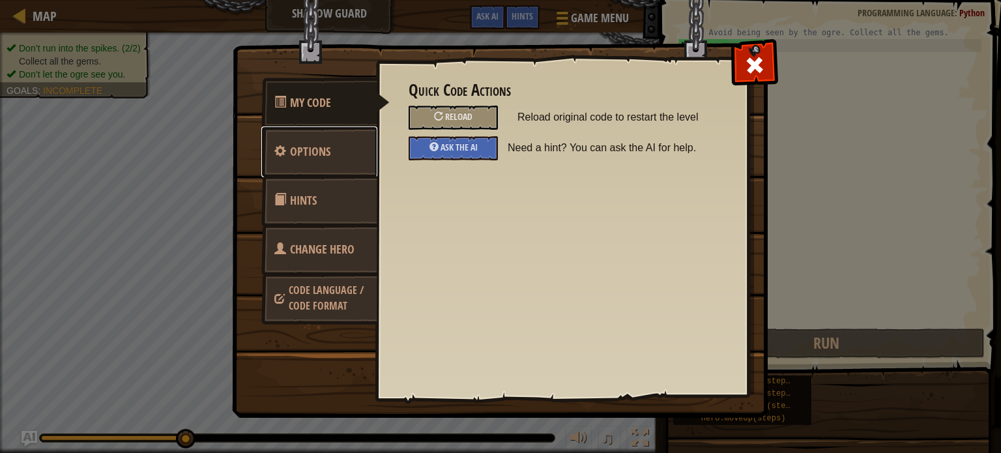
click at [337, 159] on link "Options" at bounding box center [319, 151] width 116 height 51
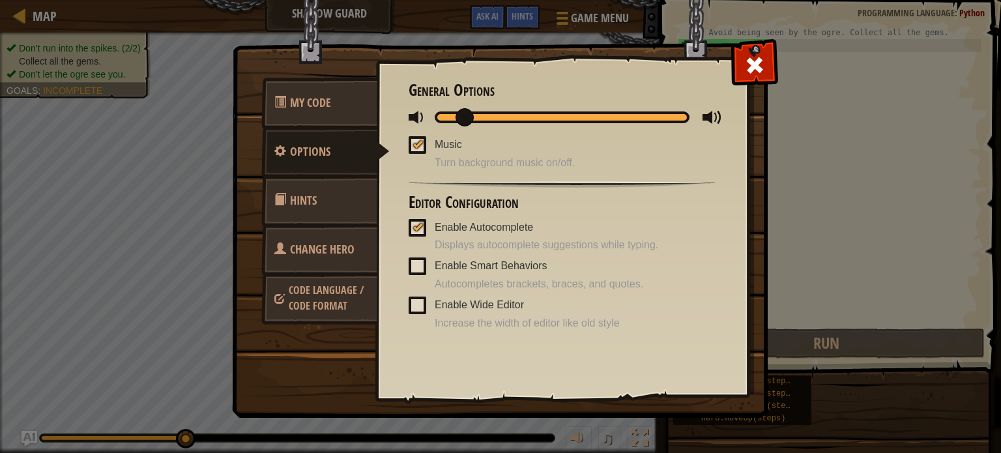
drag, startPoint x: 540, startPoint y: 115, endPoint x: 460, endPoint y: 120, distance: 79.7
click at [460, 120] on div at bounding box center [562, 117] width 255 height 12
click at [763, 57] on span at bounding box center [755, 65] width 21 height 21
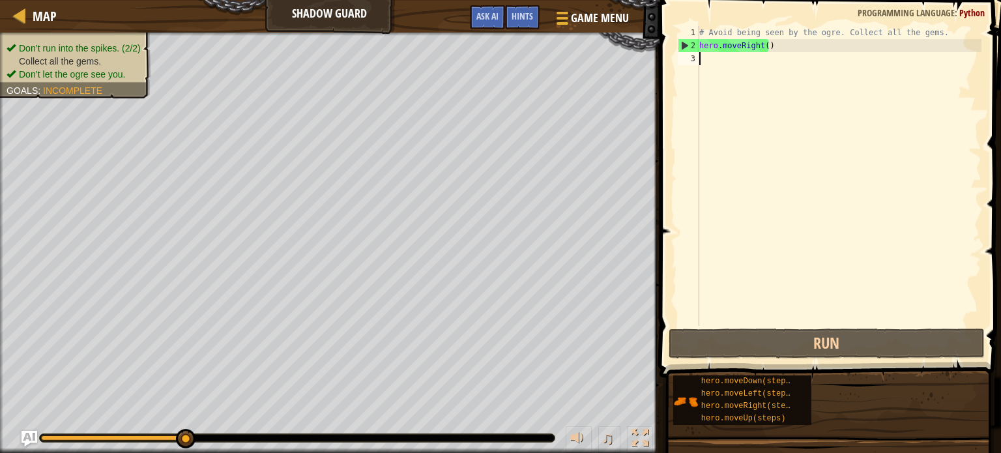
click at [740, 54] on div "# Avoid being seen by the ogre. Collect all the gems. hero . moveRight ( )" at bounding box center [839, 189] width 285 height 326
type textarea "h"
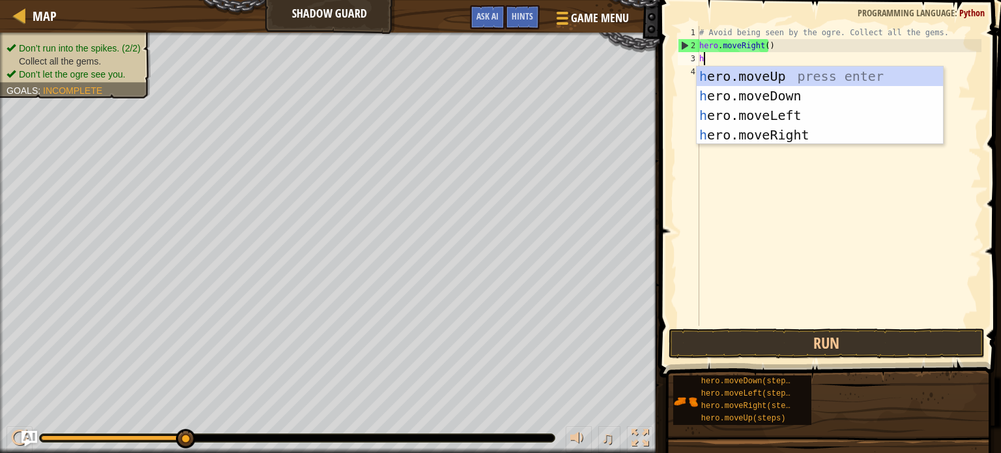
scroll to position [6, 0]
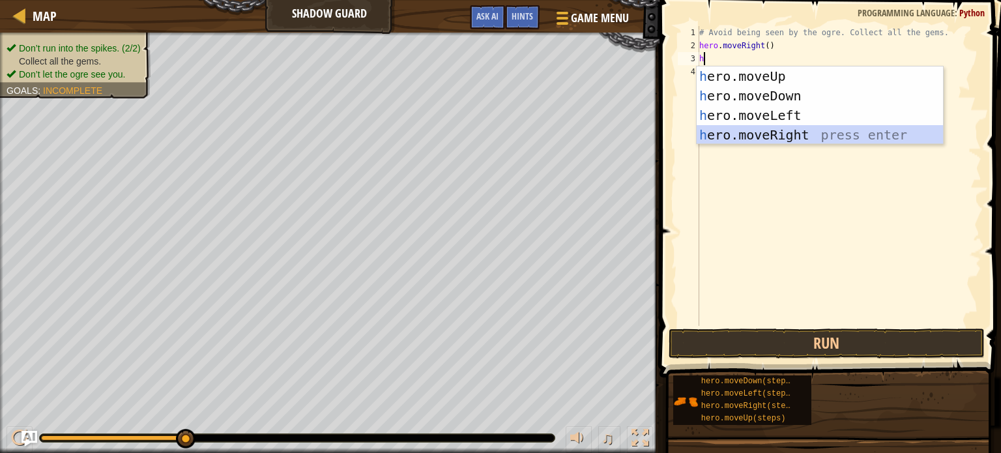
click at [806, 135] on div "h ero.moveUp press enter h ero.moveDown press enter h ero.moveLeft press enter …" at bounding box center [820, 125] width 246 height 117
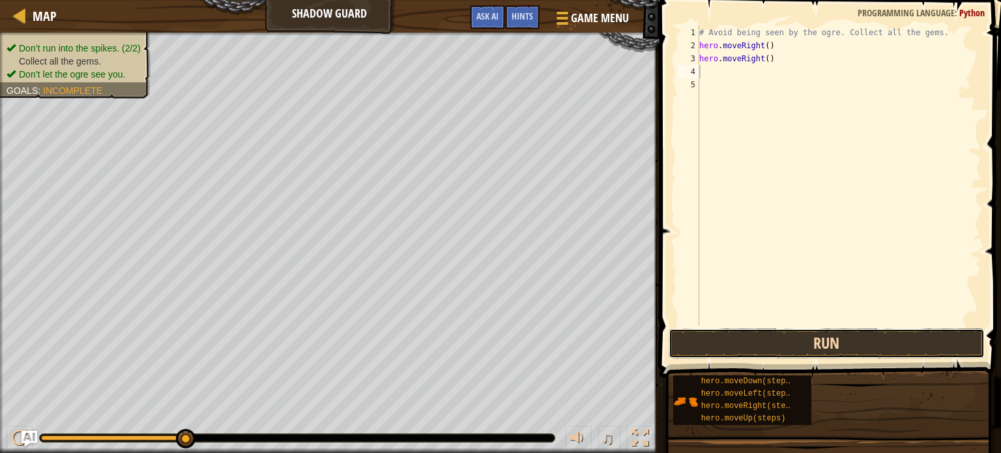
click at [789, 343] on button "Run" at bounding box center [827, 344] width 316 height 30
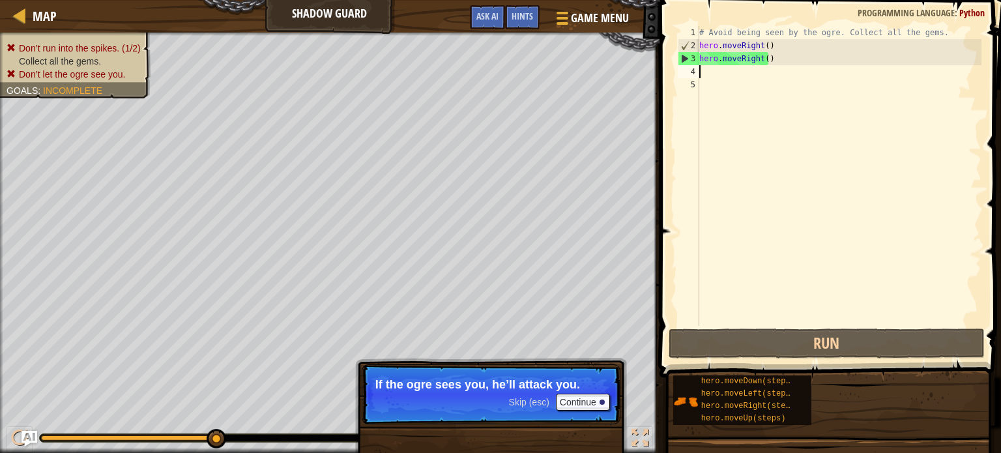
type textarea "h"
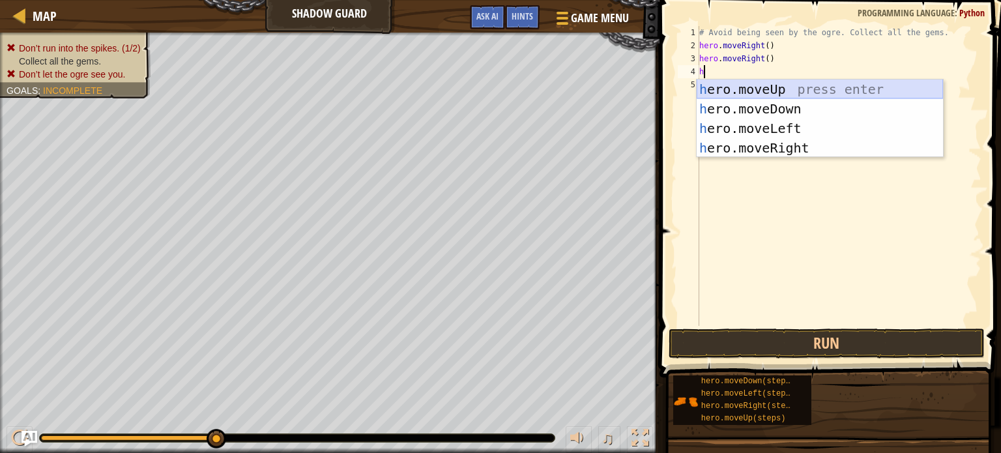
click at [806, 93] on div "h ero.moveUp press enter h ero.moveDown press enter h ero.moveLeft press enter …" at bounding box center [820, 138] width 246 height 117
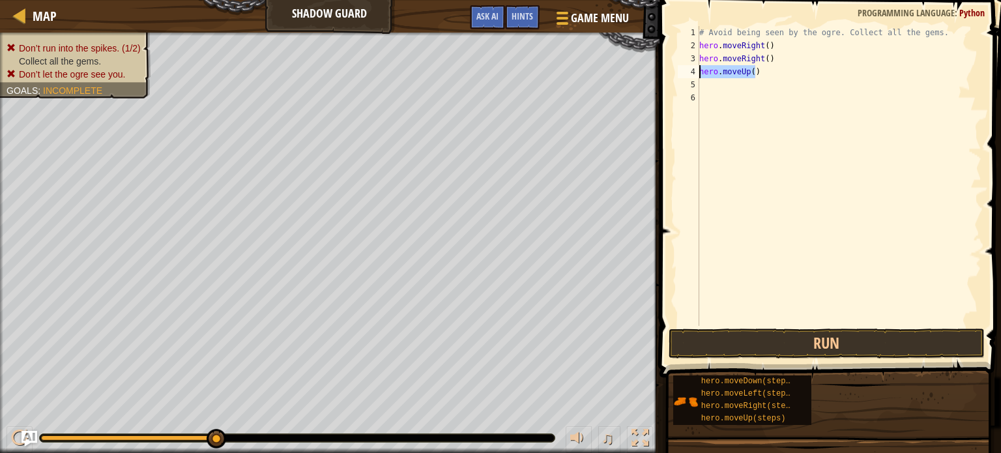
drag, startPoint x: 786, startPoint y: 76, endPoint x: 683, endPoint y: 67, distance: 103.4
click at [683, 67] on div "1 2 3 4 5 6 # Avoid being seen by the ogre. Collect all the gems. hero . moveRi…" at bounding box center [828, 176] width 306 height 300
type textarea "hero.moveUp()"
type textarea "hero.moveRight()"
click at [728, 84] on div "# Avoid being seen by the ogre. Collect all the gems. hero . moveRight ( ) hero…" at bounding box center [839, 189] width 285 height 326
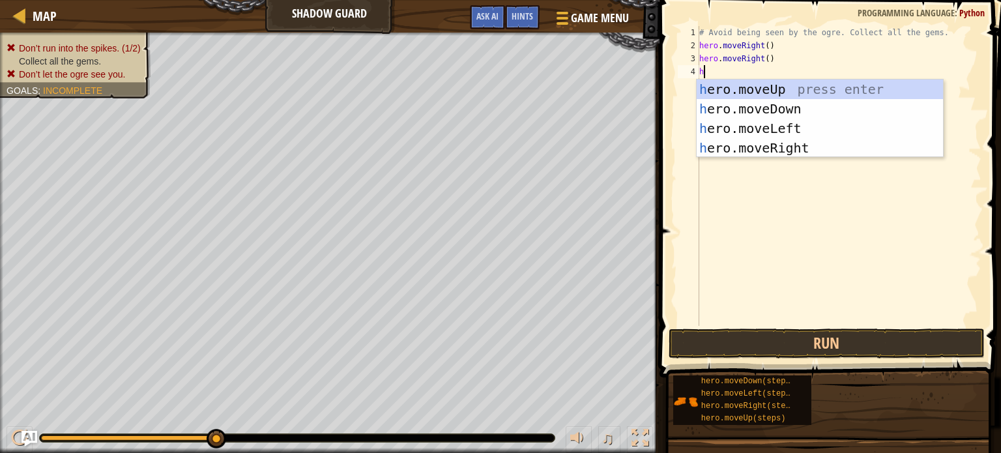
type textarea "h"
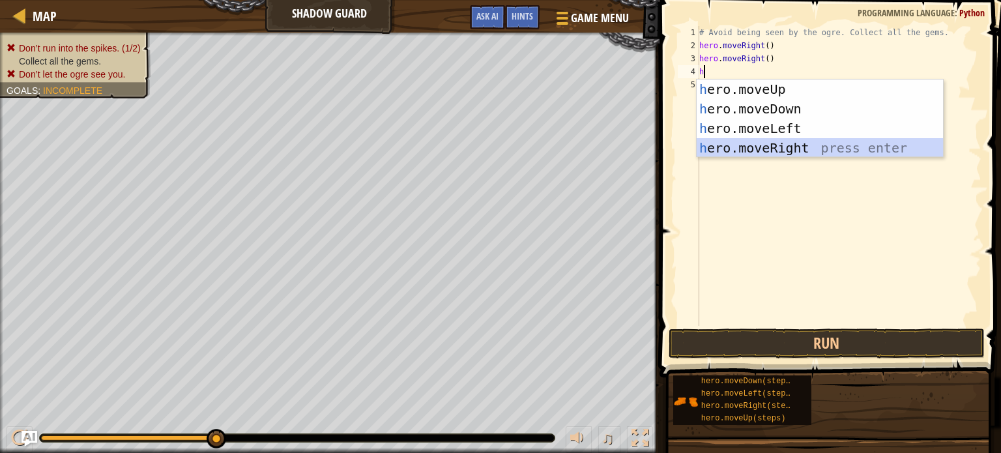
click at [801, 151] on div "h ero.moveUp press enter h ero.moveDown press enter h ero.moveLeft press enter …" at bounding box center [820, 138] width 246 height 117
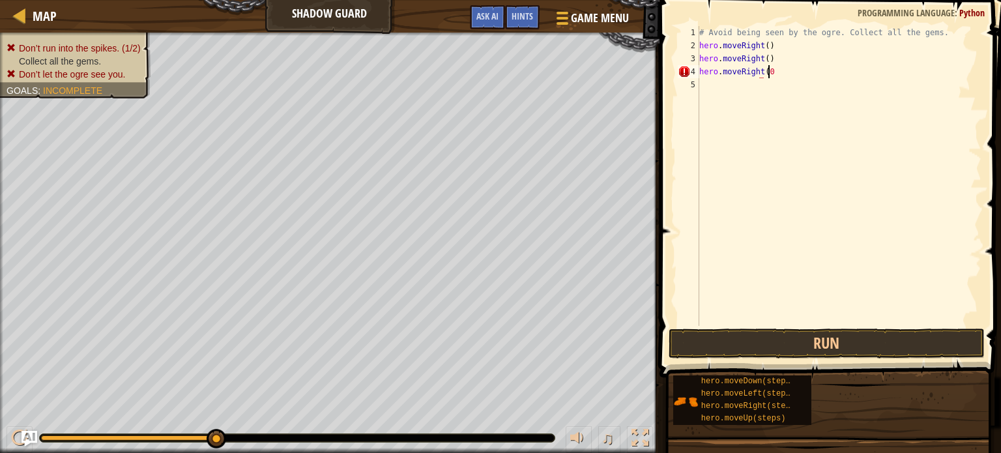
scroll to position [6, 5]
type textarea "hero.moveRight()"
click at [756, 86] on div "# Avoid being seen by the ogre. Collect all the gems. hero . moveRight ( ) hero…" at bounding box center [839, 189] width 285 height 326
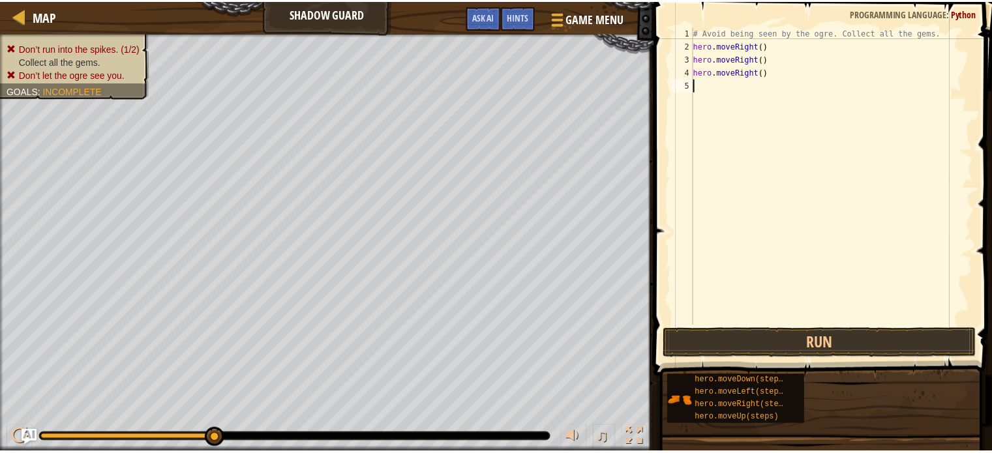
scroll to position [6, 0]
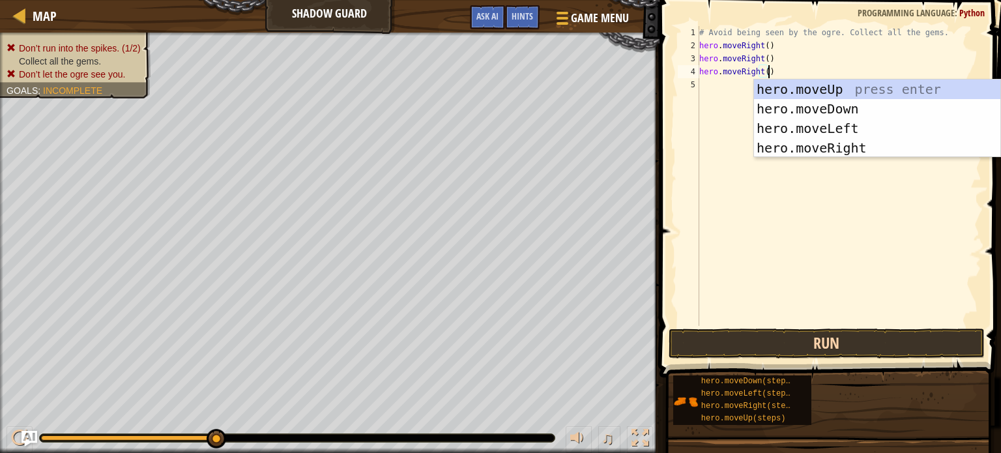
type textarea "hero.moveRight()"
click at [805, 333] on button "Run" at bounding box center [827, 344] width 316 height 30
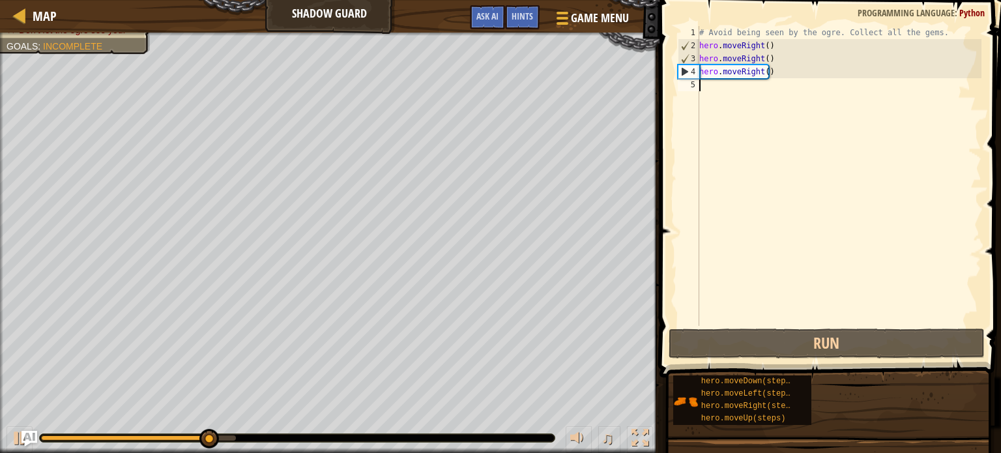
click at [764, 96] on div "# Avoid being seen by the ogre. Collect all the gems. hero . moveRight ( ) hero…" at bounding box center [839, 189] width 285 height 326
type textarea "h"
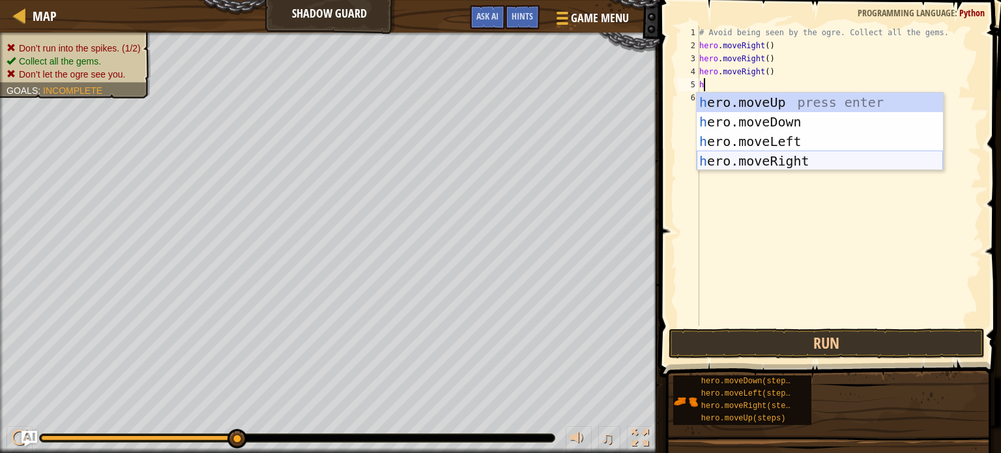
click at [797, 158] on div "h ero.moveUp press enter h ero.moveDown press enter h ero.moveLeft press enter …" at bounding box center [820, 151] width 246 height 117
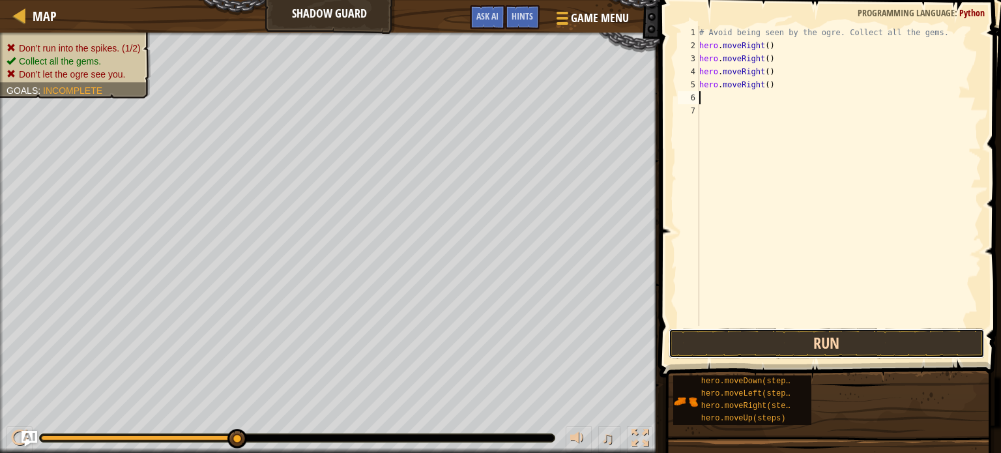
click at [823, 334] on button "Run" at bounding box center [827, 344] width 316 height 30
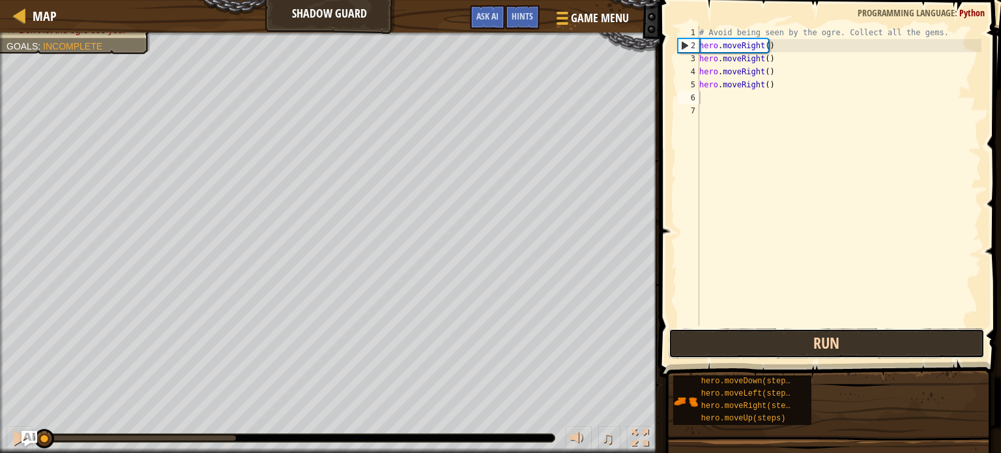
click at [836, 334] on button "Run" at bounding box center [827, 344] width 316 height 30
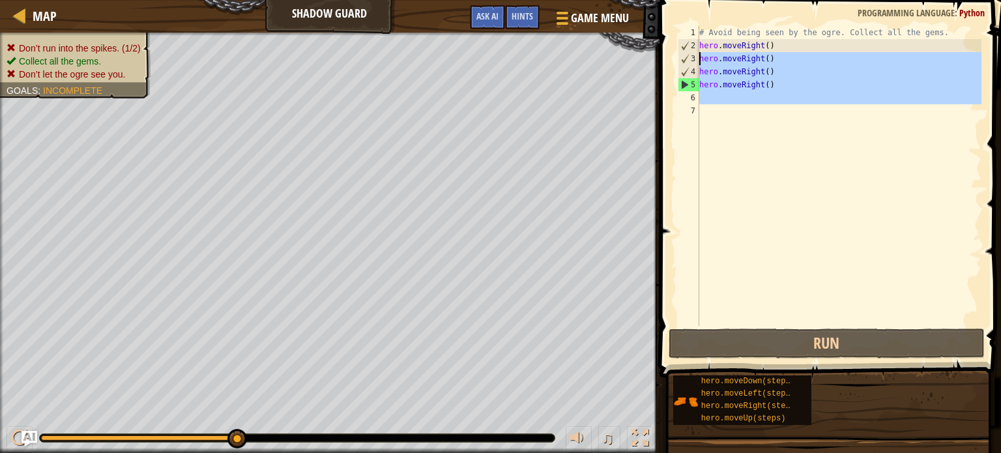
drag, startPoint x: 760, startPoint y: 109, endPoint x: 696, endPoint y: 62, distance: 78.8
click at [696, 62] on div "1 2 3 4 5 6 7 # Avoid being seen by the ogre. Collect all the gems. hero . move…" at bounding box center [828, 176] width 306 height 300
type textarea "hero.moveRight() hero.moveRight()"
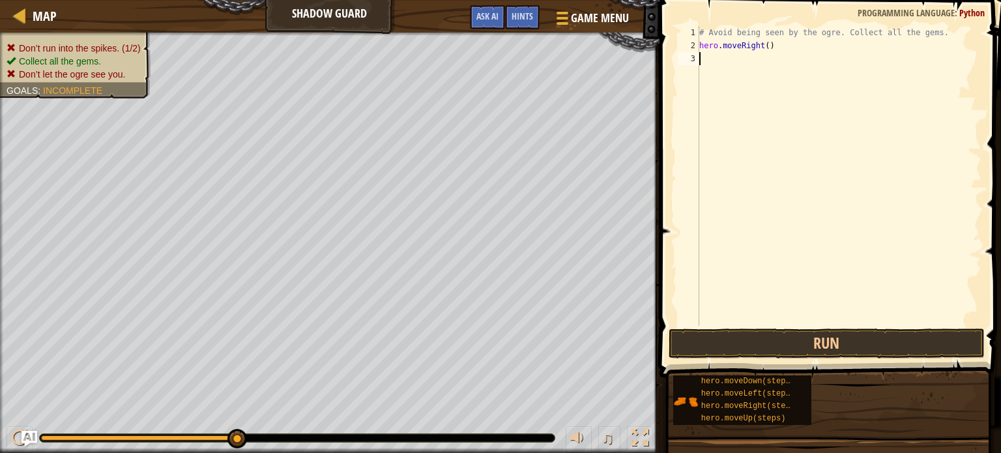
type textarea "h"
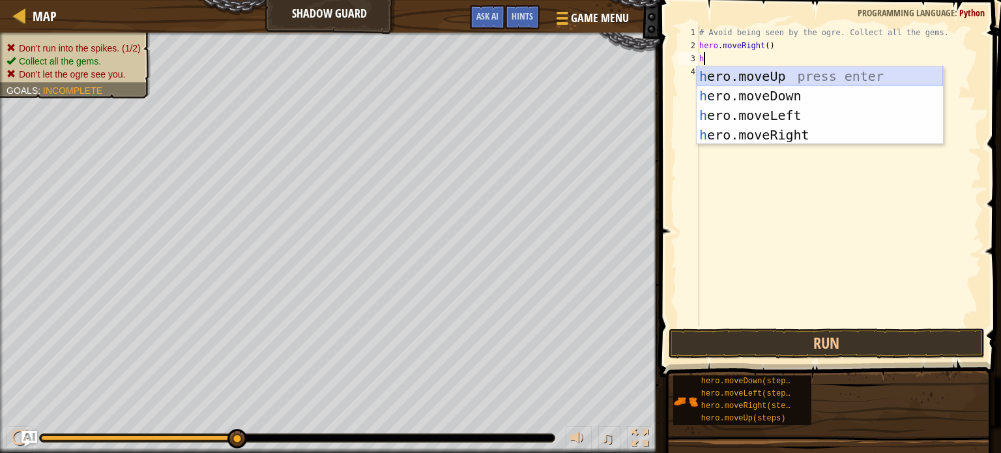
click at [773, 75] on div "h ero.moveUp press enter h ero.moveDown press enter h ero.moveLeft press enter …" at bounding box center [820, 125] width 246 height 117
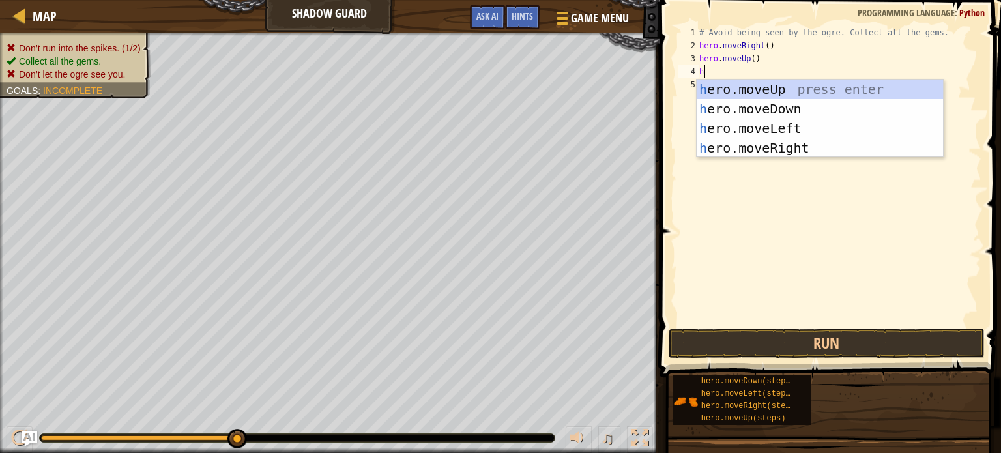
type textarea "h"
click at [786, 145] on div "h ero.moveUp press enter h ero.moveDown press enter h ero.moveLeft press enter …" at bounding box center [820, 138] width 246 height 117
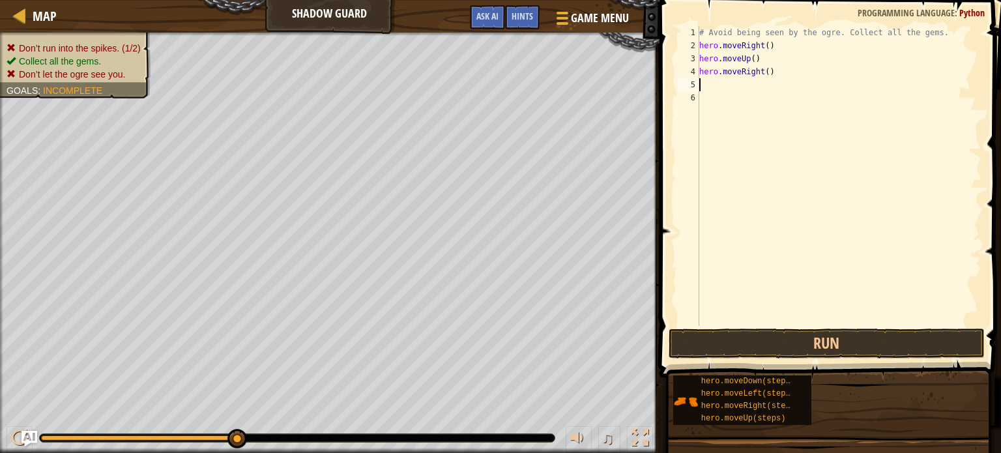
type textarea "h"
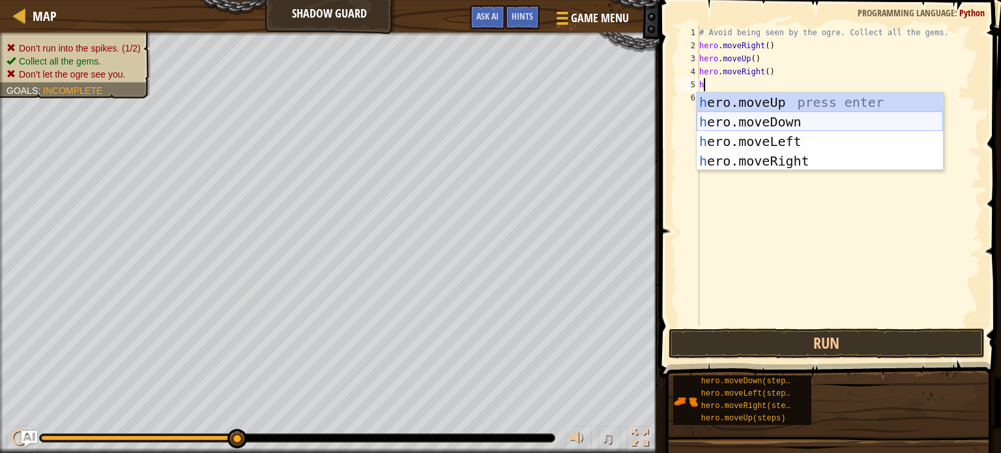
click at [788, 125] on div "h ero.moveUp press enter h ero.moveDown press enter h ero.moveLeft press enter …" at bounding box center [820, 151] width 246 height 117
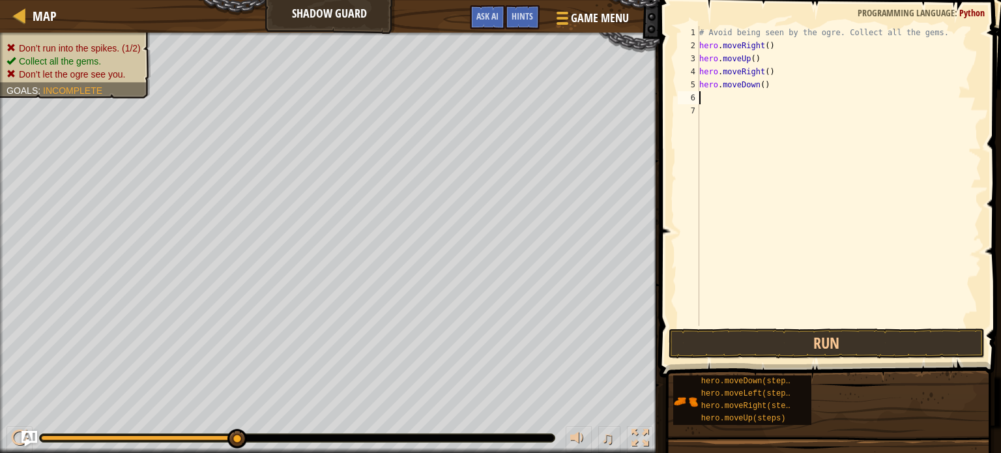
type textarea "h"
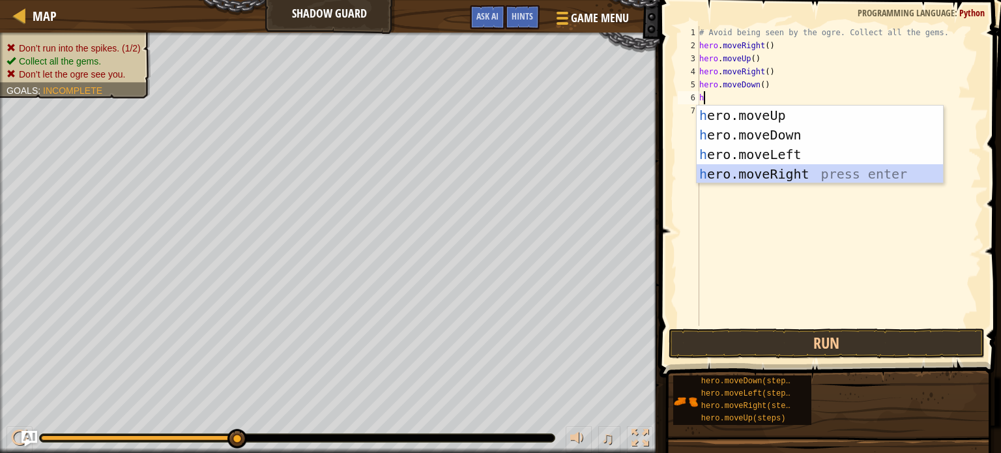
click at [803, 169] on div "h ero.moveUp press enter h ero.moveDown press enter h ero.moveLeft press enter …" at bounding box center [820, 164] width 246 height 117
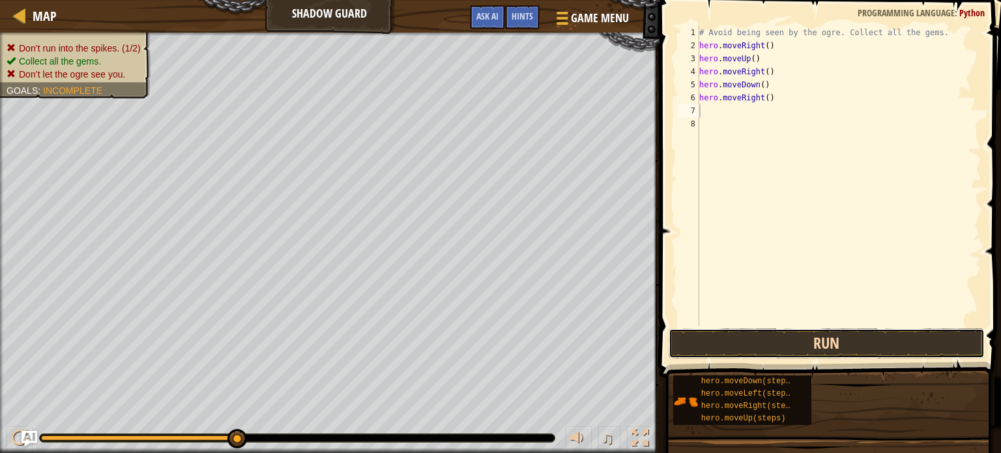
click at [852, 337] on button "Run" at bounding box center [827, 344] width 316 height 30
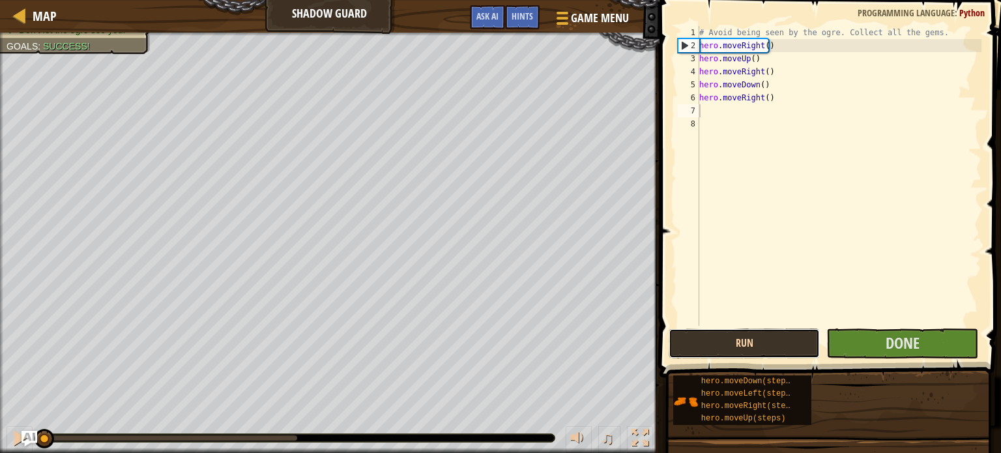
click at [754, 346] on button "Run" at bounding box center [745, 344] width 152 height 30
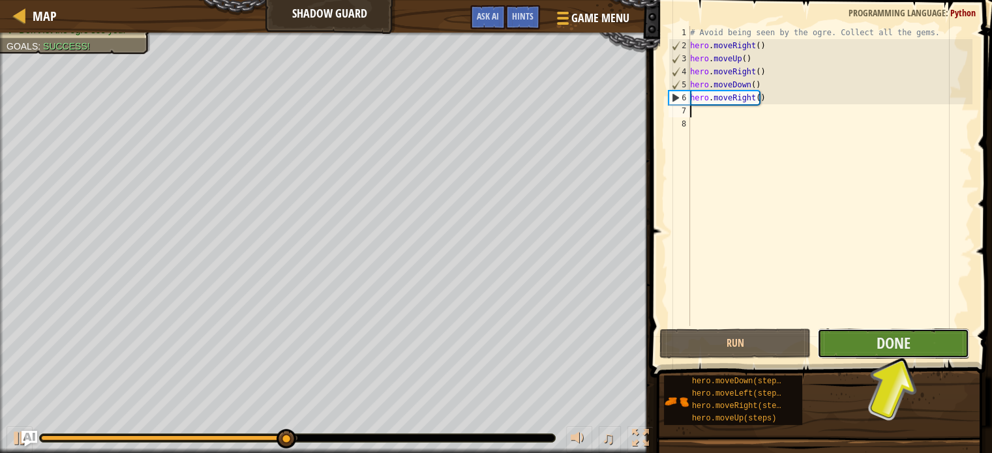
click at [855, 346] on button "Done" at bounding box center [893, 344] width 152 height 30
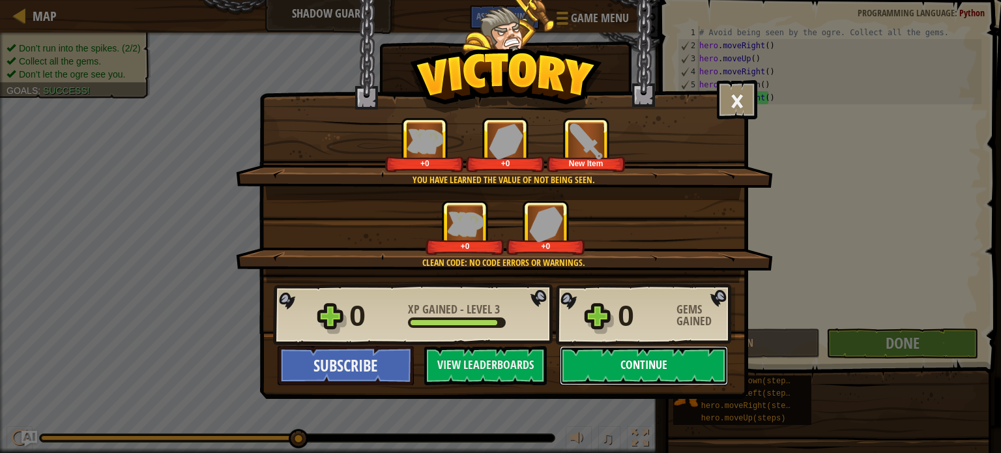
click at [662, 370] on button "Continue" at bounding box center [644, 365] width 168 height 39
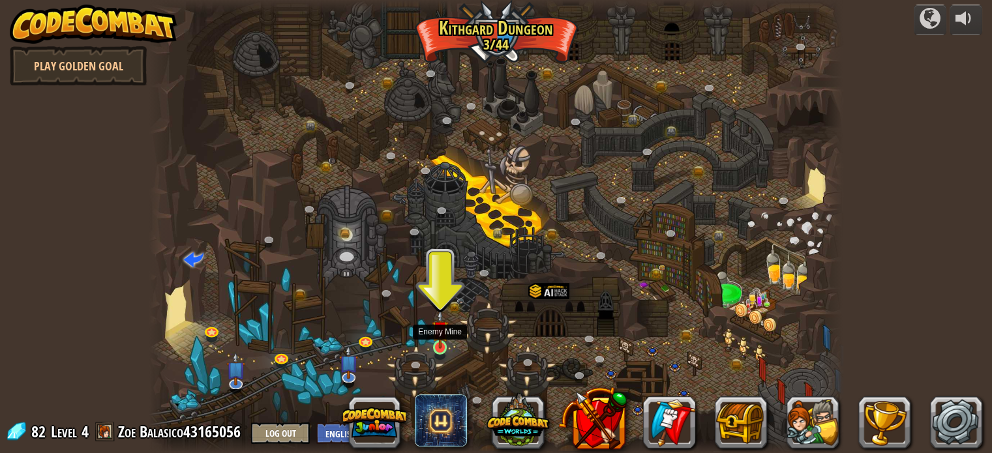
click at [439, 346] on img at bounding box center [440, 329] width 17 height 39
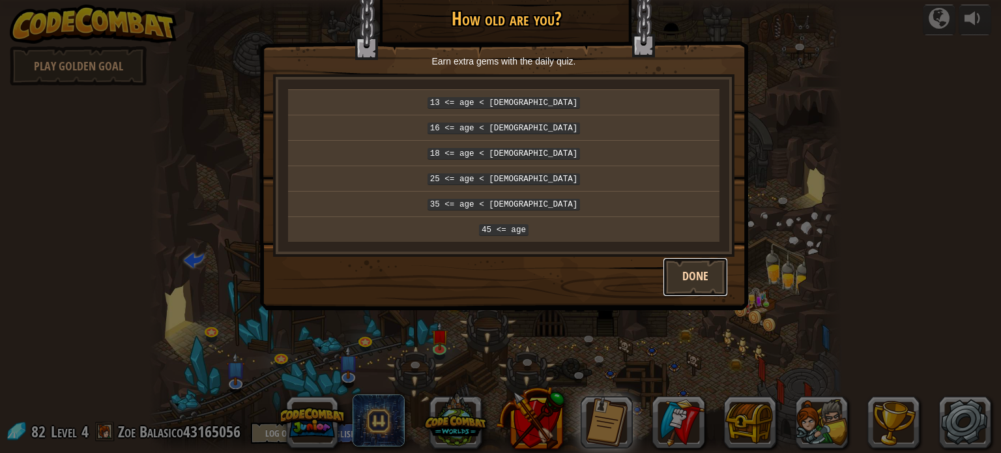
click at [709, 271] on button "Done" at bounding box center [695, 277] width 65 height 39
